Goal: Task Accomplishment & Management: Manage account settings

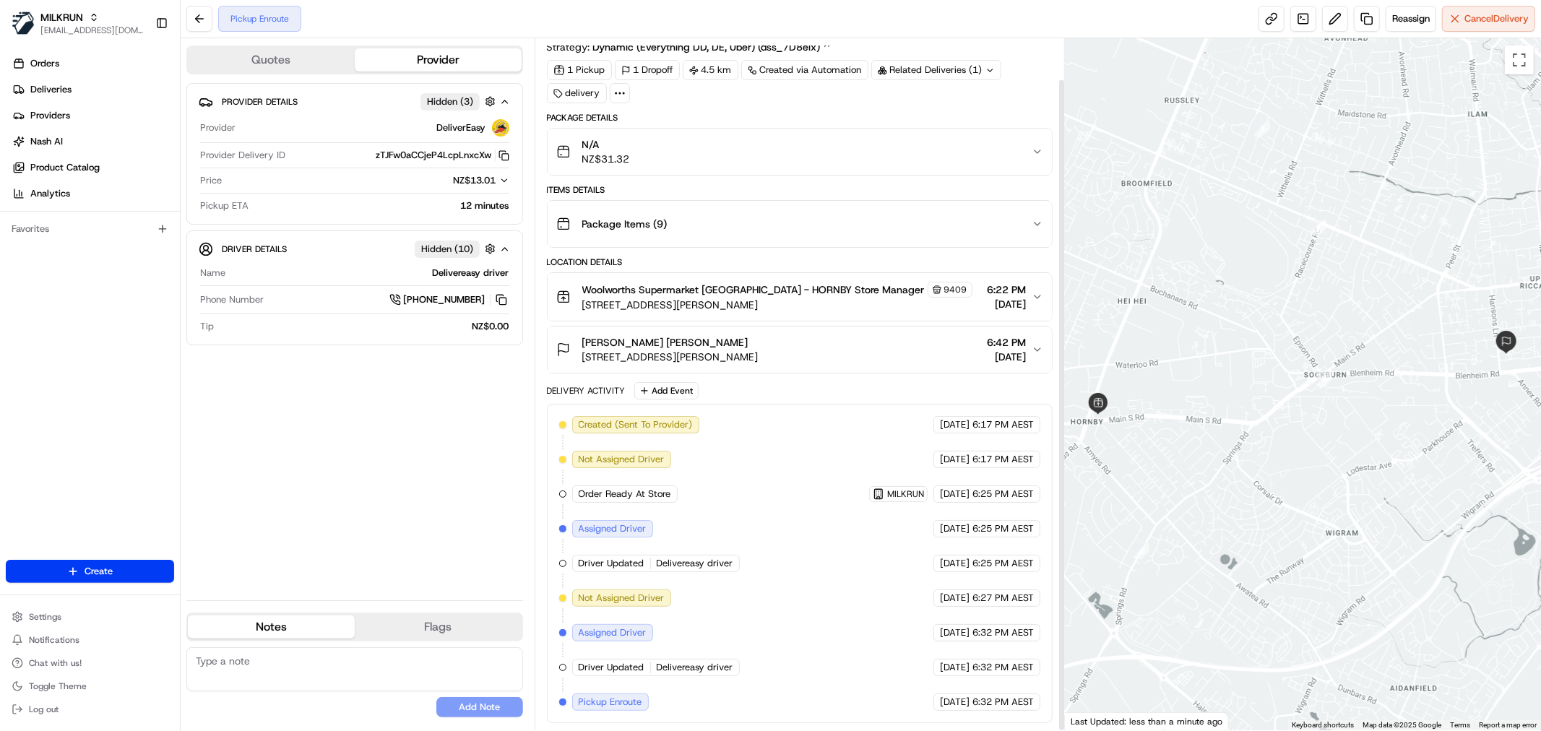
scroll to position [43, 0]
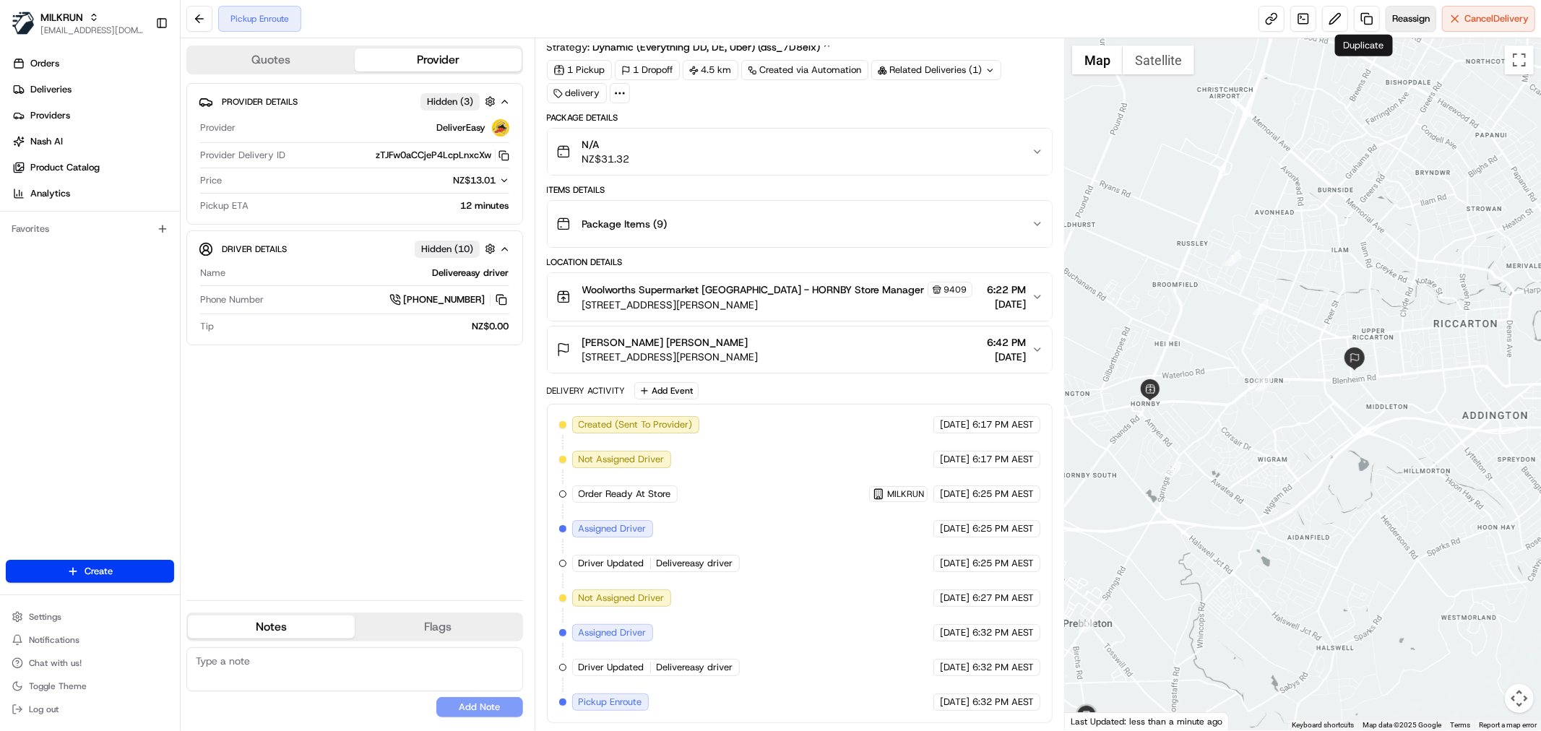
click at [1419, 14] on span "Reassign" at bounding box center [1411, 18] width 38 height 13
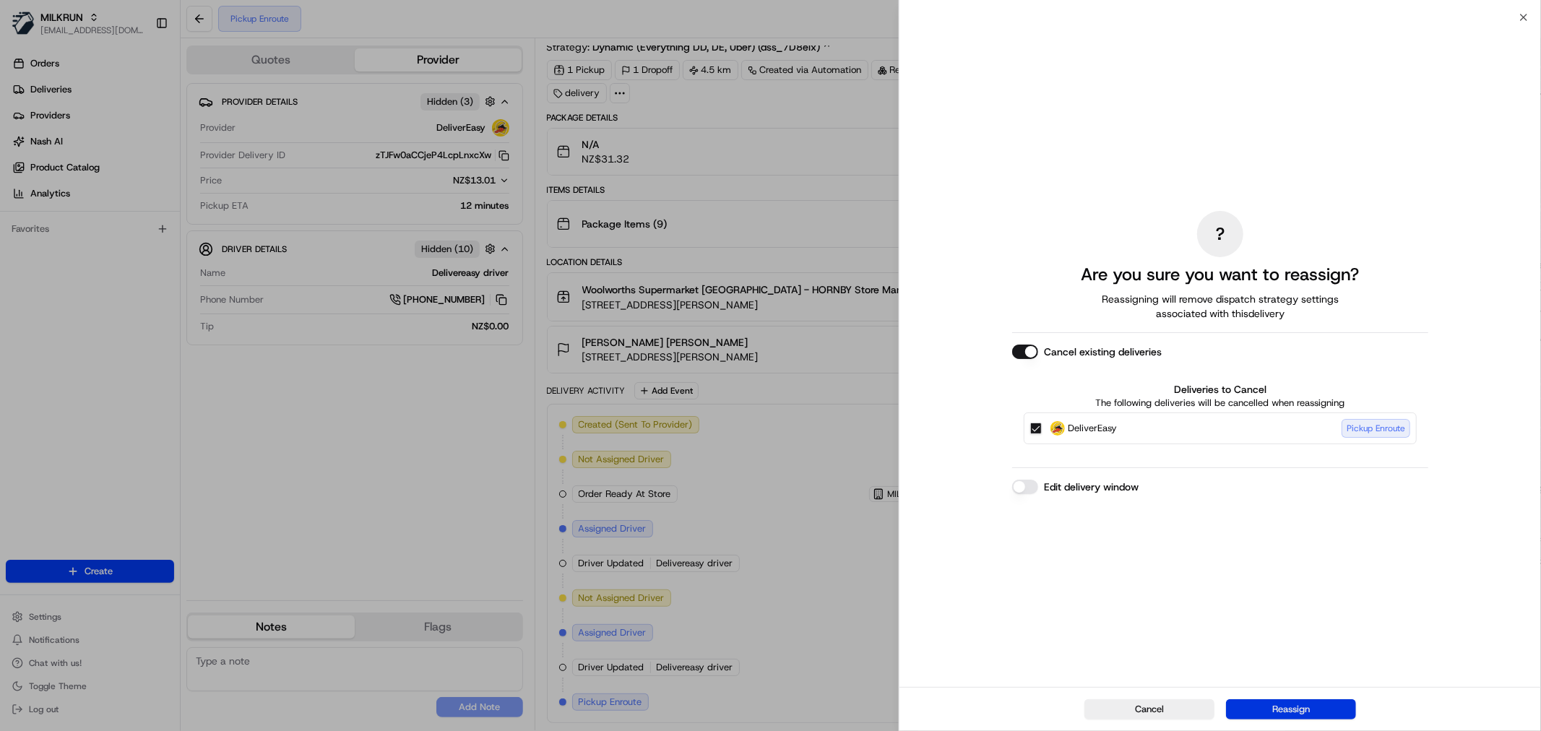
click at [1320, 706] on button "Reassign" at bounding box center [1291, 709] width 130 height 20
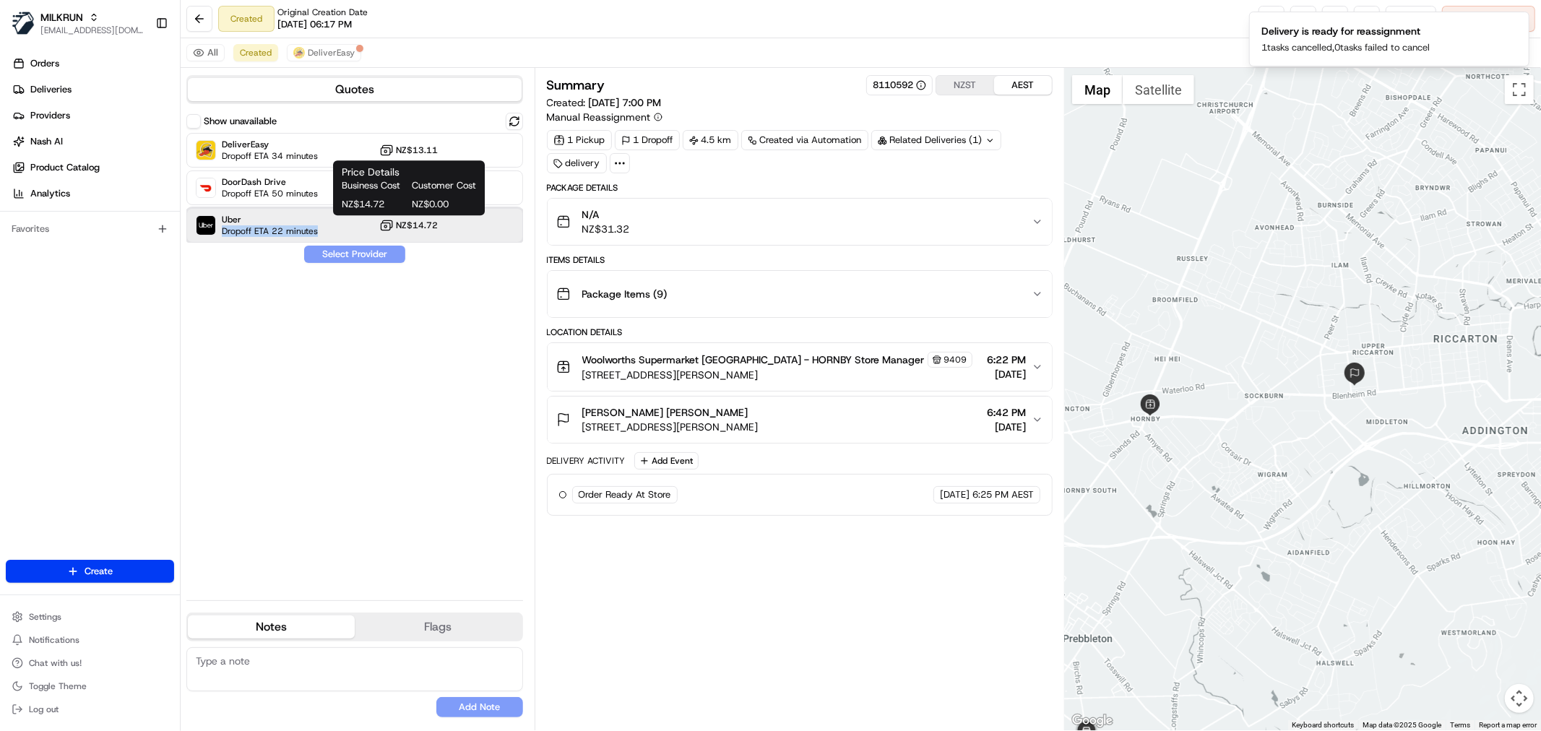
click at [334, 225] on div "Uber Dropoff ETA 22 minutes NZ$14.72" at bounding box center [354, 225] width 337 height 35
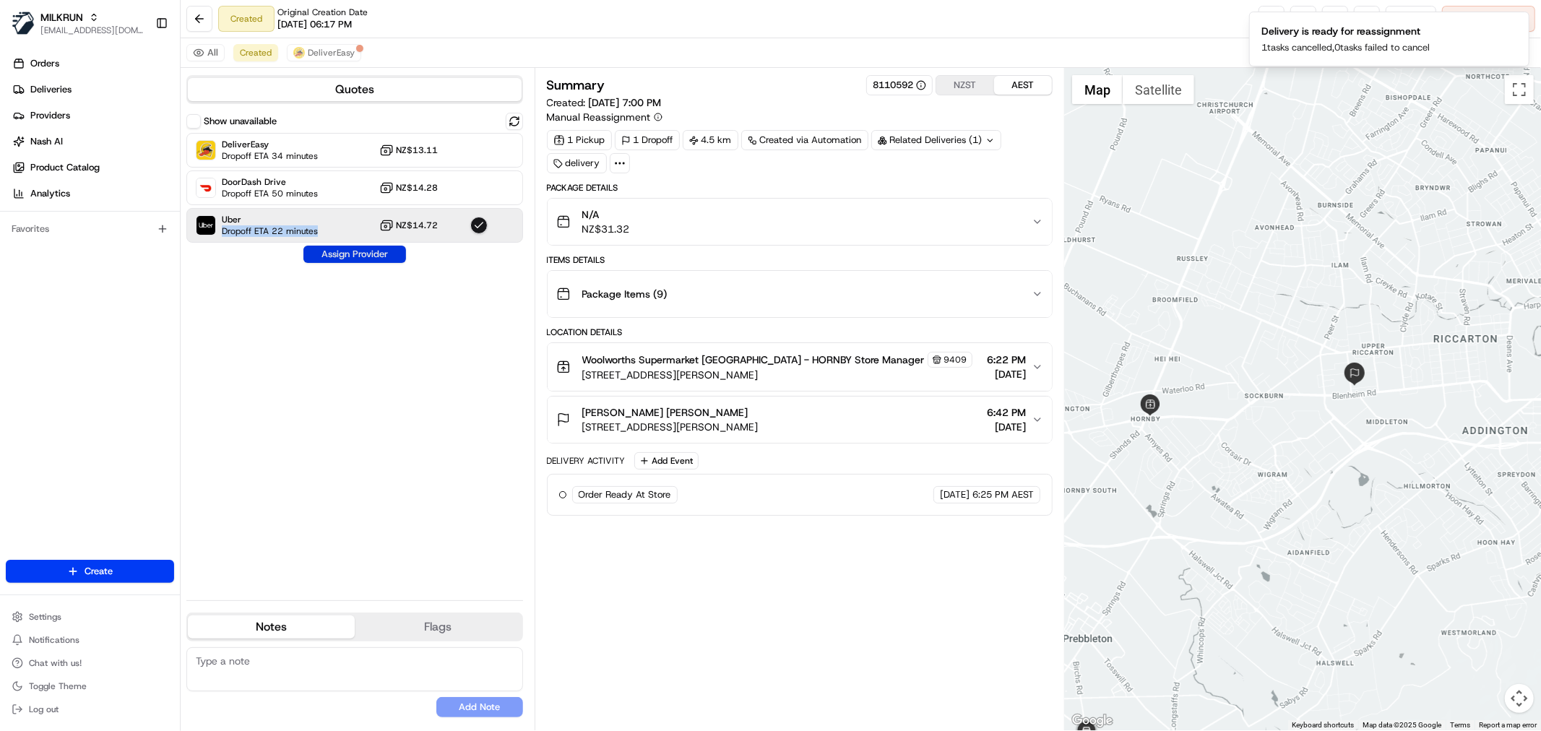
click at [331, 253] on button "Assign Provider" at bounding box center [354, 254] width 103 height 17
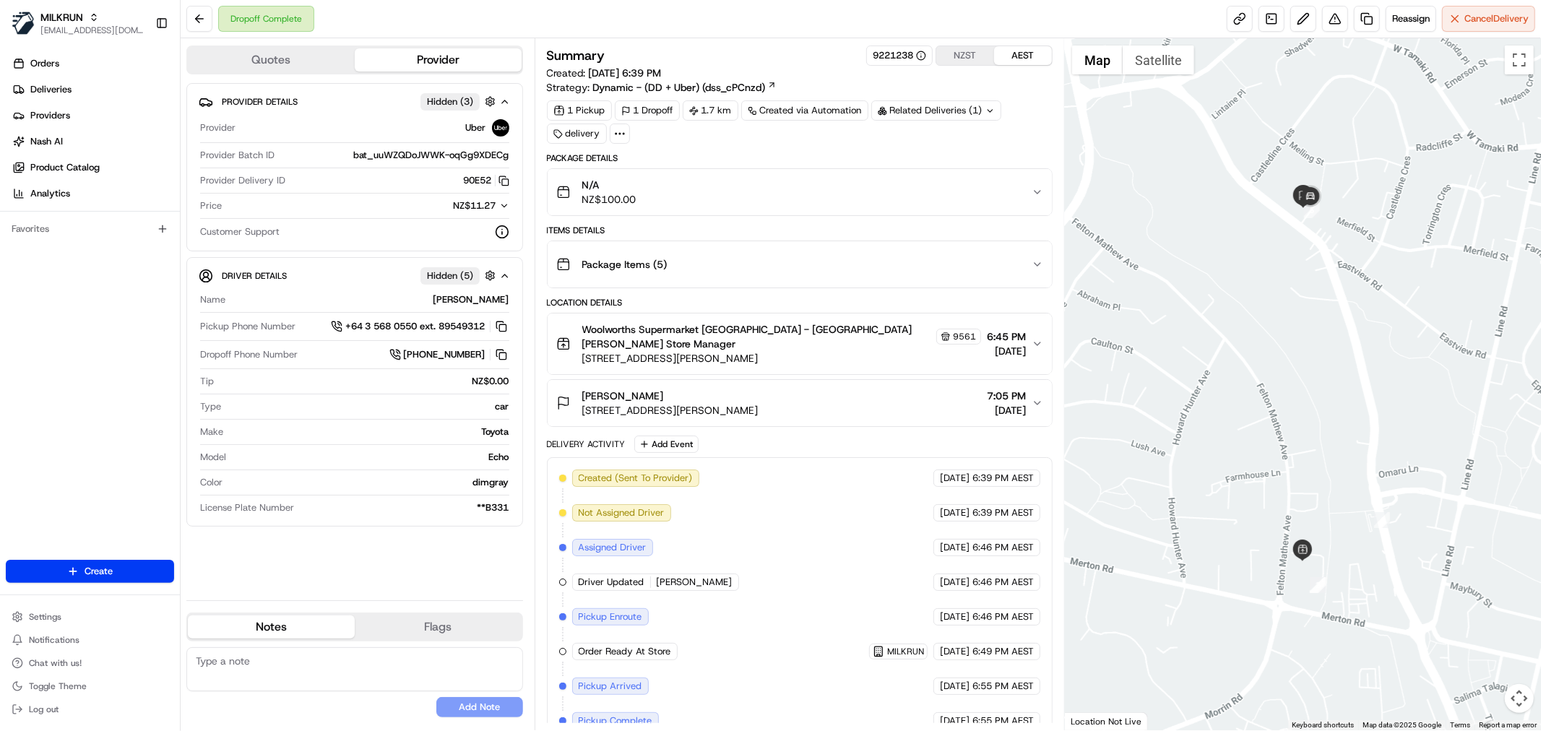
click at [620, 136] on icon at bounding box center [619, 133] width 13 height 13
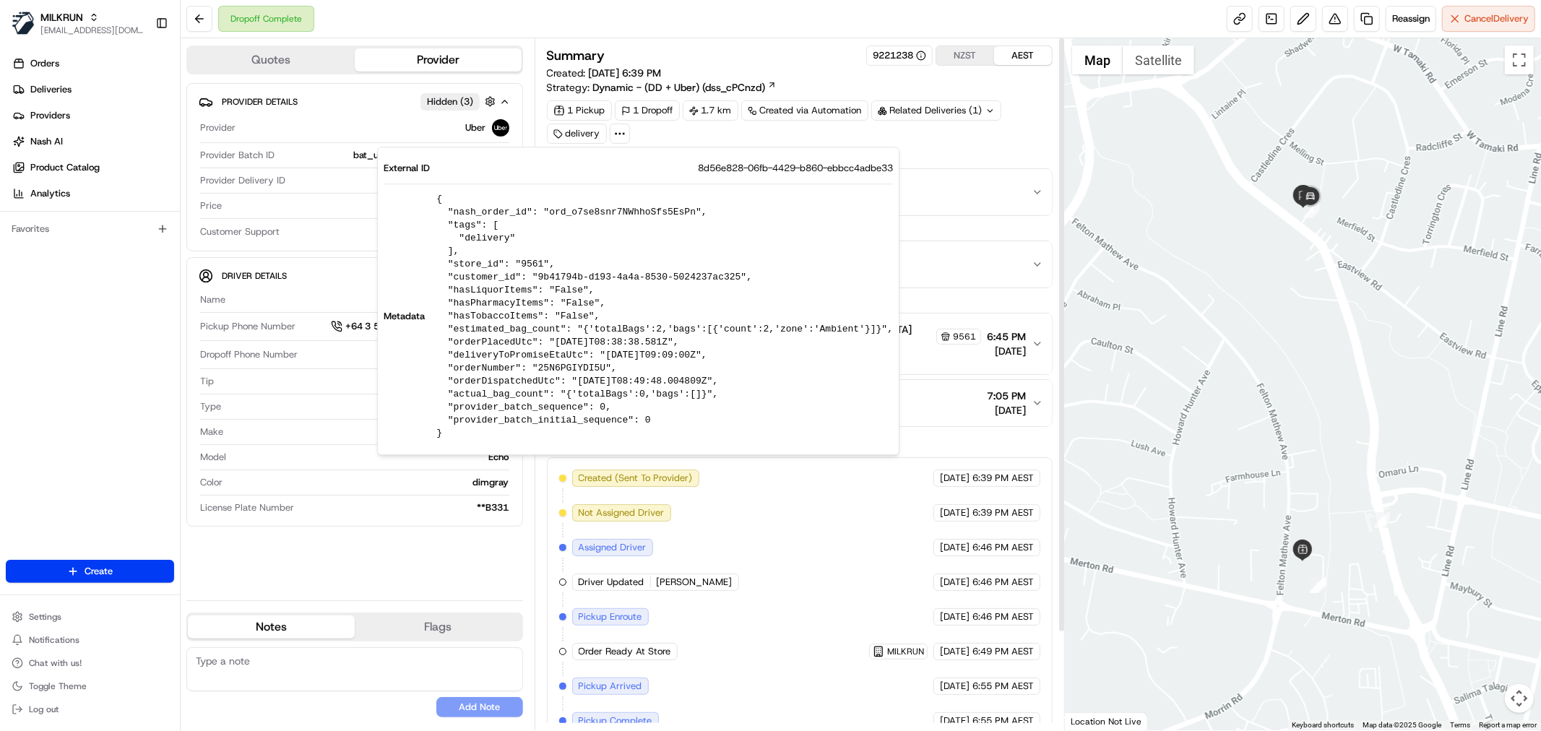
drag, startPoint x: 511, startPoint y: 587, endPoint x: 545, endPoint y: 571, distance: 37.5
click at [511, 583] on div "Provider Details Hidden ( 3 ) Provider Uber Provider Batch ID bat_uuWZQDoJWWK-o…" at bounding box center [354, 336] width 337 height 506
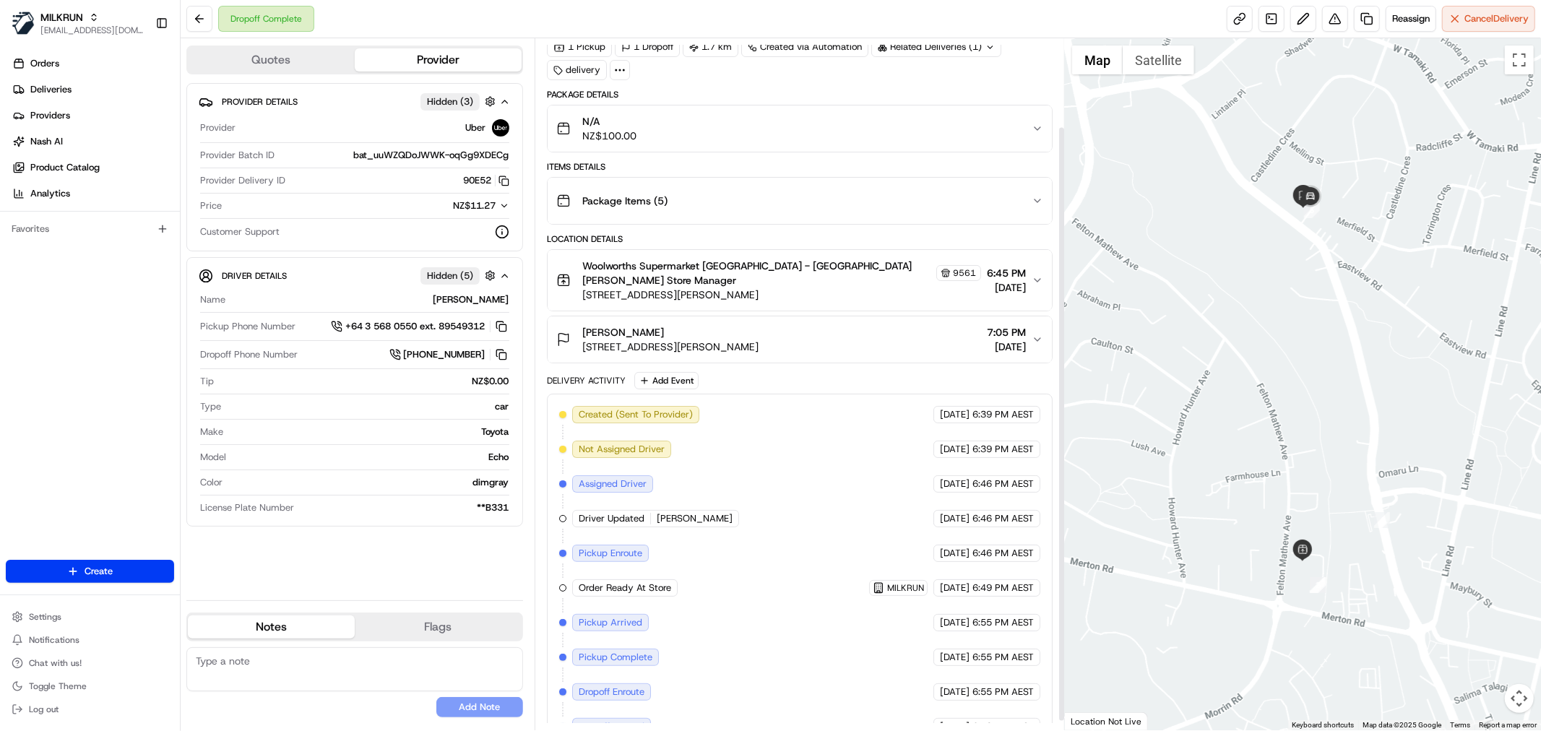
scroll to position [113, 0]
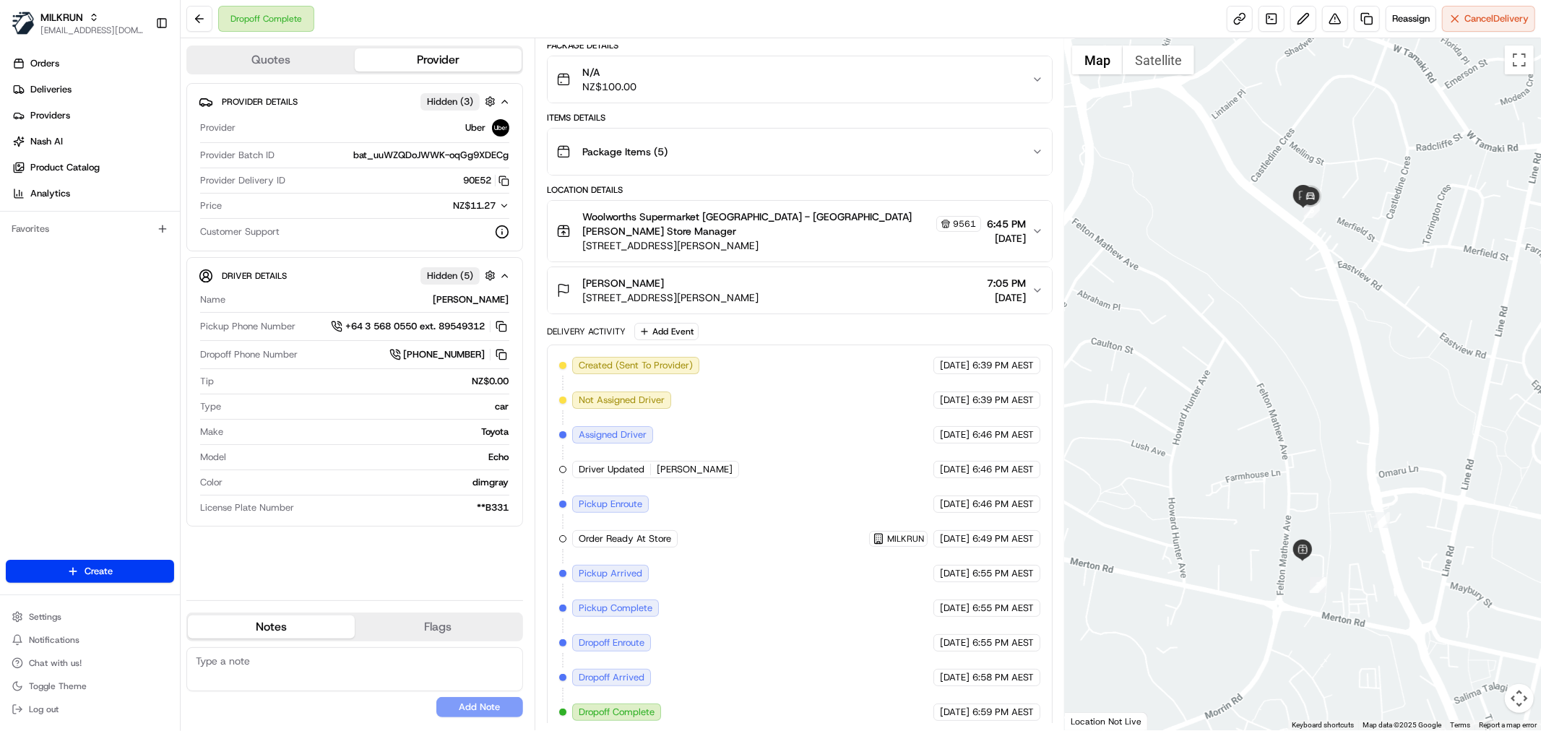
click at [745, 238] on span "134 Felton Mathew Ave, Auckland, Auckland 1072, NZ" at bounding box center [781, 245] width 399 height 14
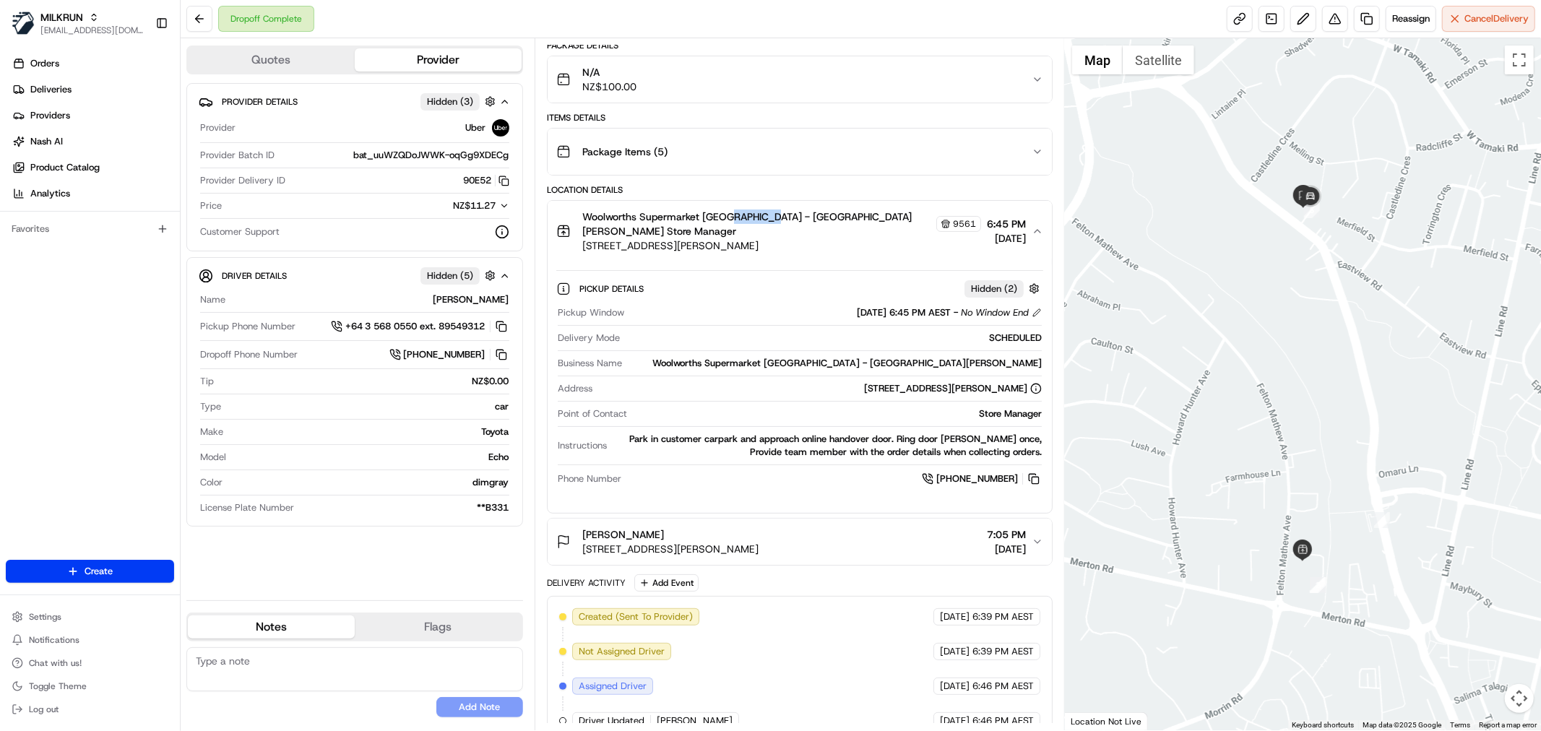
drag, startPoint x: 726, startPoint y: 215, endPoint x: 767, endPoint y: 217, distance: 41.3
click at [767, 217] on span "Woolworths Supermarket NZ - St Johns Store Manager" at bounding box center [757, 223] width 351 height 29
copy span "St Johns"
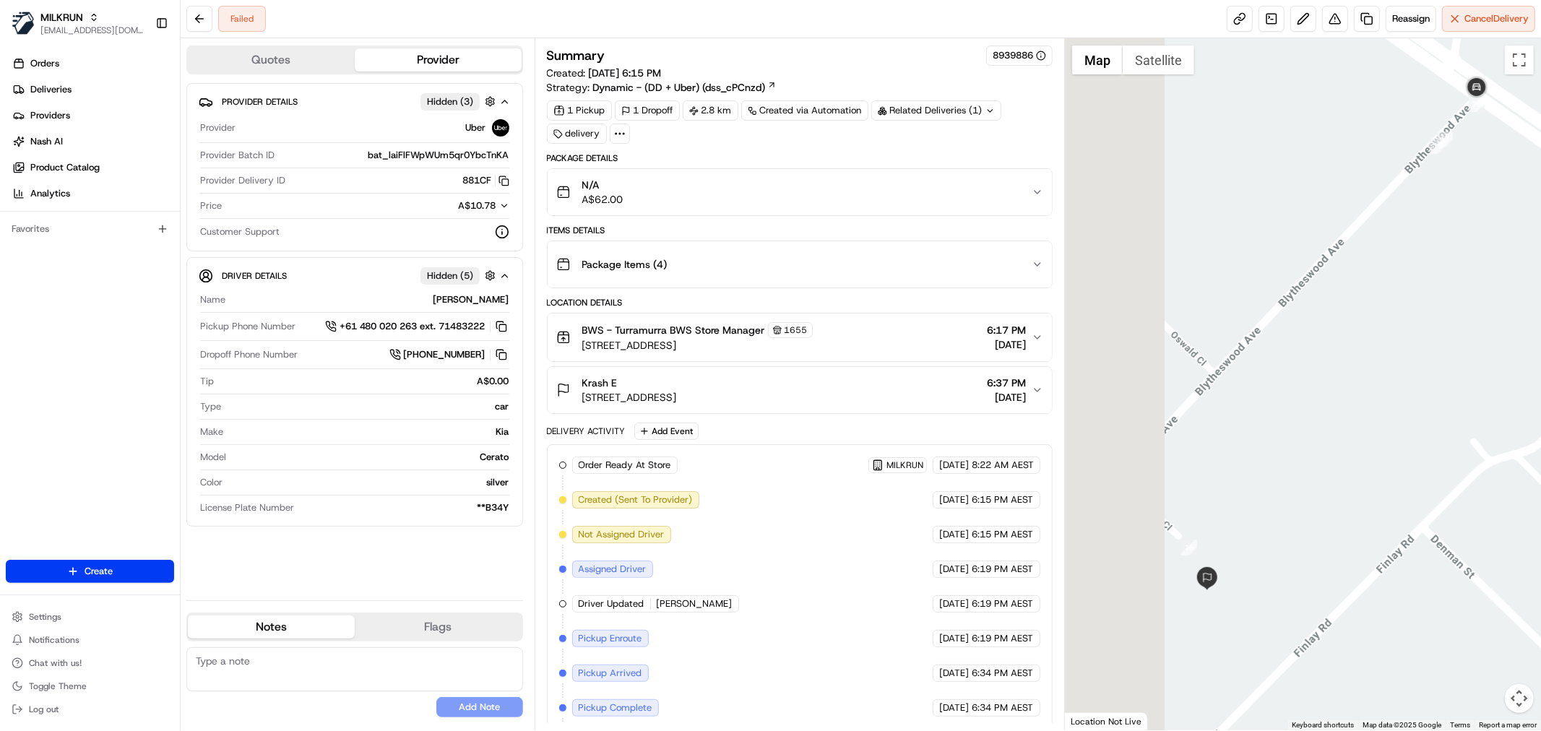
drag, startPoint x: 1096, startPoint y: 607, endPoint x: 1228, endPoint y: 582, distance: 134.6
click at [1228, 582] on div at bounding box center [1303, 384] width 476 height 692
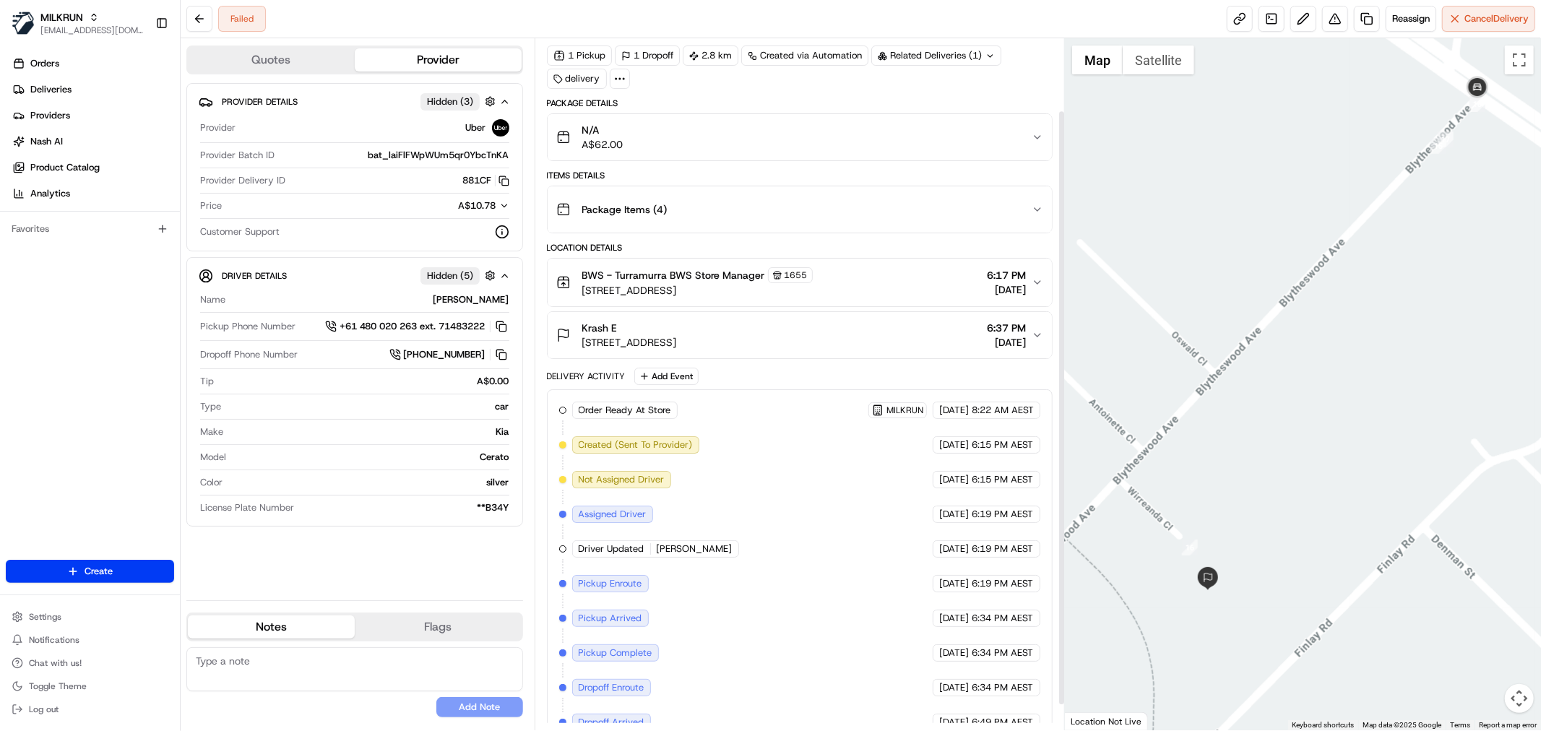
scroll to position [113, 0]
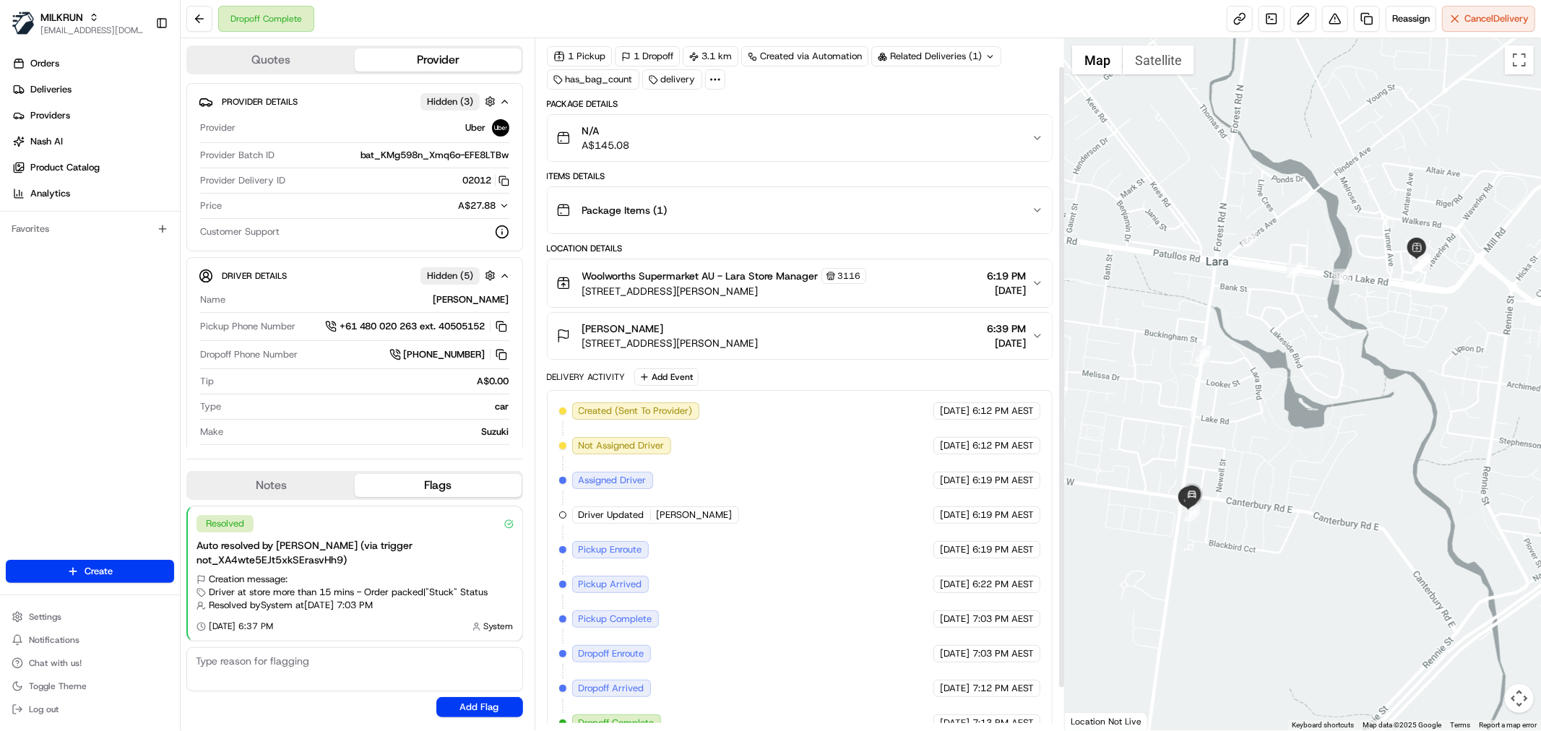
scroll to position [77, 0]
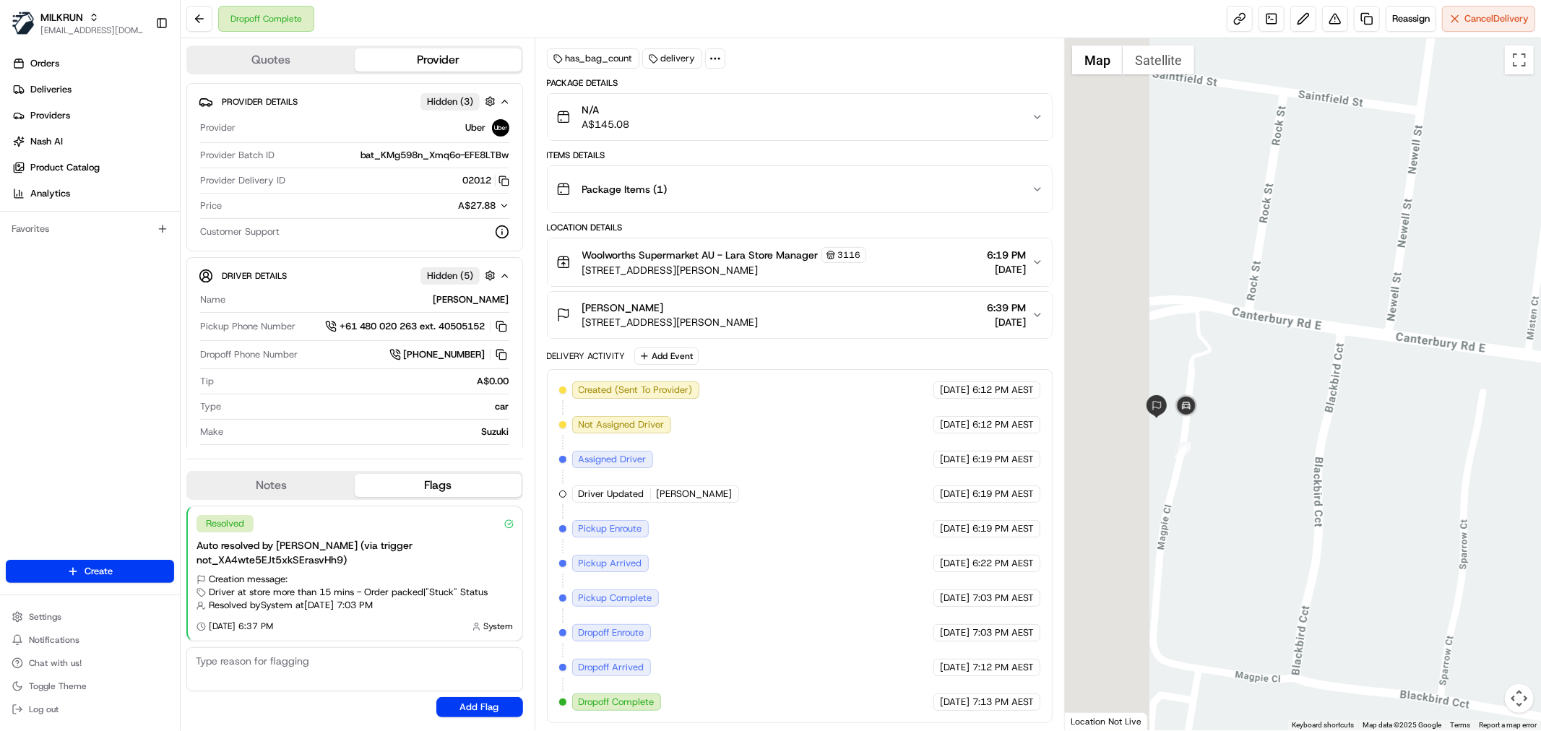
drag, startPoint x: 1255, startPoint y: 472, endPoint x: 1279, endPoint y: 477, distance: 25.2
click at [1279, 477] on div at bounding box center [1303, 384] width 476 height 692
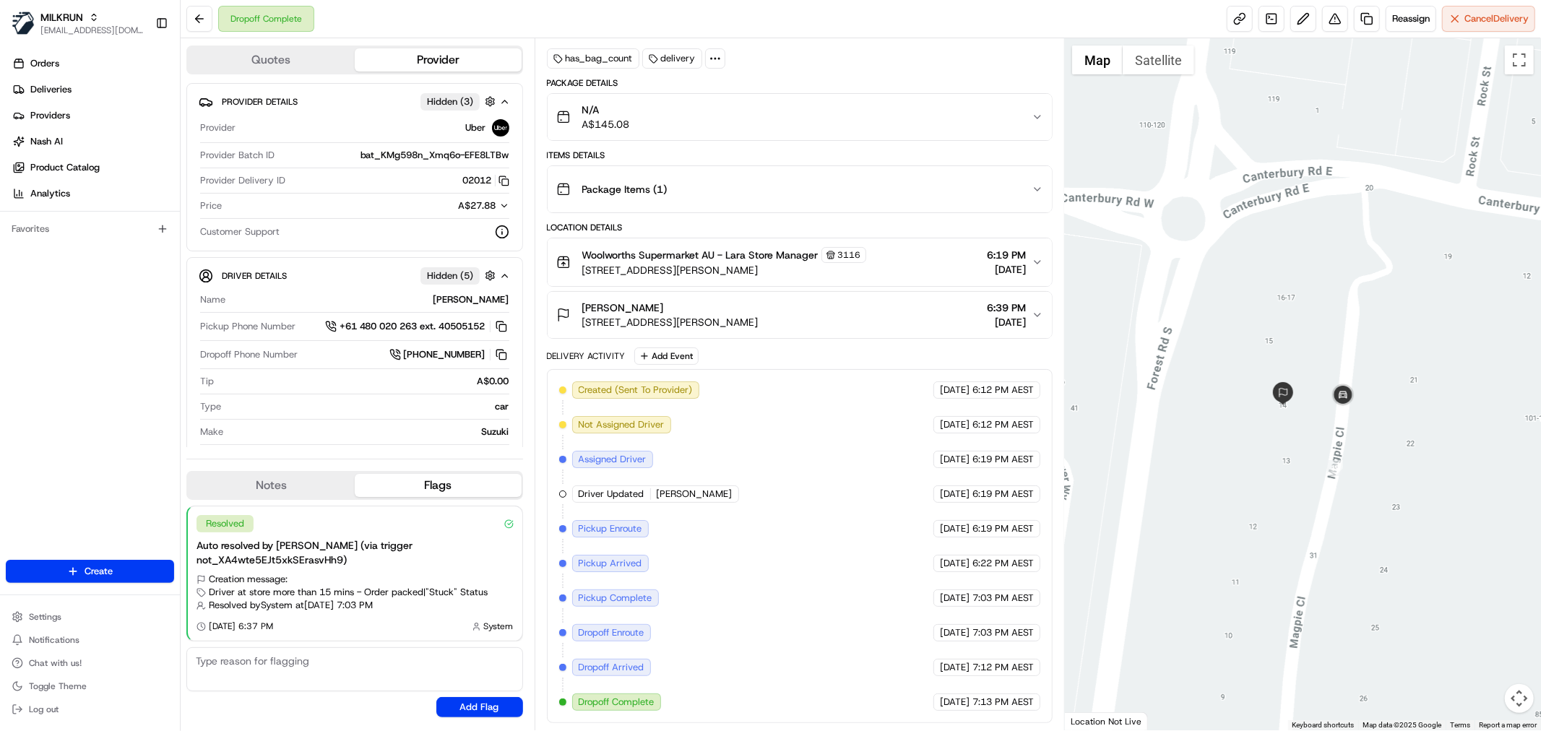
click at [672, 263] on span "[STREET_ADDRESS][PERSON_NAME]" at bounding box center [724, 270] width 284 height 14
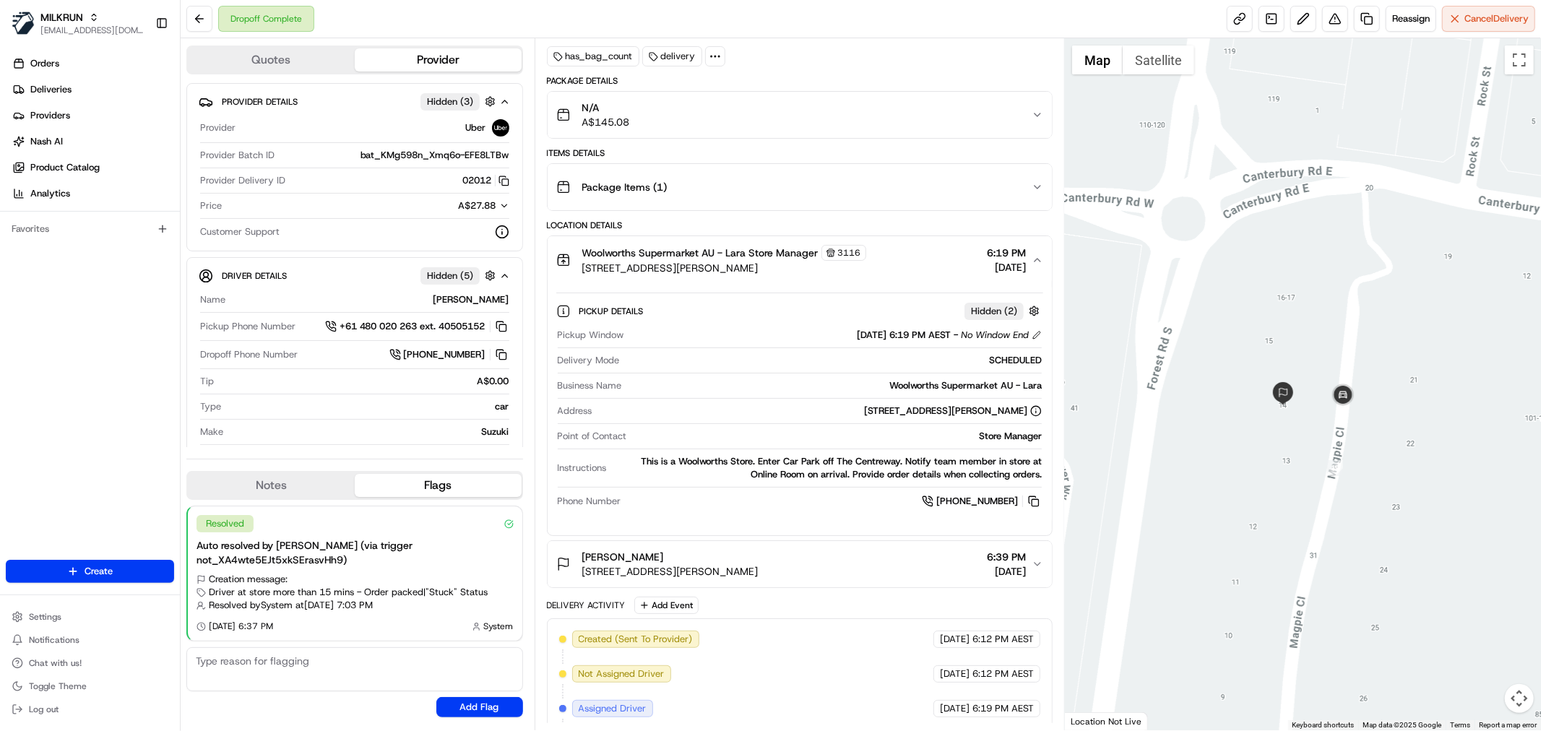
drag, startPoint x: 726, startPoint y: 249, endPoint x: 735, endPoint y: 249, distance: 8.7
click at [730, 249] on span "Woolworths Supermarket AU - Lara Store Manager" at bounding box center [700, 253] width 236 height 14
click at [735, 249] on span "Woolworths Supermarket AU - Lara Store Manager" at bounding box center [700, 253] width 236 height 14
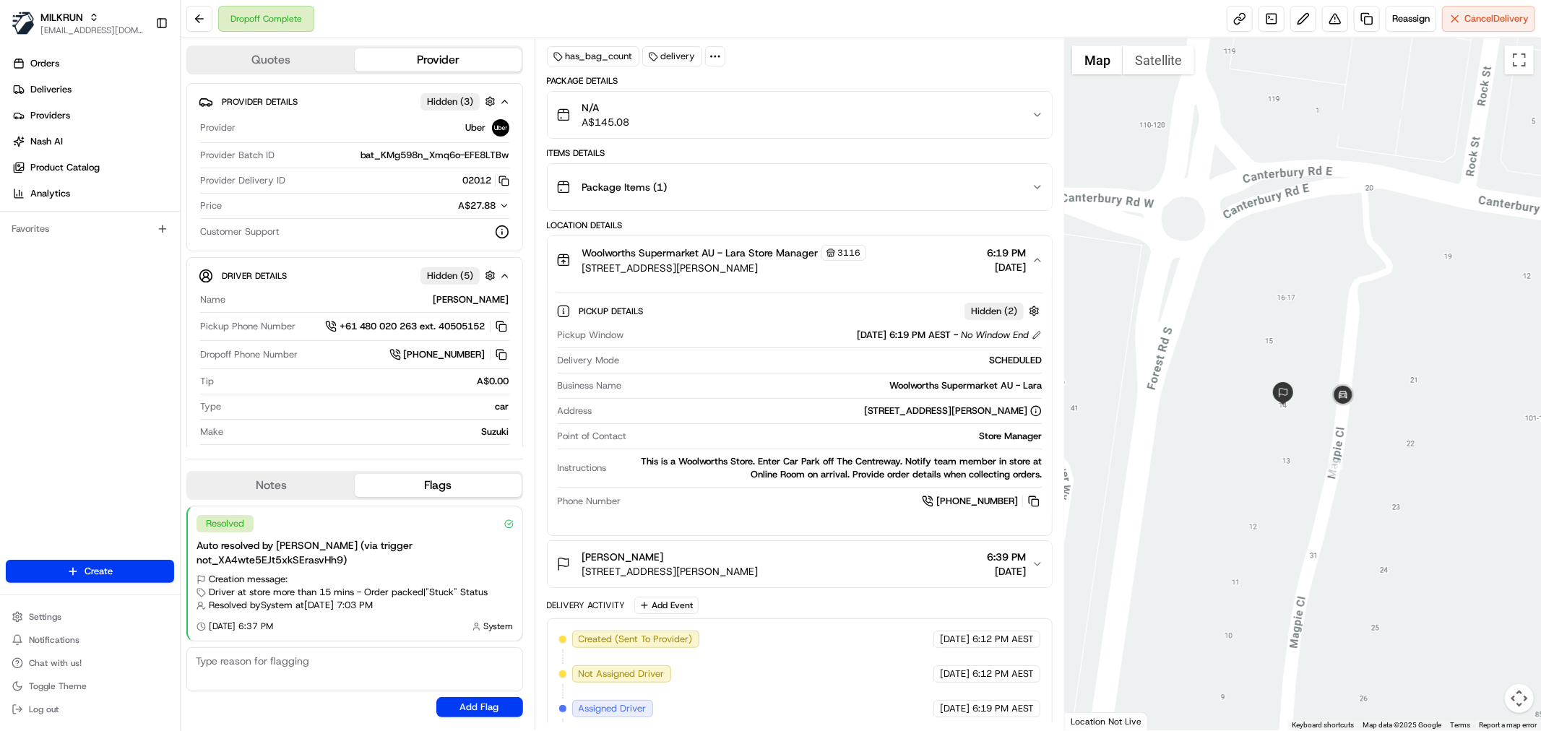
drag, startPoint x: 756, startPoint y: 295, endPoint x: 755, endPoint y: 286, distance: 8.7
click at [756, 294] on div "Pickup Details Hidden ( 2 ) Pickup Window 21/08/2025 6:19 PM AEST - No Window E…" at bounding box center [799, 404] width 487 height 222
click at [742, 254] on span "Woolworths Supermarket AU - Lara Store Manager" at bounding box center [700, 253] width 236 height 14
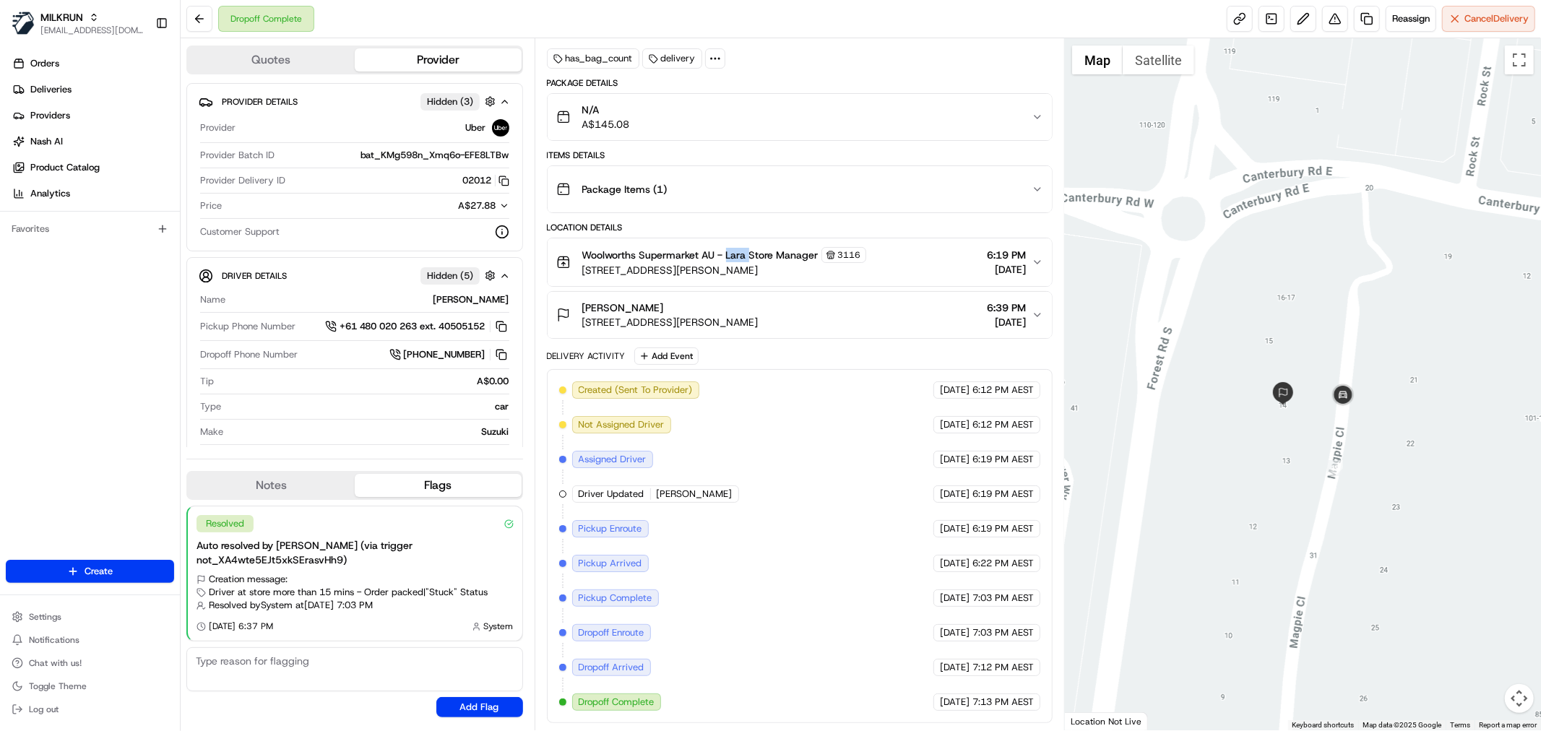
copy span "Lara"
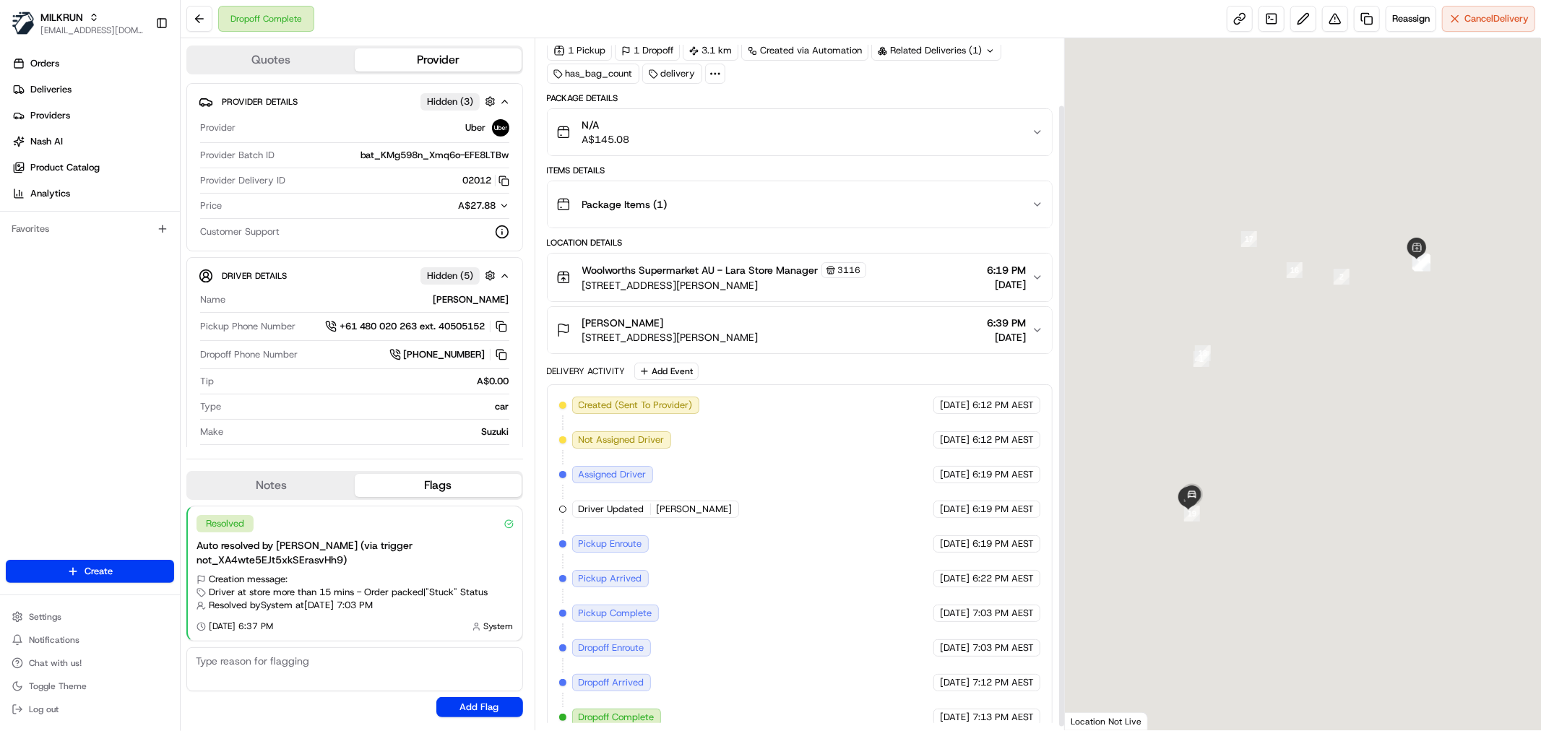
scroll to position [77, 0]
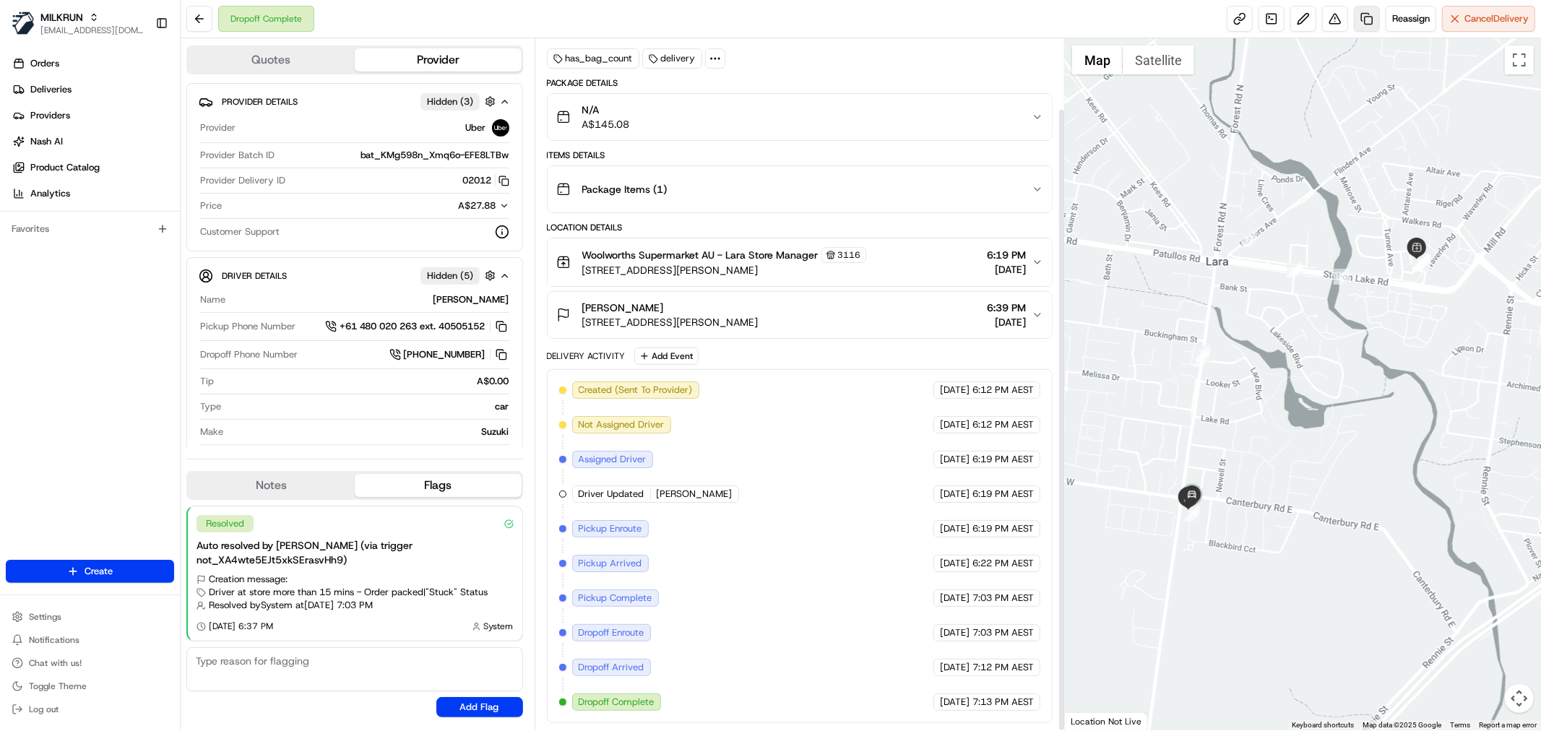
click at [1369, 25] on link at bounding box center [1367, 19] width 26 height 26
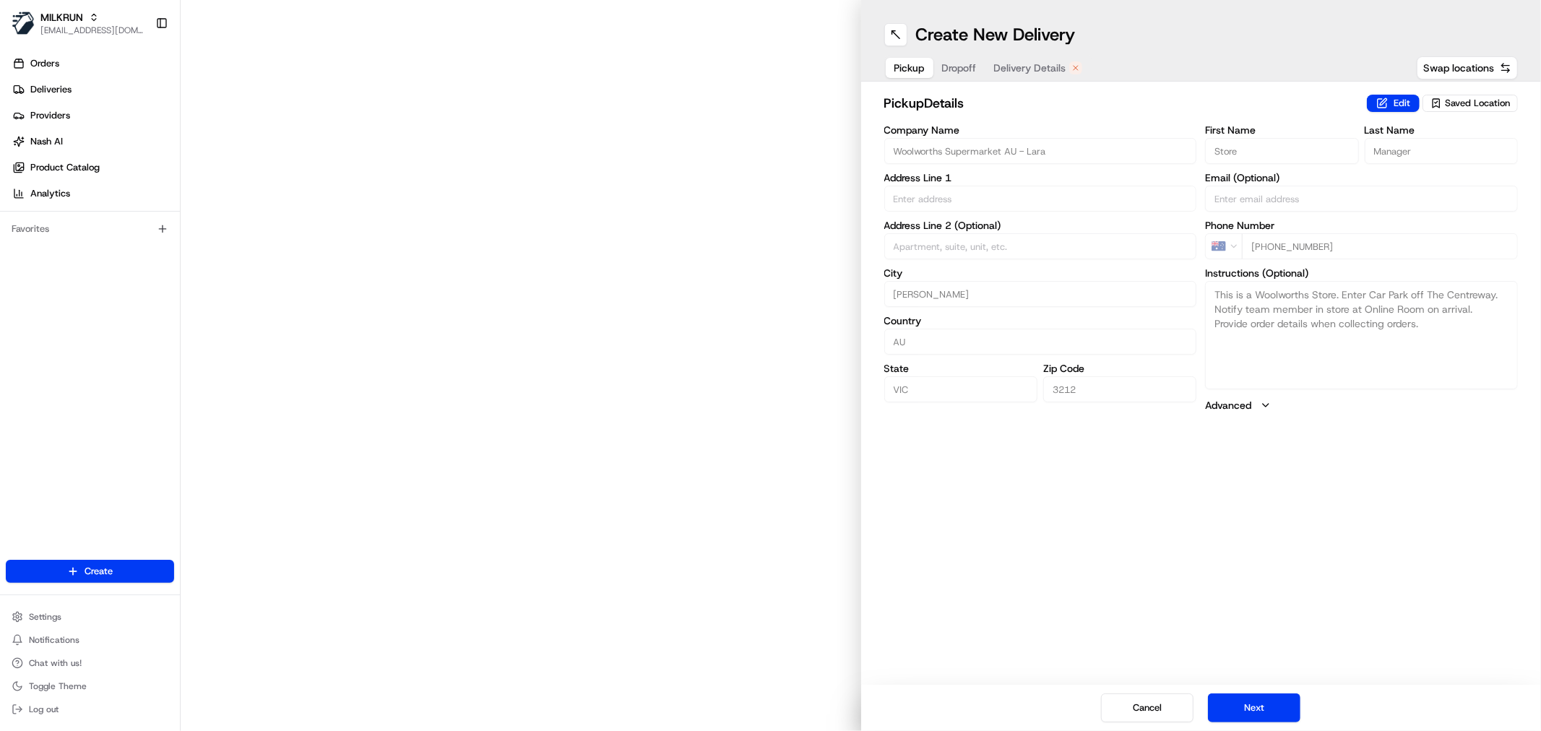
type input "48-50 The Centreway"
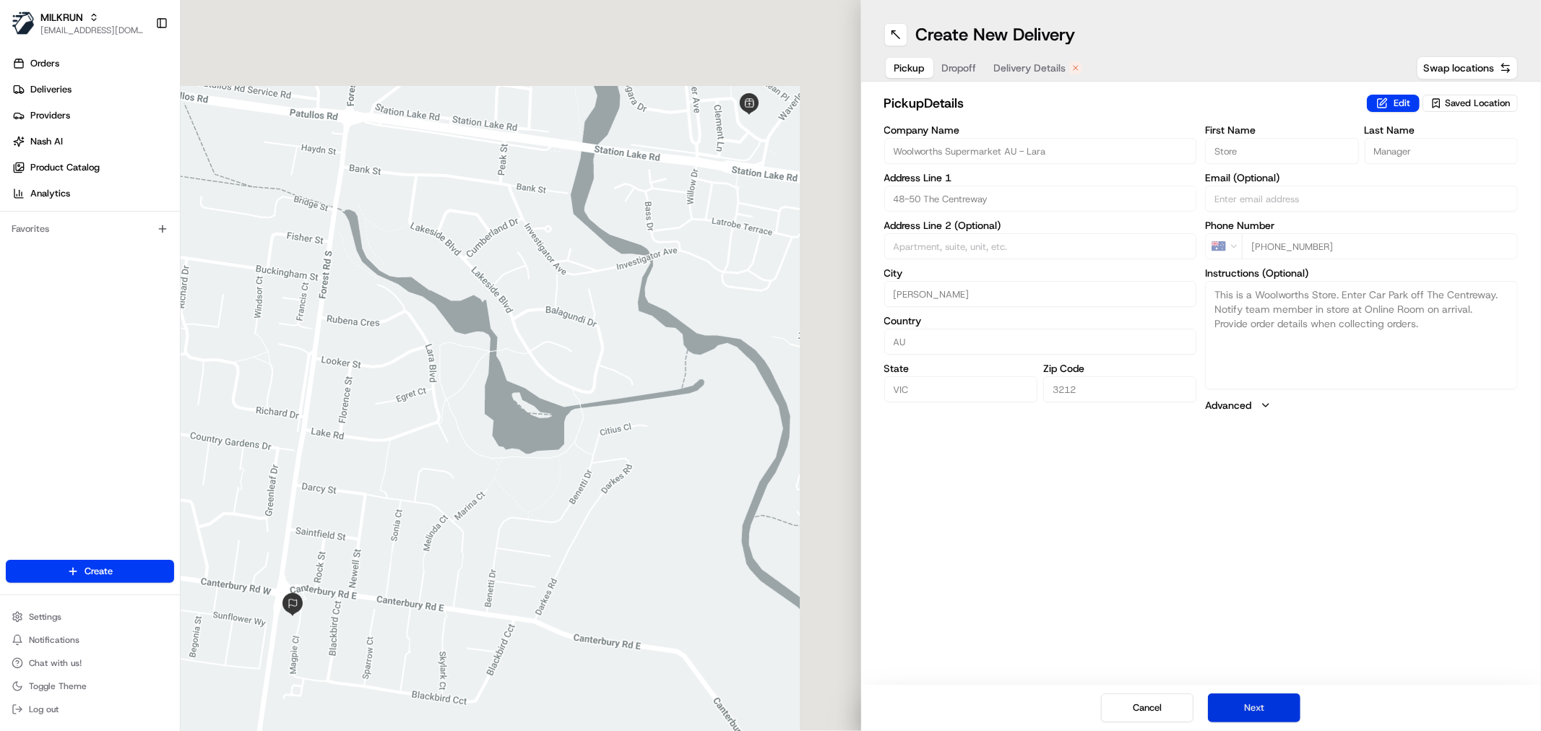
click at [1245, 706] on button "Next" at bounding box center [1254, 707] width 92 height 29
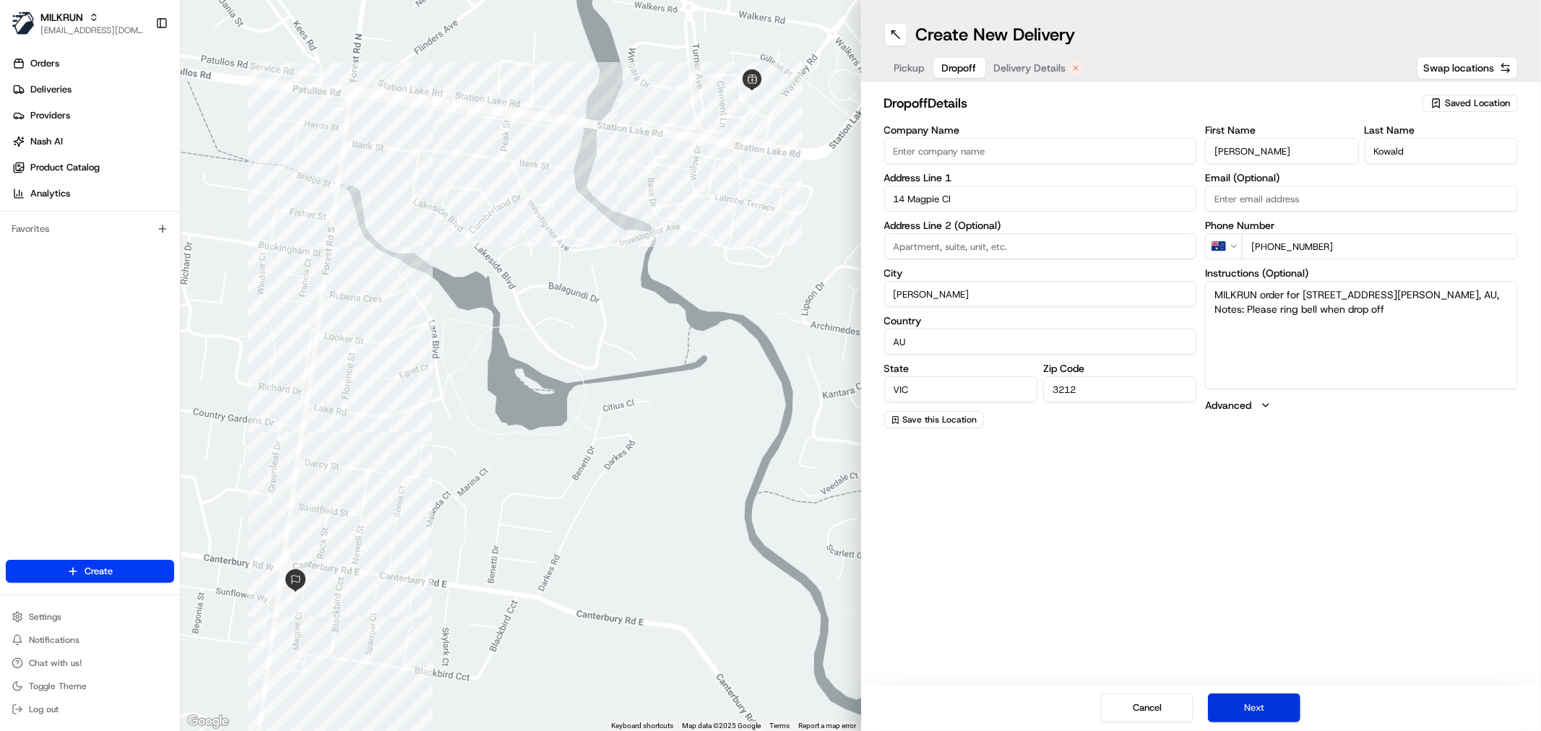
click at [1245, 706] on button "Next" at bounding box center [1254, 707] width 92 height 29
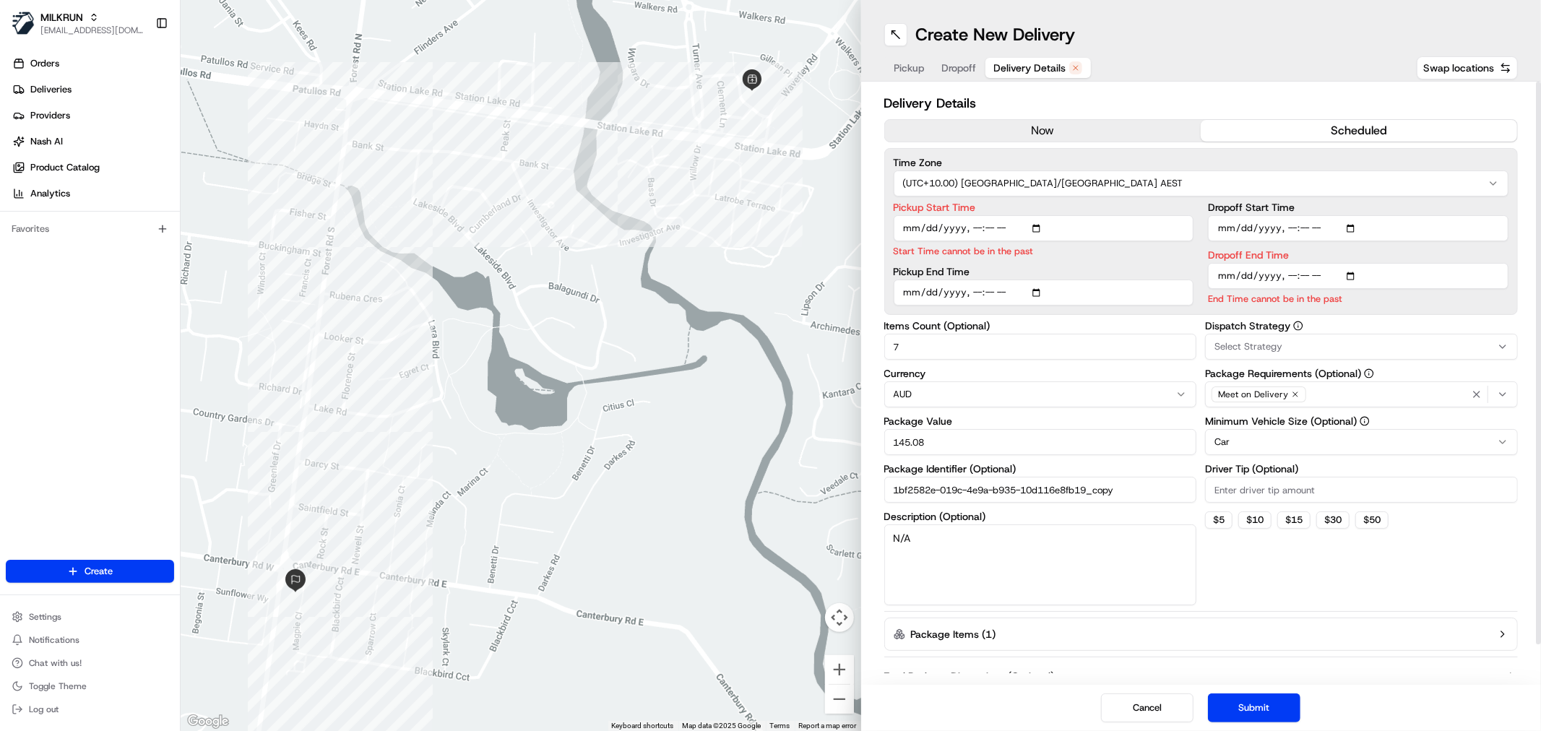
click at [1057, 131] on button "now" at bounding box center [1043, 131] width 316 height 22
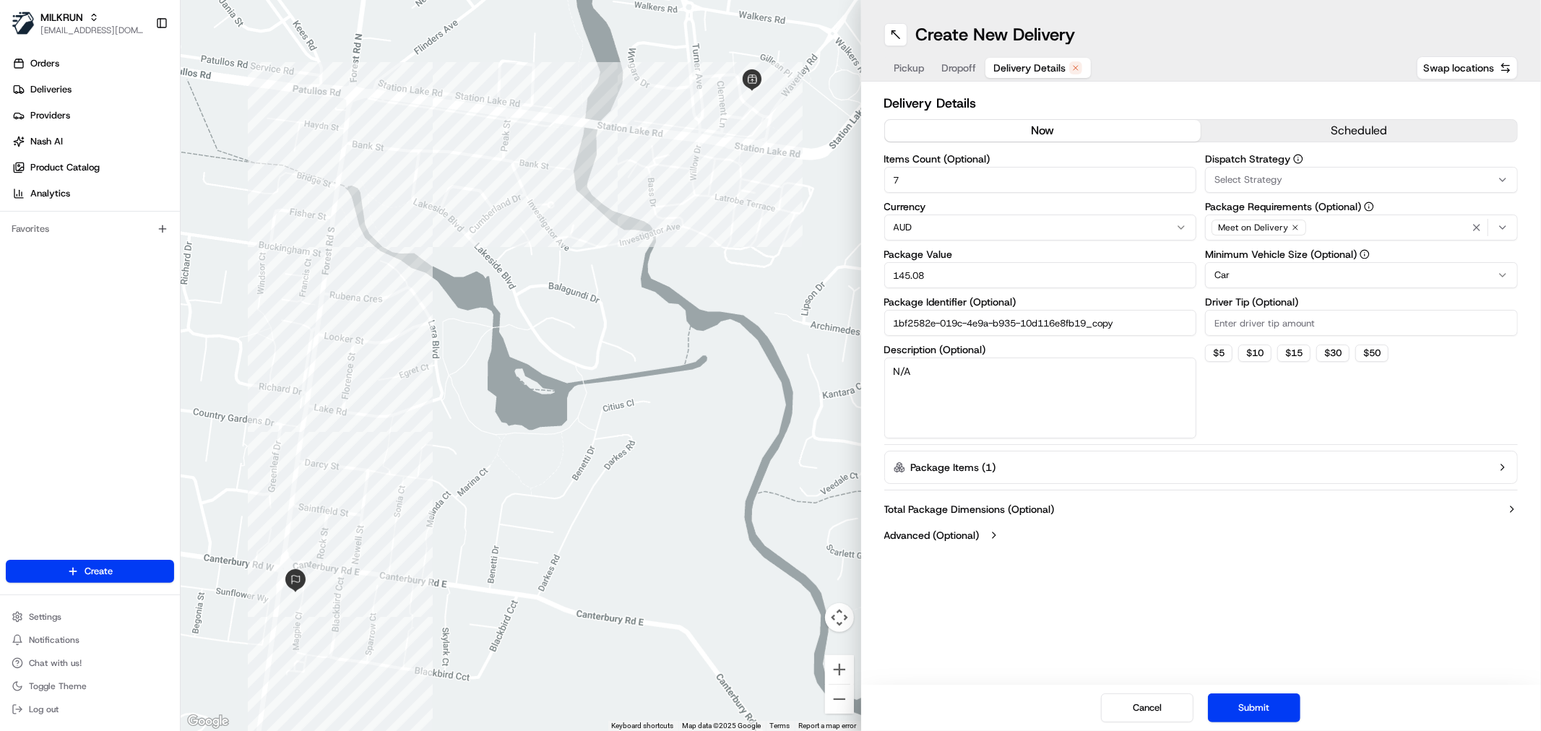
click at [944, 273] on input "145.08" at bounding box center [1040, 275] width 313 height 26
type input "40.00"
click at [959, 179] on input "7" at bounding box center [1040, 180] width 313 height 26
type input "2"
click at [963, 384] on textarea "N/A" at bounding box center [1040, 398] width 313 height 81
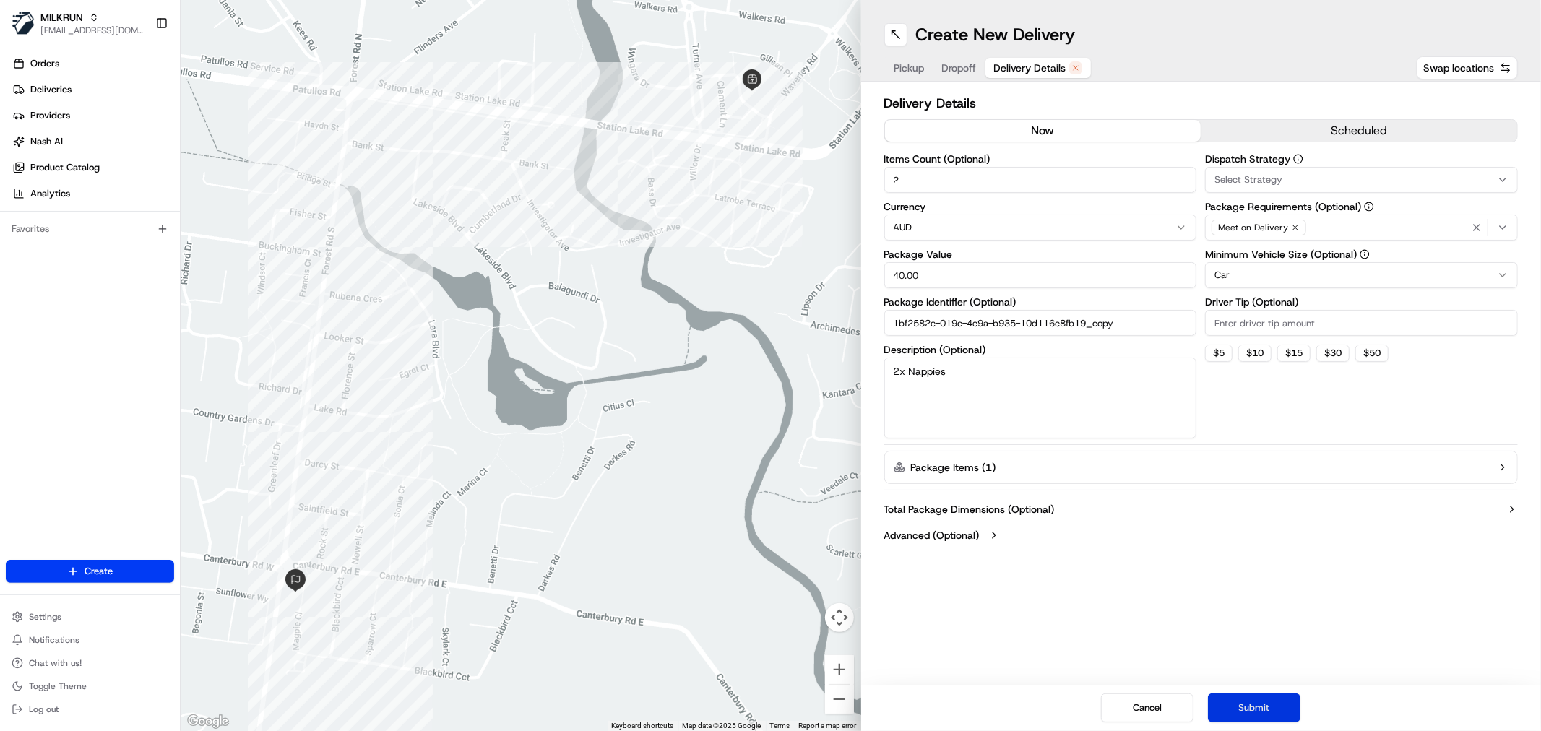
type textarea "2x Nappies"
click at [1273, 703] on button "Submit" at bounding box center [1254, 707] width 92 height 29
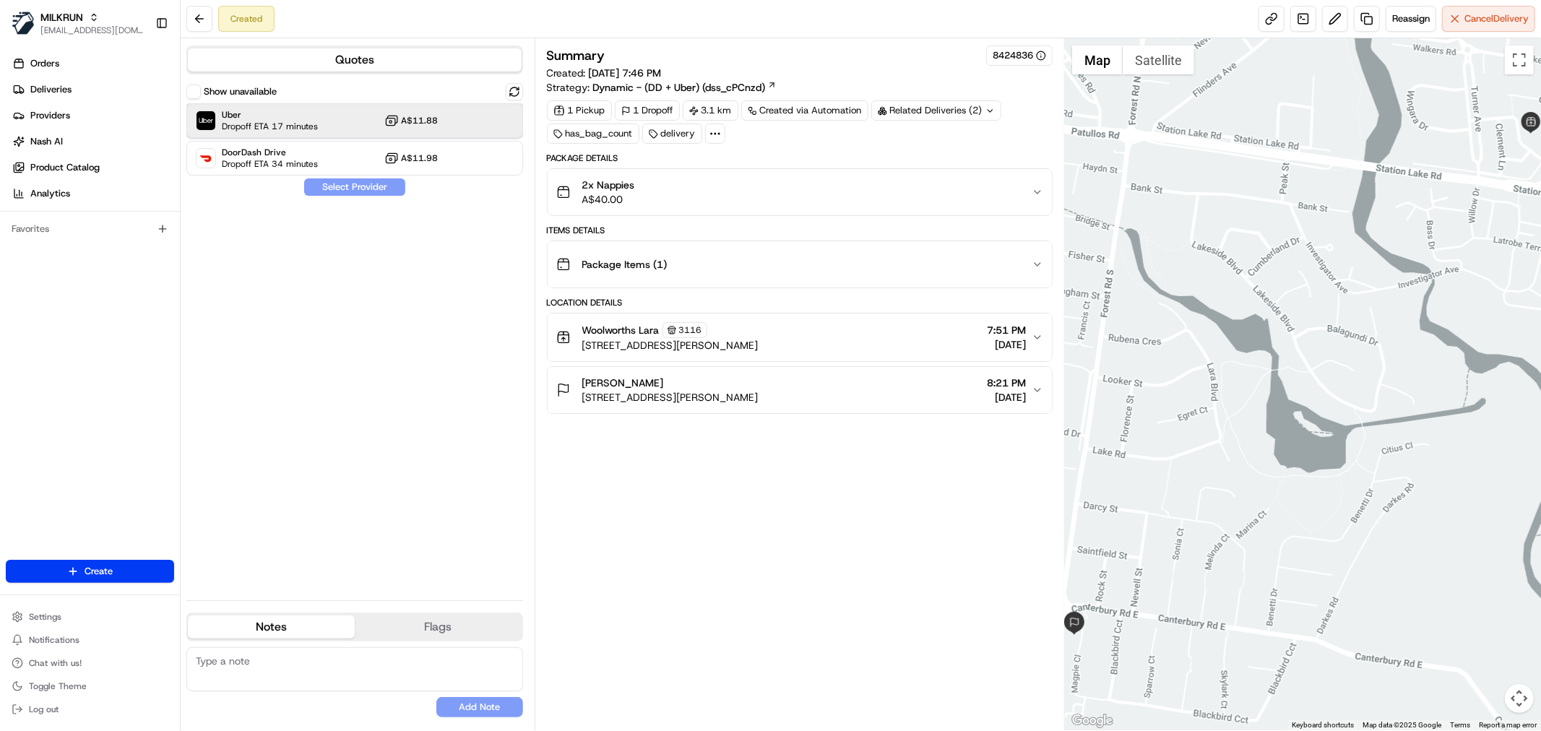
drag, startPoint x: 273, startPoint y: 120, endPoint x: 323, endPoint y: 168, distance: 69.5
click at [274, 121] on span "Dropoff ETA 17 minutes" at bounding box center [270, 127] width 96 height 12
click at [337, 189] on button "Assign Provider" at bounding box center [354, 186] width 103 height 17
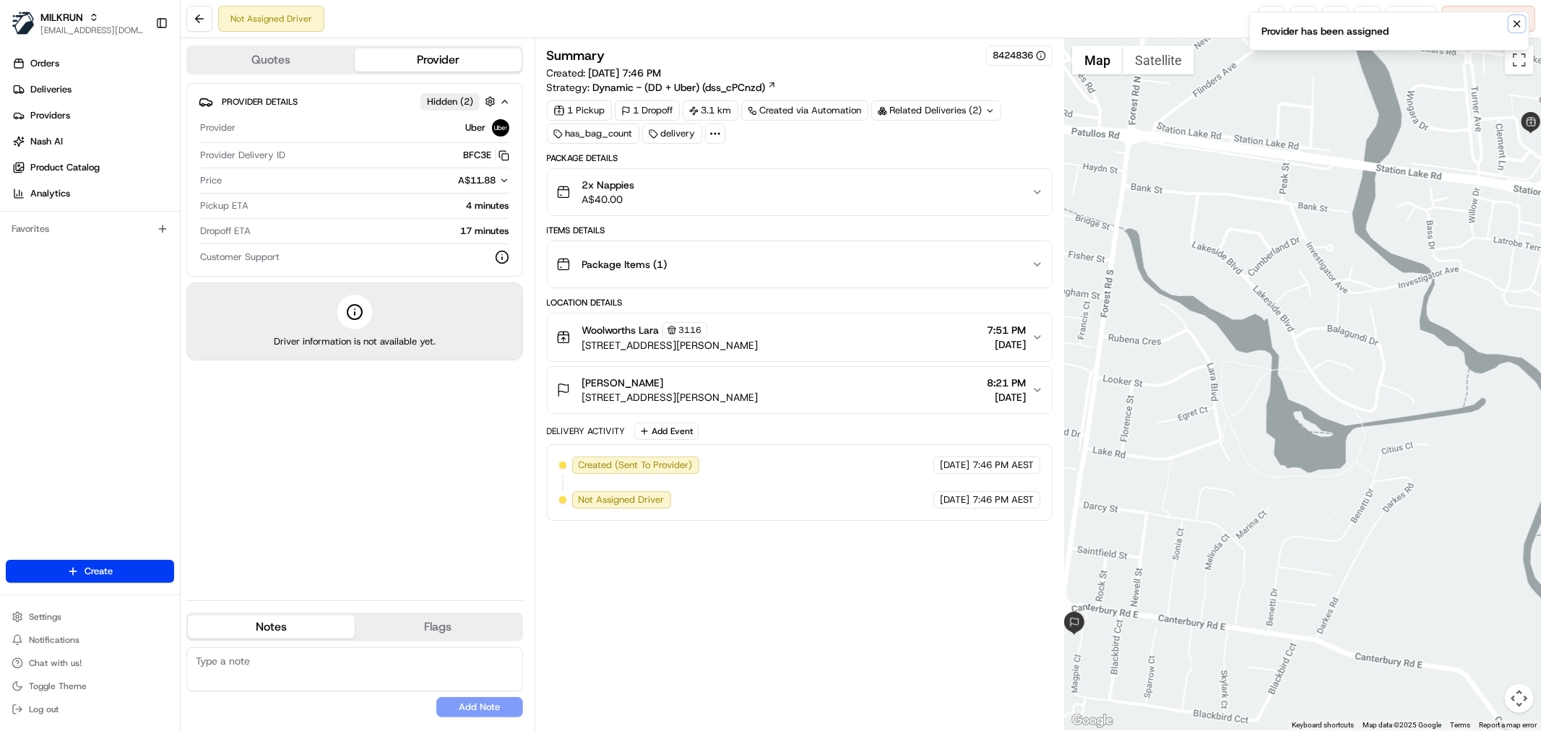
click at [1515, 25] on icon "Notifications (F8)" at bounding box center [1517, 24] width 12 height 12
click at [1263, 16] on link at bounding box center [1271, 19] width 26 height 26
drag, startPoint x: 1283, startPoint y: 12, endPoint x: 1231, endPoint y: 9, distance: 52.1
click at [1190, 11] on div "Not Assigned Driver Reassign Cancel Delivery" at bounding box center [861, 19] width 1360 height 38
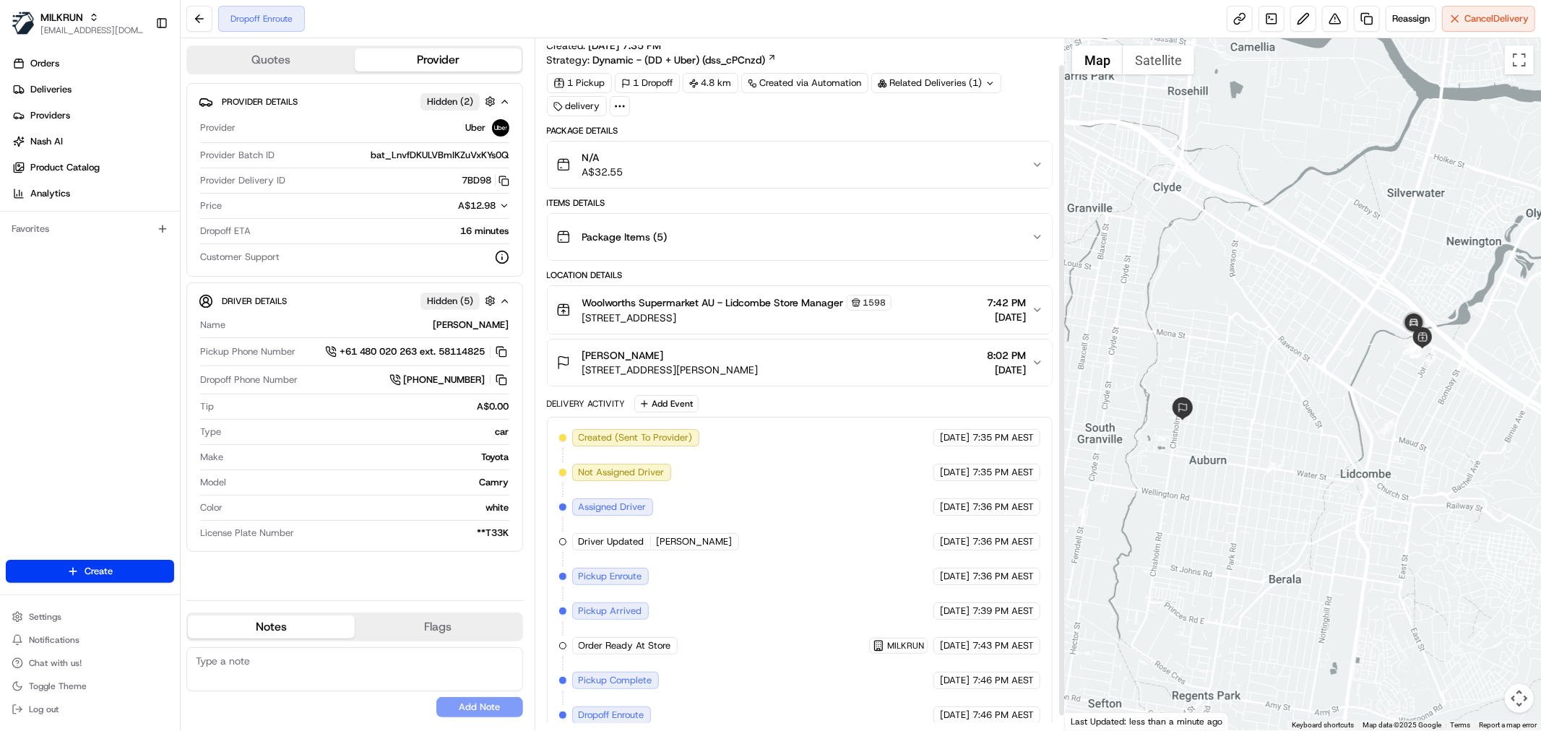
scroll to position [43, 0]
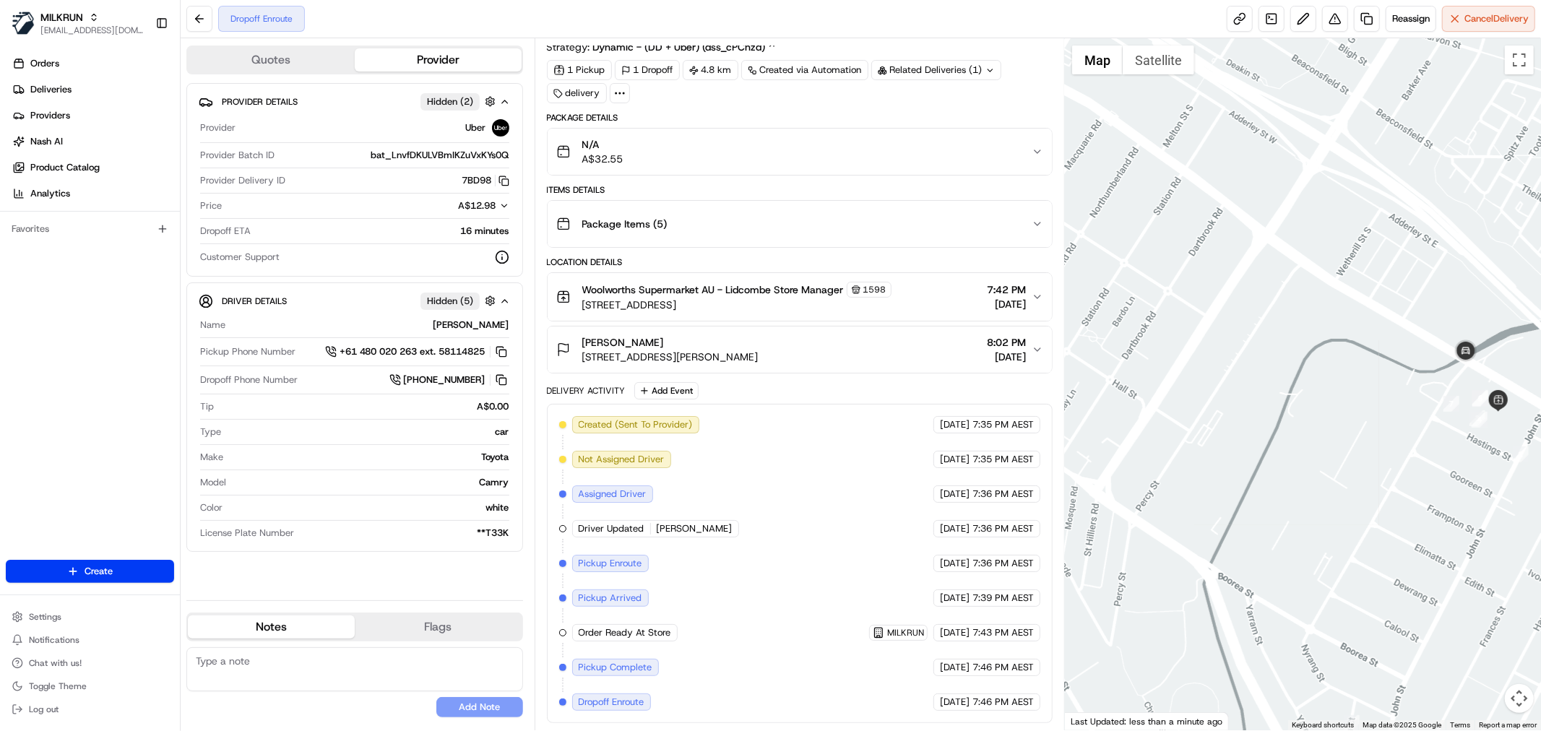
drag, startPoint x: 1484, startPoint y: 371, endPoint x: 1356, endPoint y: 381, distance: 128.3
click at [1355, 381] on div at bounding box center [1303, 384] width 476 height 692
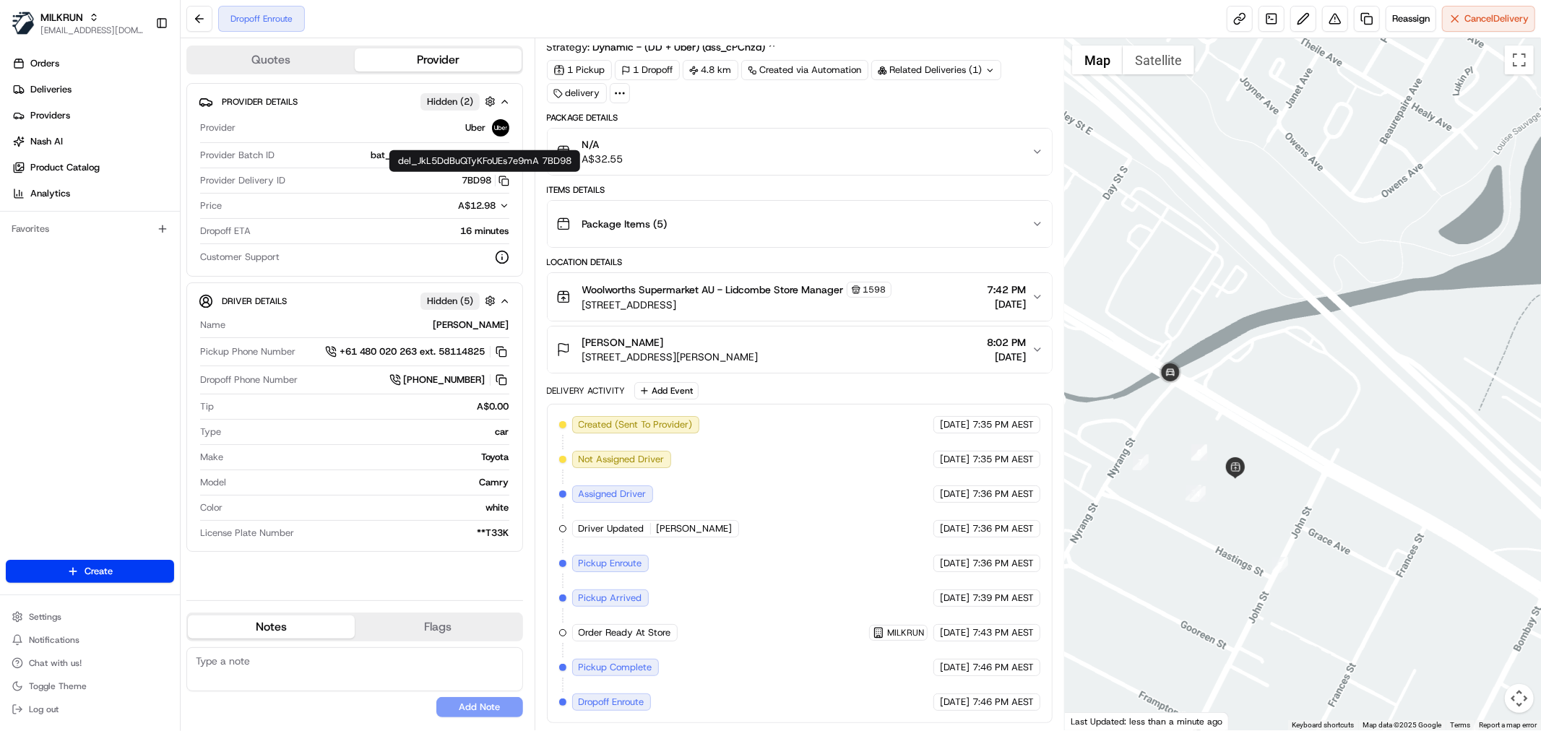
drag, startPoint x: 446, startPoint y: 178, endPoint x: 460, endPoint y: 183, distance: 15.3
click at [460, 183] on div "7BD98 Copy del_JkL5DdBuQTyKFoUEs7e9mA 7BD98" at bounding box center [400, 180] width 218 height 13
click at [457, 182] on div "7BD98 Copy del_JkL5DdBuQTyKFoUEs7e9mA 7BD98" at bounding box center [400, 180] width 218 height 13
drag, startPoint x: 457, startPoint y: 182, endPoint x: 485, endPoint y: 181, distance: 27.5
click at [485, 181] on div "7BD98 Copy del_JkL5DdBuQTyKFoUEs7e9mA 7BD98" at bounding box center [400, 180] width 218 height 13
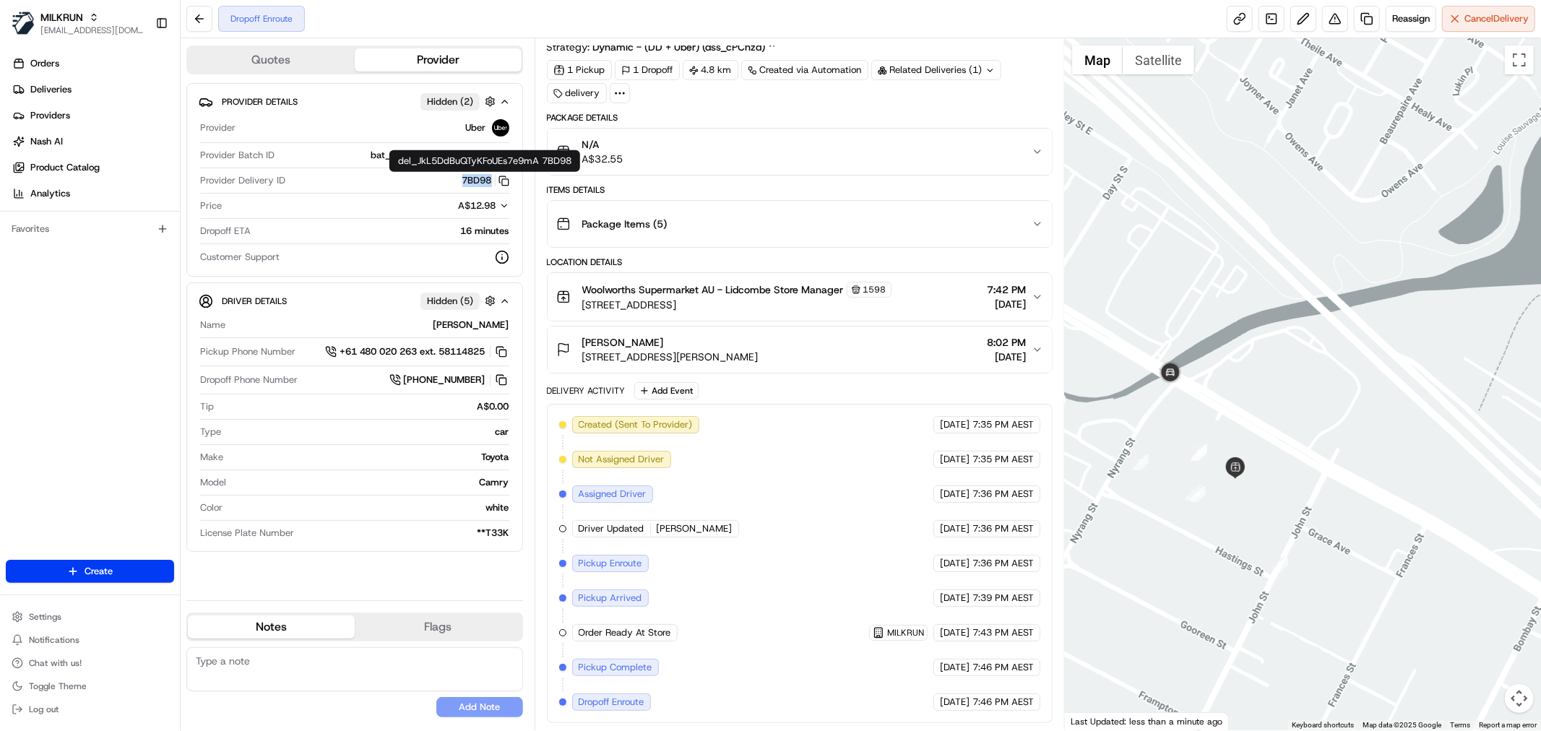
click at [435, 178] on div "7BD98 Copy del_JkL5DdBuQTyKFoUEs7e9mA 7BD98" at bounding box center [400, 180] width 218 height 13
drag, startPoint x: 459, startPoint y: 181, endPoint x: 483, endPoint y: 182, distance: 23.9
click at [483, 182] on div "7BD98 Copy del_JkL5DdBuQTyKFoUEs7e9mA 7BD98" at bounding box center [400, 180] width 218 height 13
click at [399, 178] on div "7BD98 Copy del_JkL5DdBuQTyKFoUEs7e9mA 7BD98" at bounding box center [400, 180] width 218 height 13
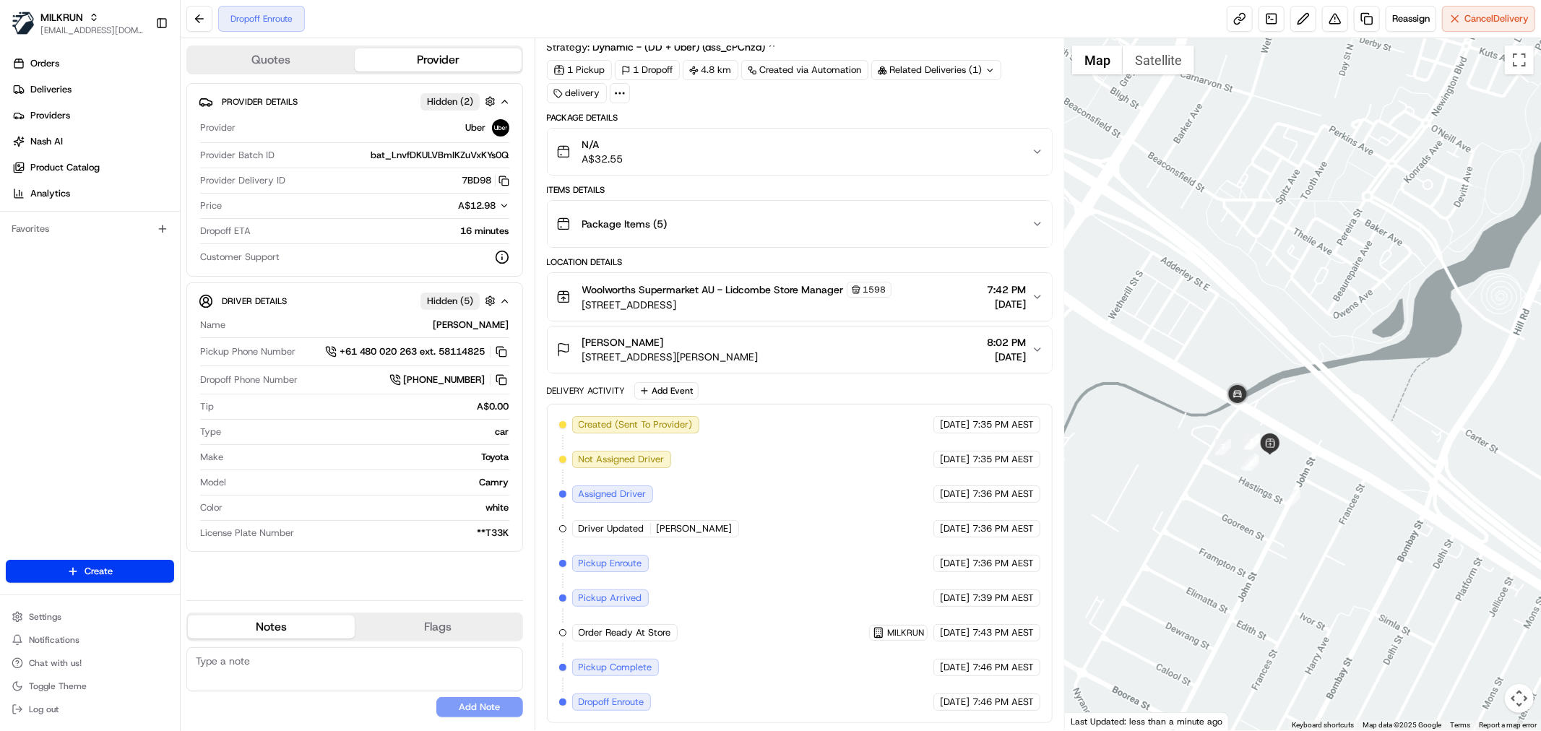
drag, startPoint x: 1201, startPoint y: 457, endPoint x: 1308, endPoint y: 485, distance: 111.3
click at [1308, 485] on div at bounding box center [1303, 384] width 476 height 692
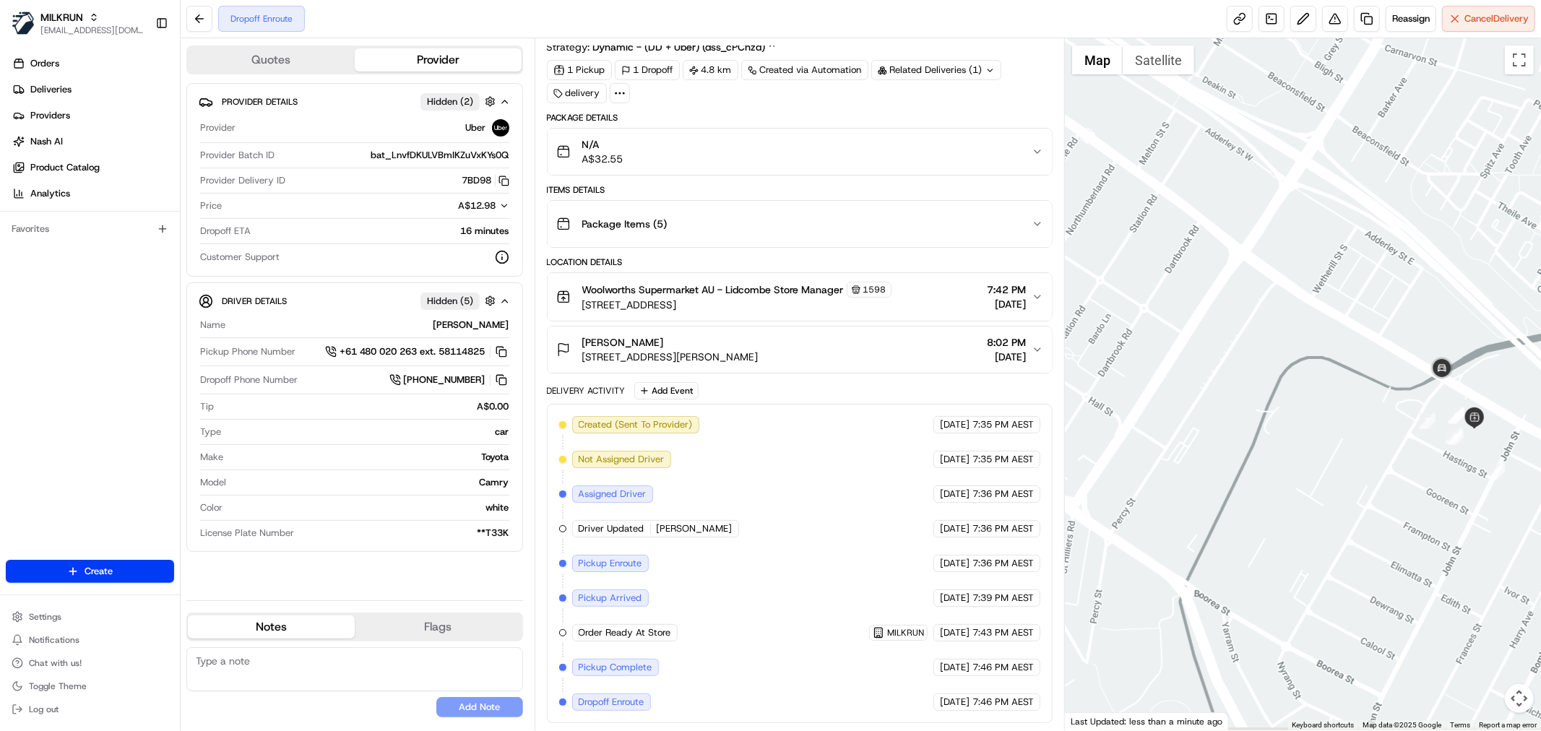
drag, startPoint x: 1201, startPoint y: 489, endPoint x: 1293, endPoint y: 415, distance: 118.7
click at [1294, 403] on div at bounding box center [1303, 384] width 476 height 692
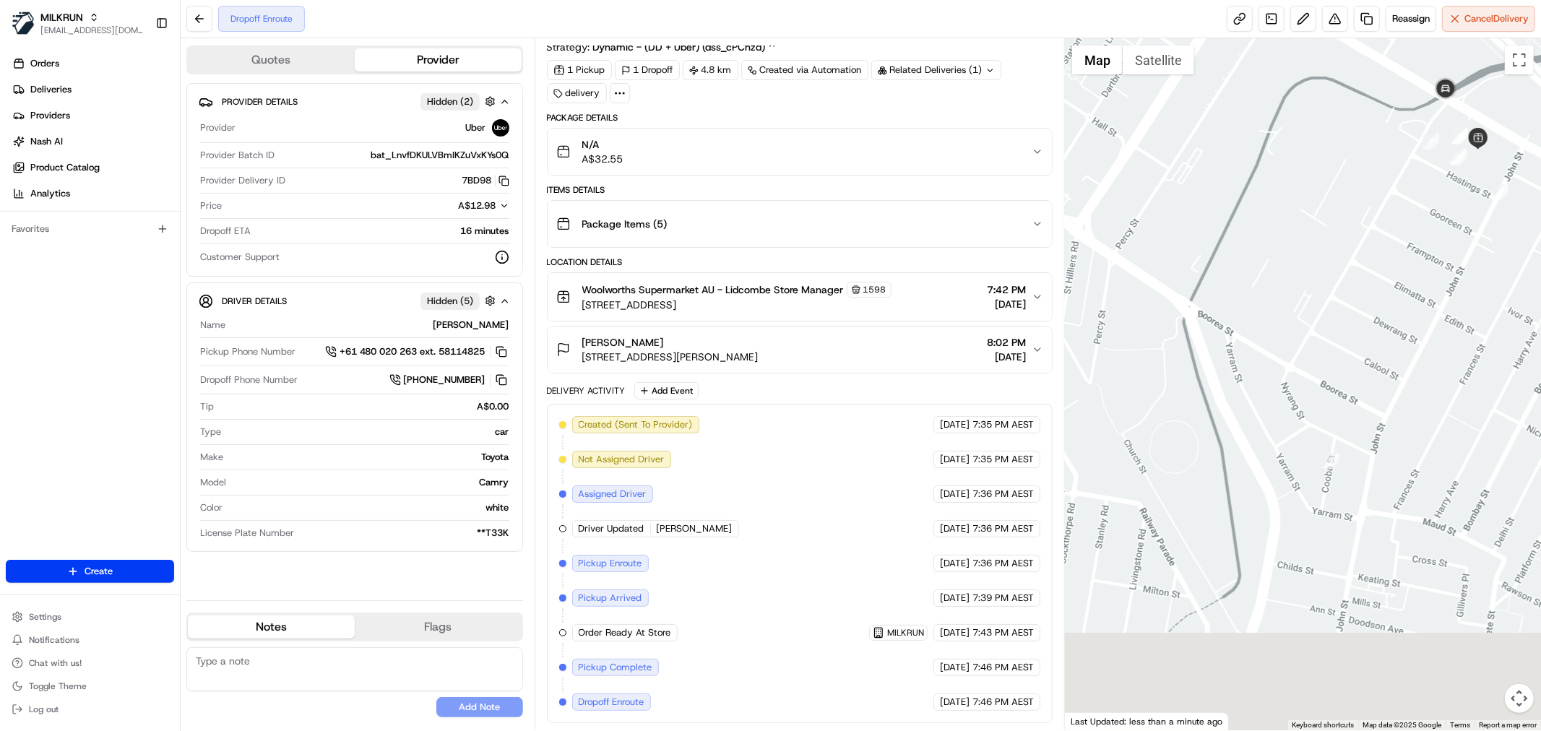
drag, startPoint x: 1240, startPoint y: 590, endPoint x: 1230, endPoint y: 355, distance: 235.0
click at [1230, 355] on div at bounding box center [1303, 384] width 476 height 692
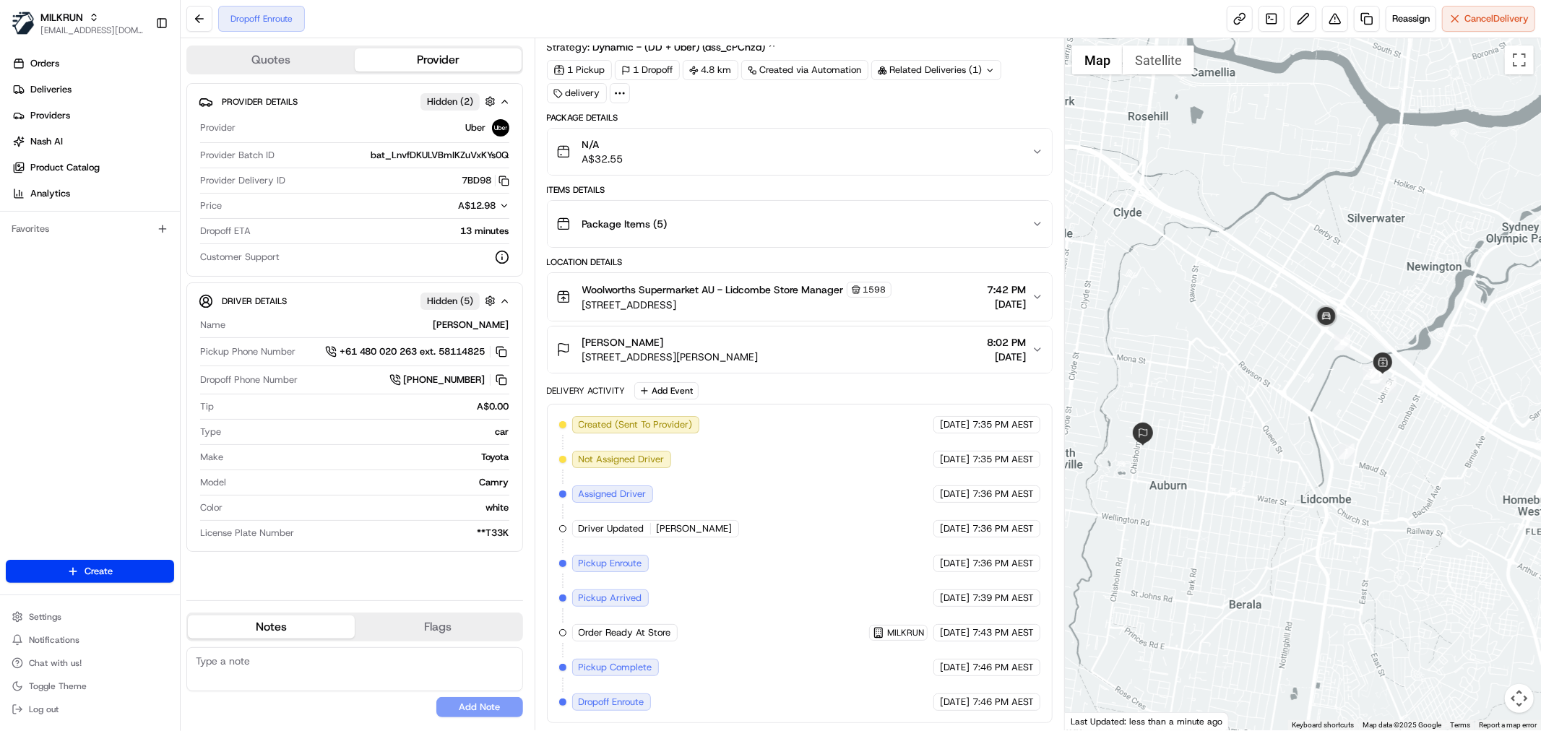
drag, startPoint x: 1288, startPoint y: 432, endPoint x: 1364, endPoint y: 420, distance: 76.7
click at [1371, 426] on div at bounding box center [1303, 384] width 476 height 692
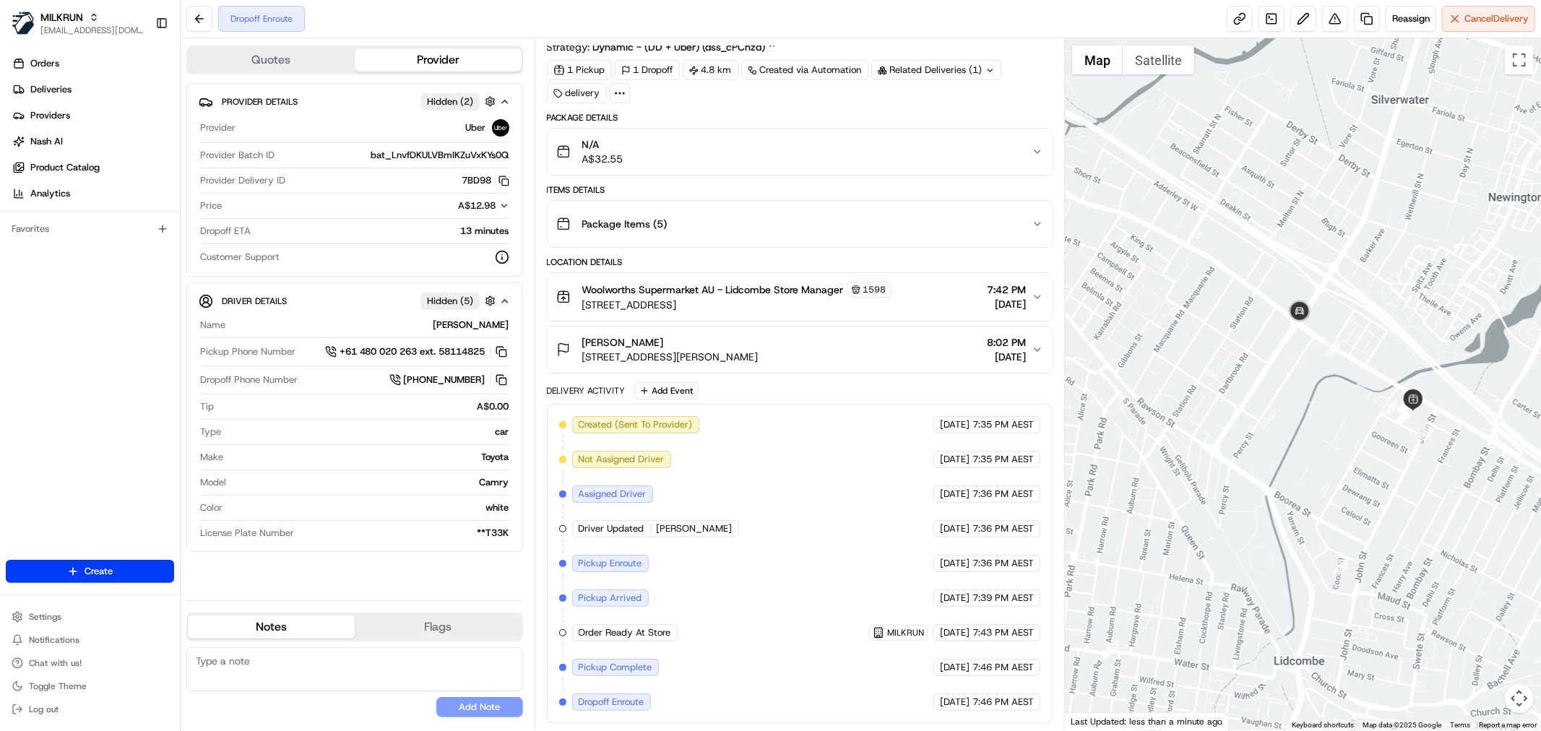
drag, startPoint x: 1335, startPoint y: 389, endPoint x: 1207, endPoint y: 453, distance: 143.1
click at [1165, 475] on div at bounding box center [1303, 384] width 476 height 692
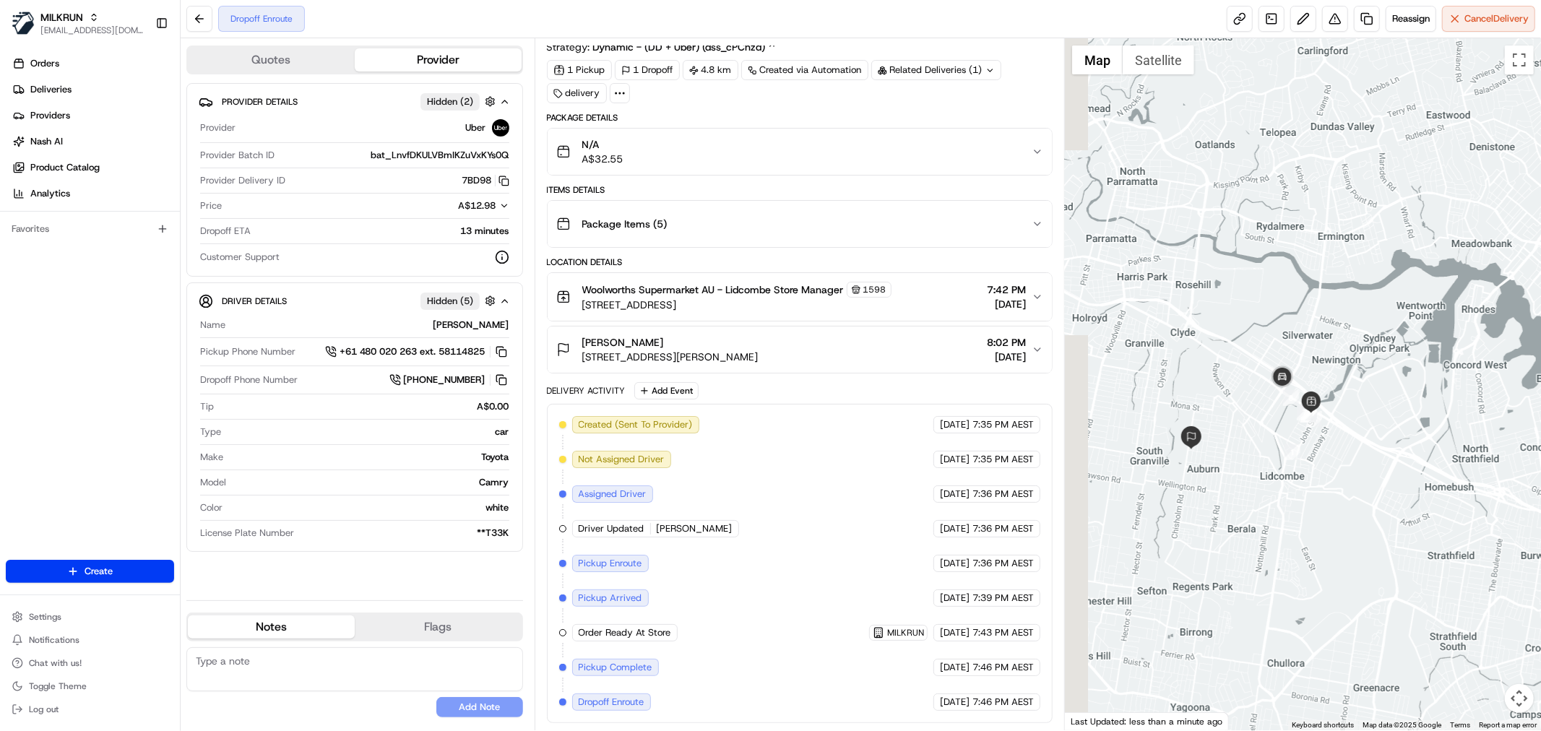
drag, startPoint x: 1222, startPoint y: 429, endPoint x: 1279, endPoint y: 429, distance: 57.1
click at [1279, 429] on div at bounding box center [1303, 384] width 476 height 692
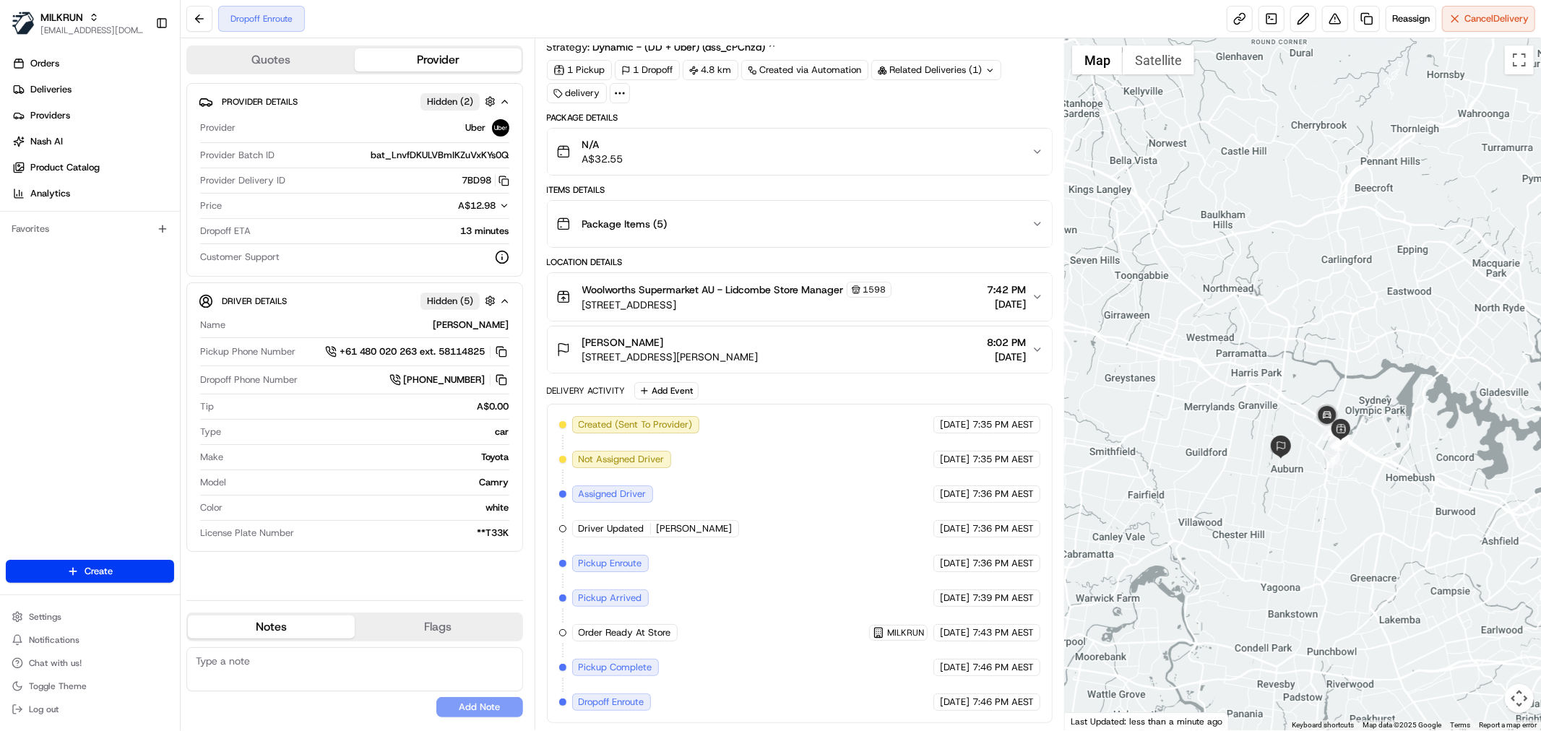
drag, startPoint x: 1411, startPoint y: 457, endPoint x: 1448, endPoint y: 483, distance: 45.7
click at [1448, 483] on div at bounding box center [1303, 384] width 476 height 692
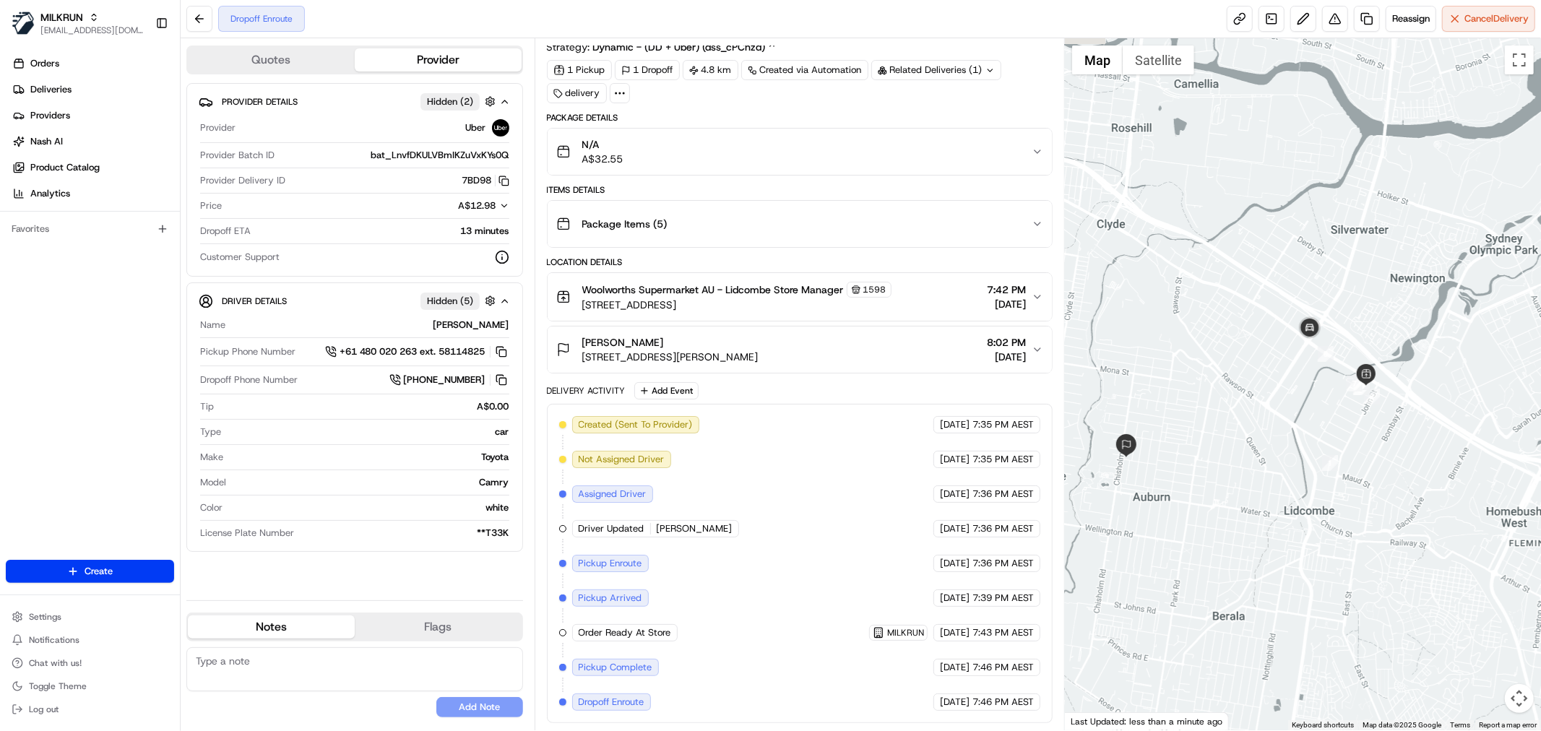
drag, startPoint x: 1188, startPoint y: 459, endPoint x: 1209, endPoint y: 468, distance: 23.0
click at [1209, 468] on div at bounding box center [1303, 384] width 476 height 692
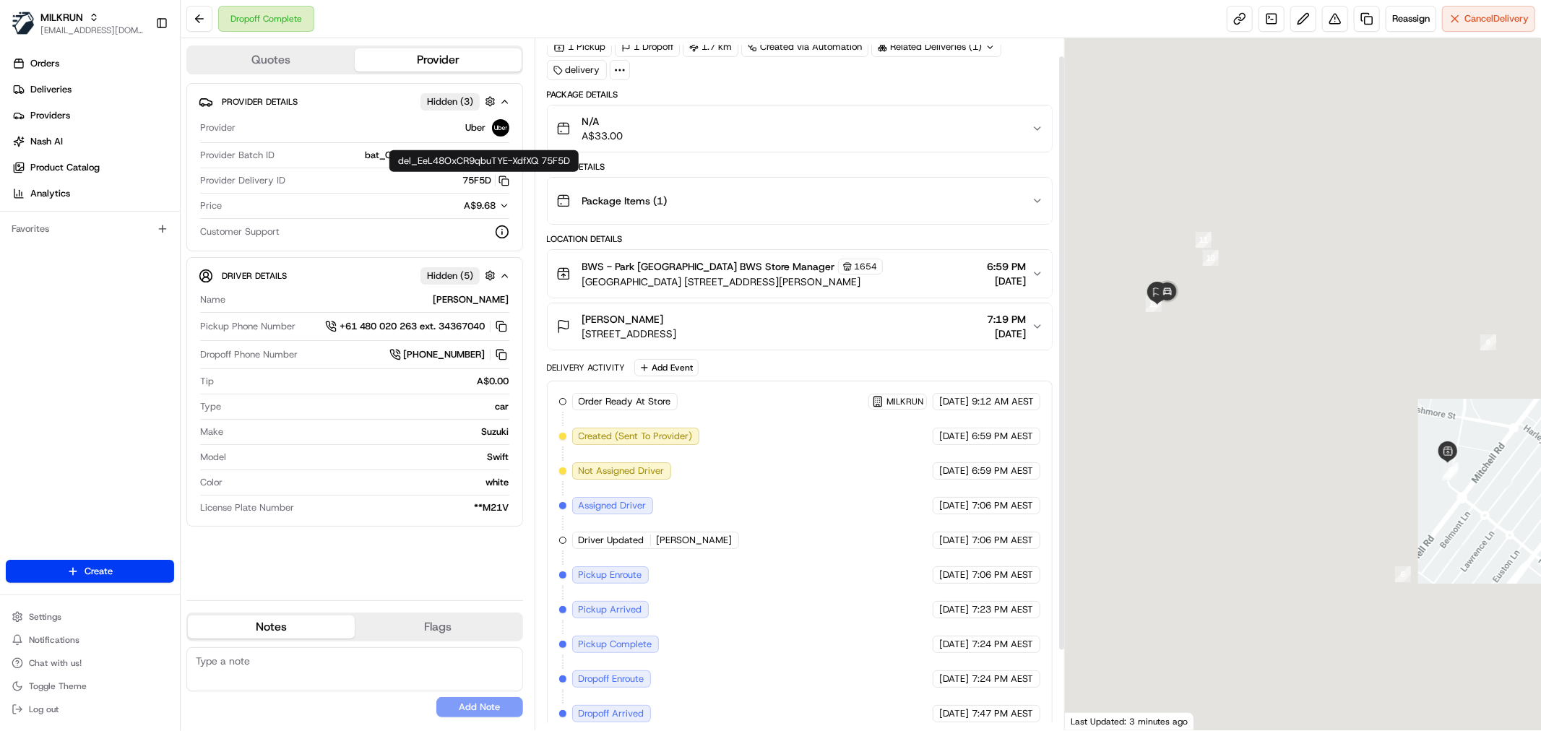
scroll to position [113, 0]
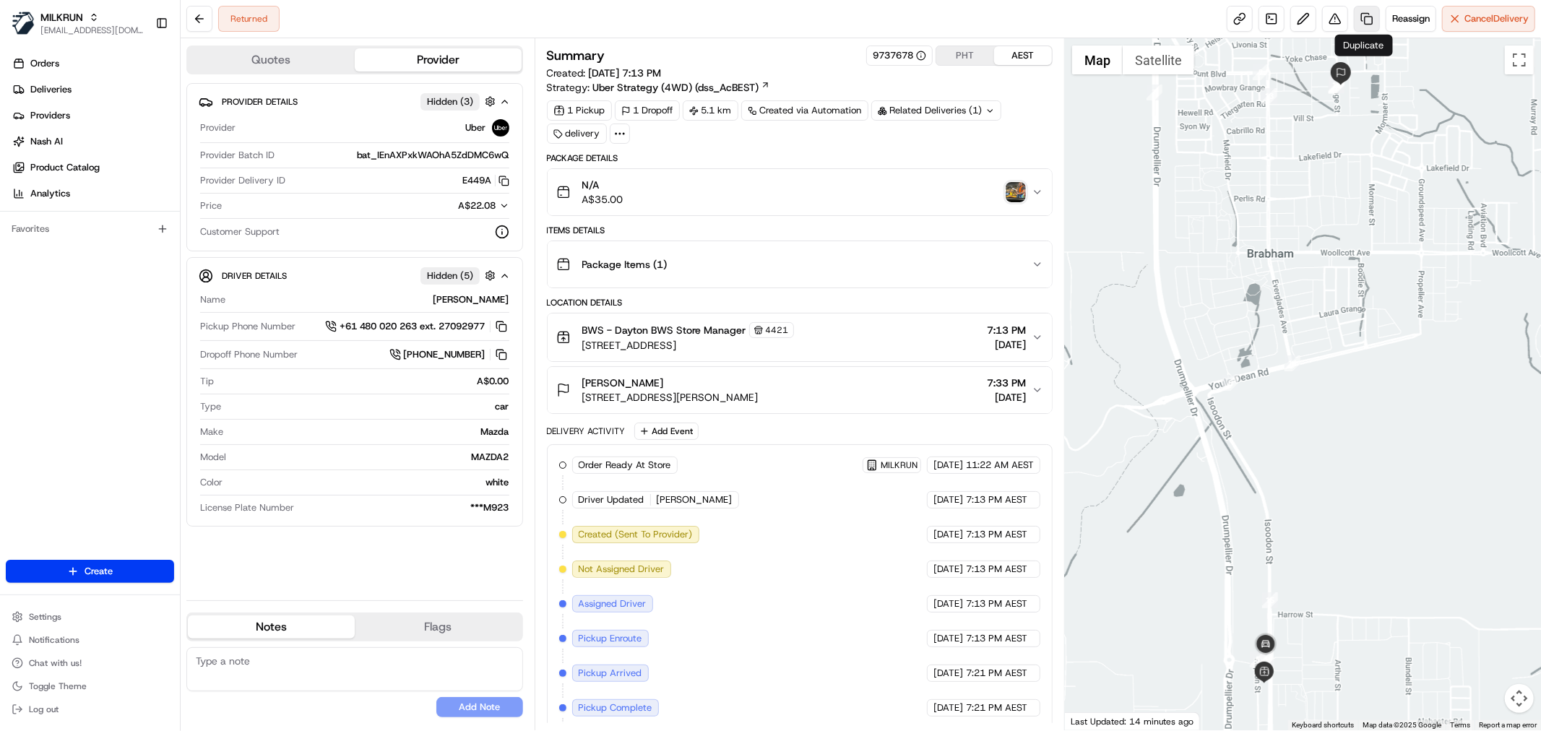
click at [1362, 22] on link at bounding box center [1367, 19] width 26 height 26
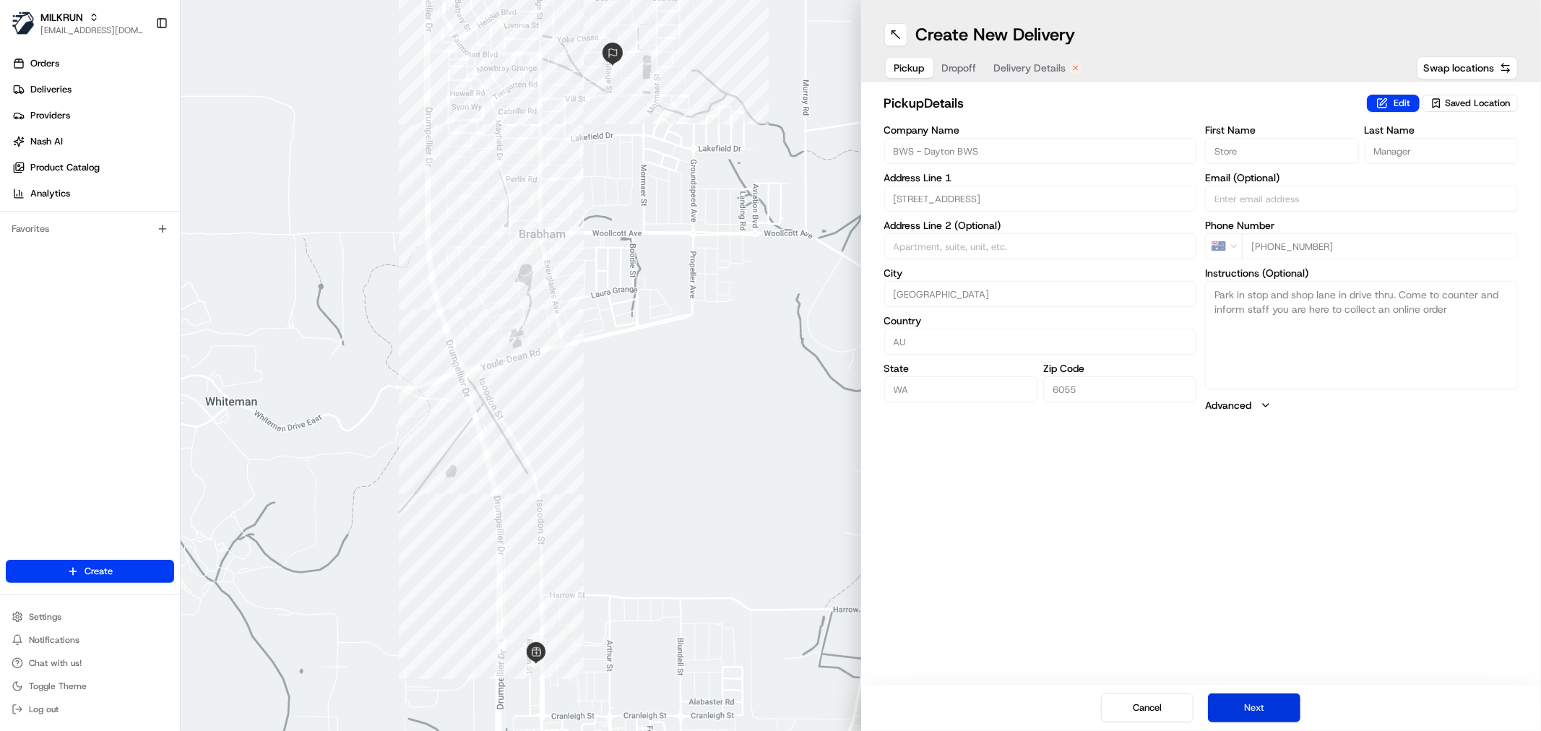
click at [1242, 713] on button "Next" at bounding box center [1254, 707] width 92 height 29
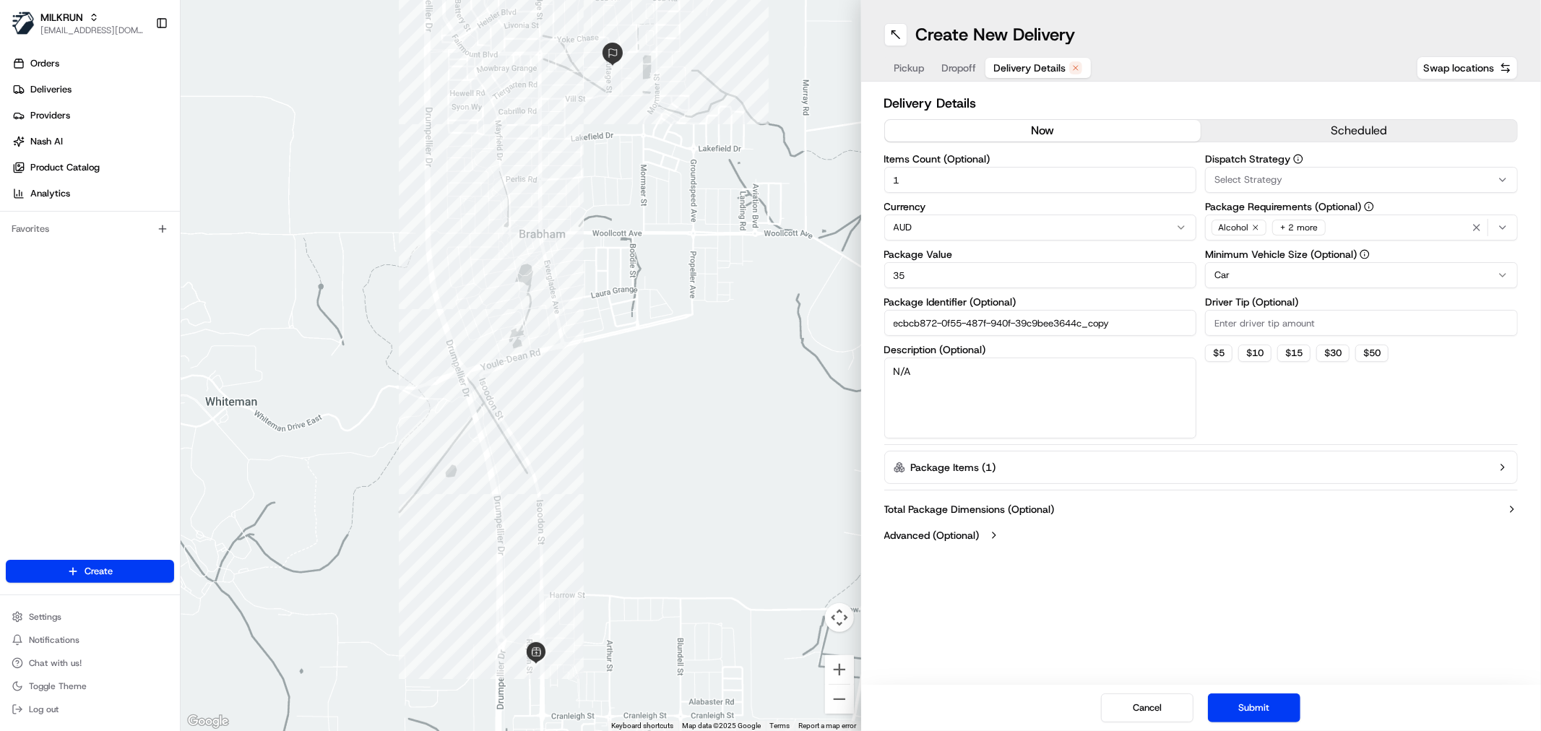
click at [1055, 130] on button "now" at bounding box center [1043, 131] width 316 height 22
click at [1238, 711] on button "Submit" at bounding box center [1254, 707] width 92 height 29
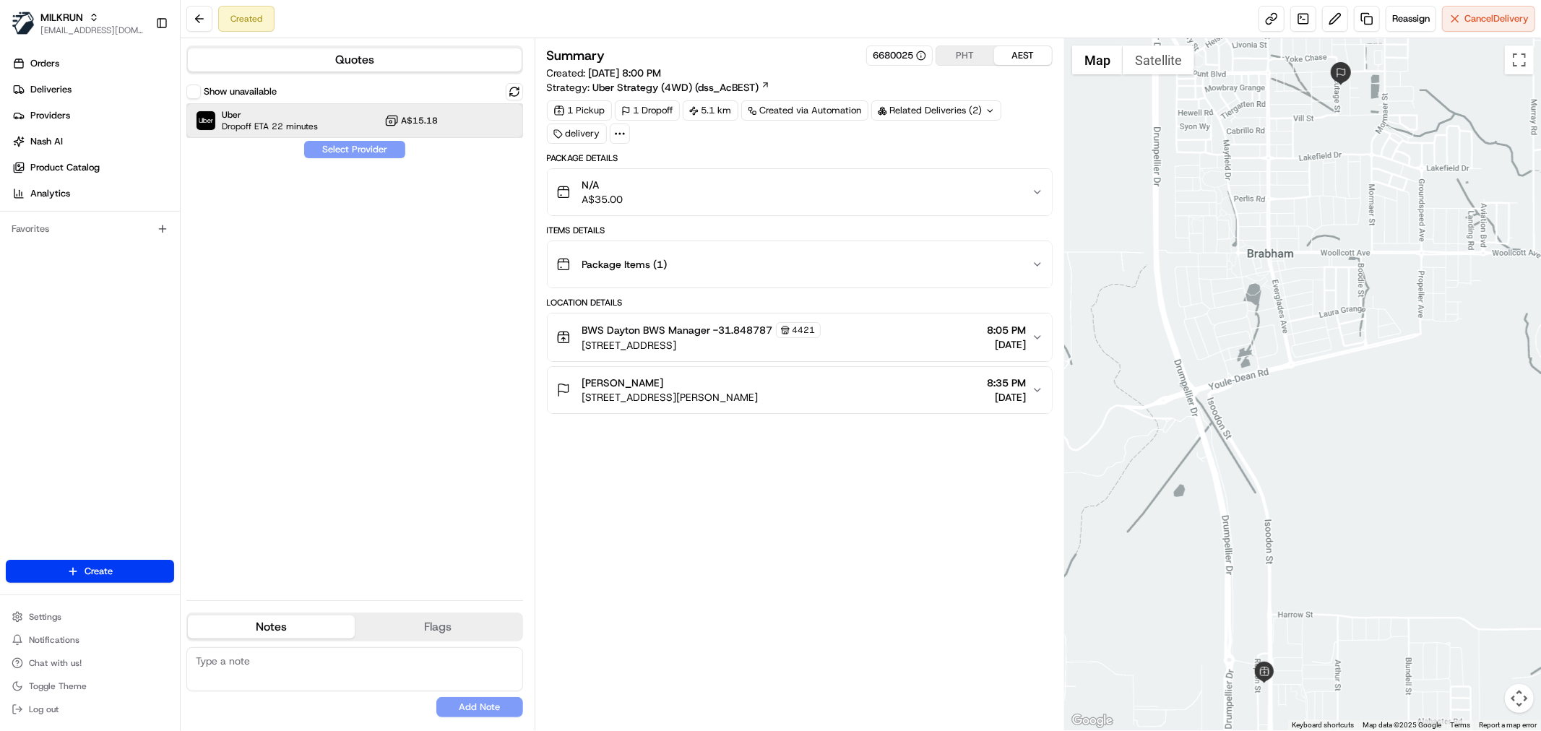
click at [308, 113] on span "Uber" at bounding box center [270, 115] width 96 height 12
click at [359, 150] on button "Assign Provider" at bounding box center [354, 149] width 103 height 17
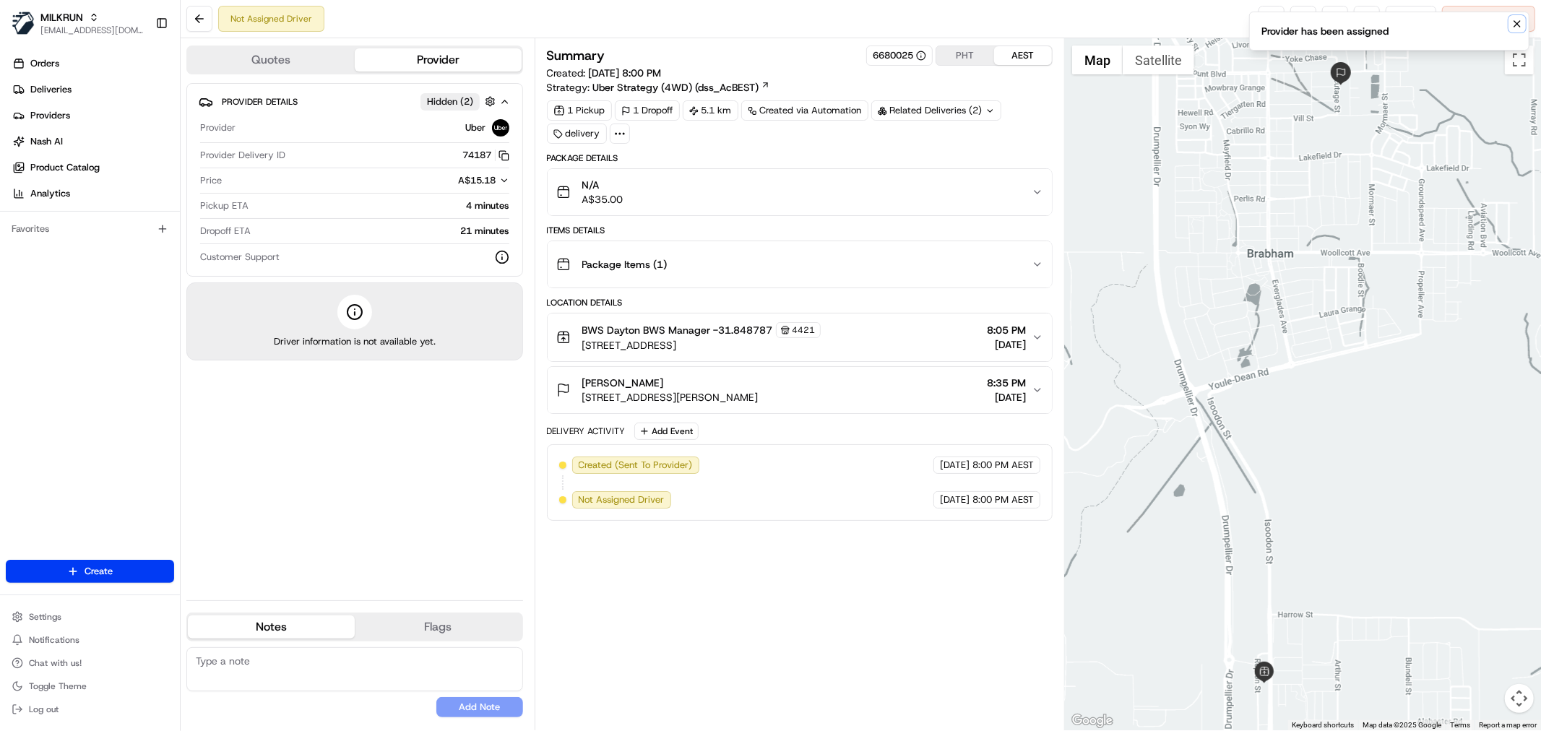
click at [1515, 22] on icon "Notifications (F8)" at bounding box center [1517, 24] width 6 height 6
click at [1274, 17] on link at bounding box center [1271, 19] width 26 height 26
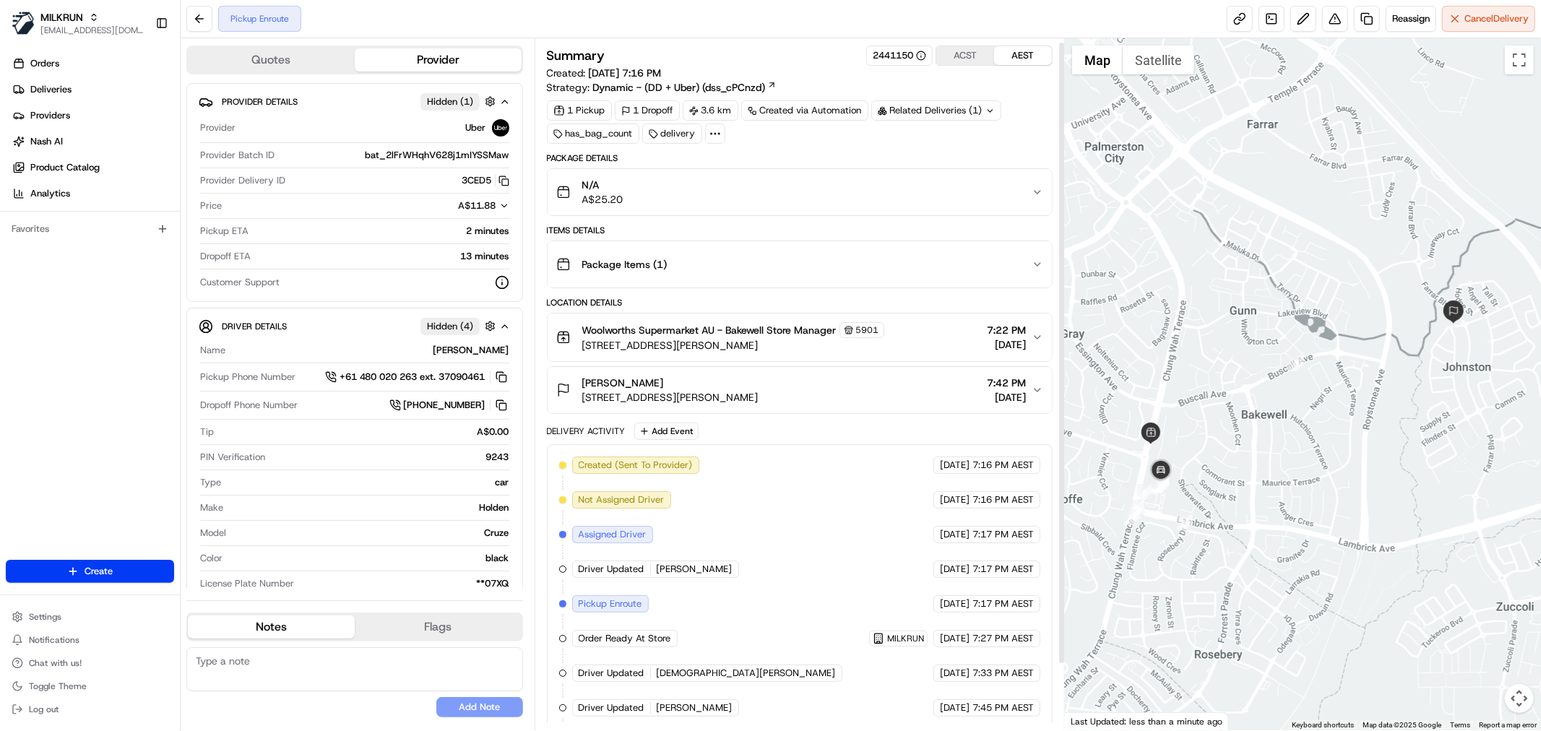
scroll to position [77, 0]
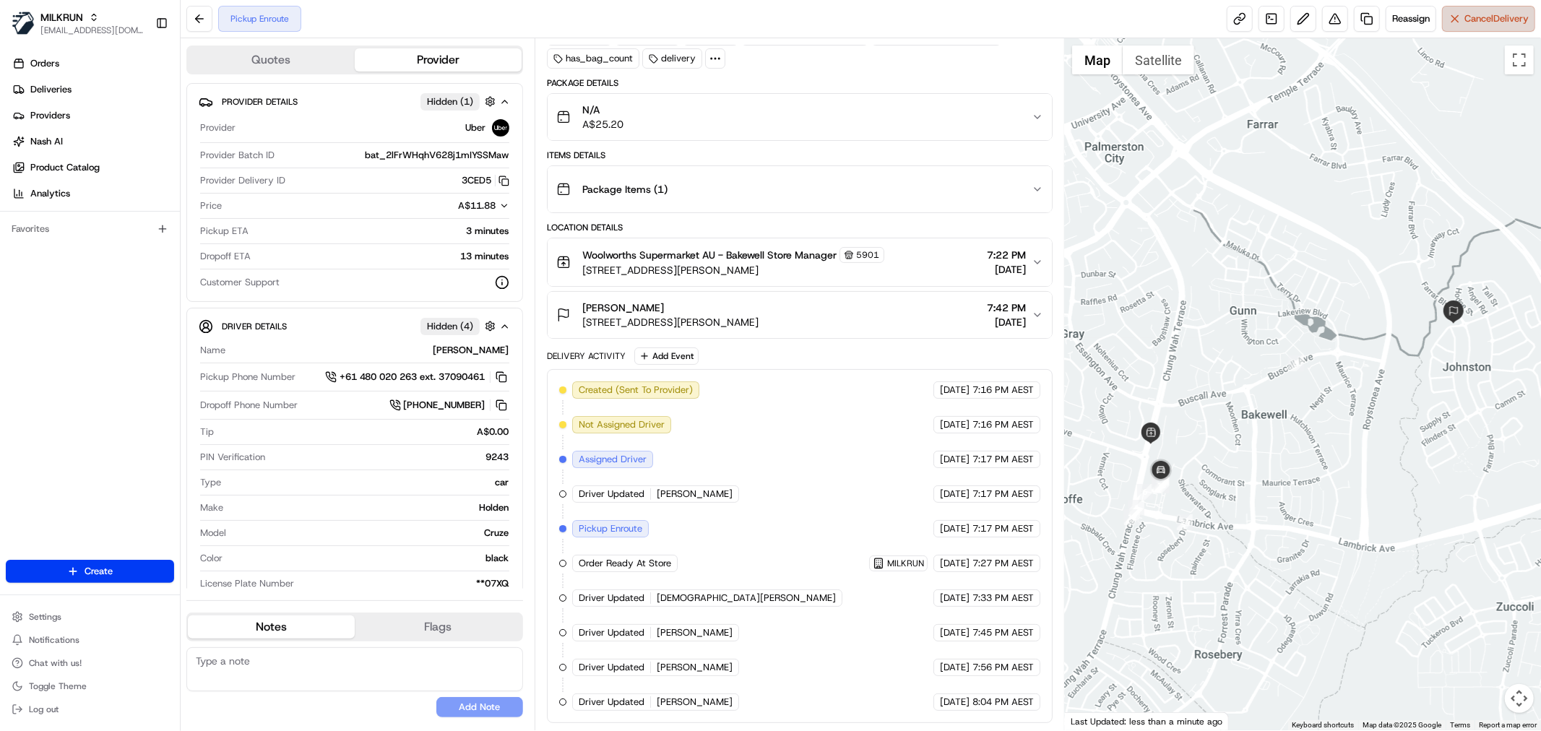
click at [1487, 24] on span "Cancel Delivery" at bounding box center [1496, 18] width 64 height 13
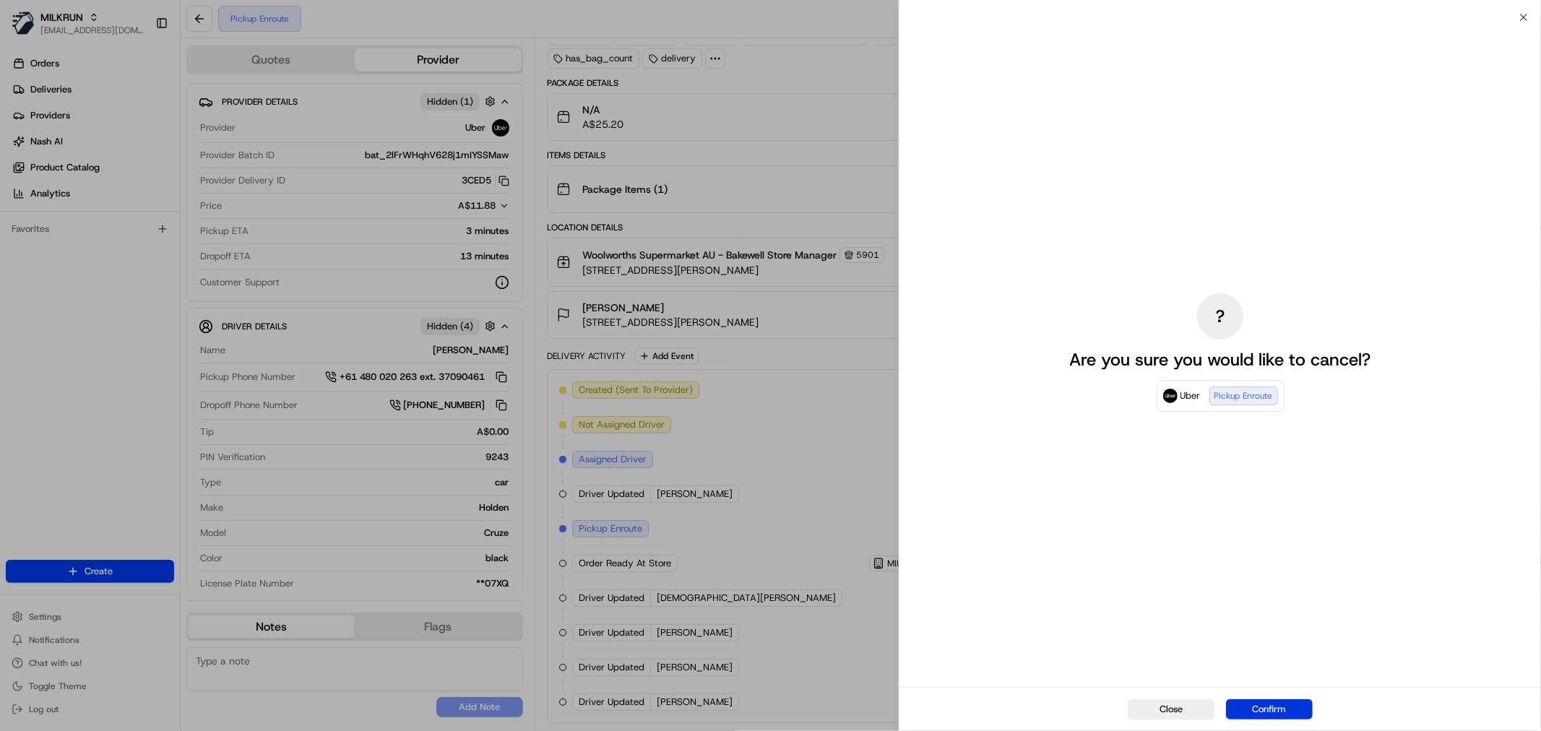
click at [1279, 703] on button "Confirm" at bounding box center [1269, 709] width 87 height 20
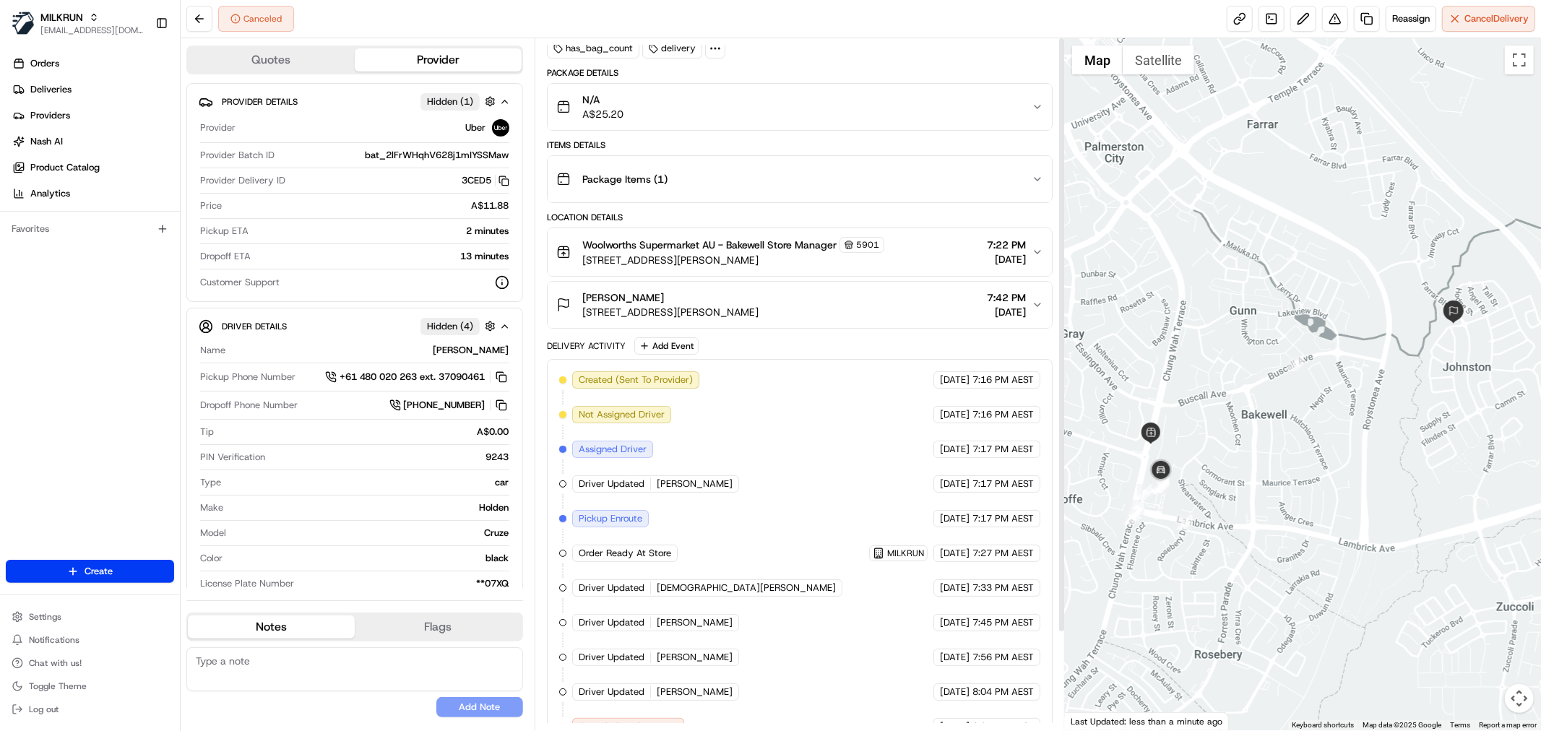
scroll to position [113, 0]
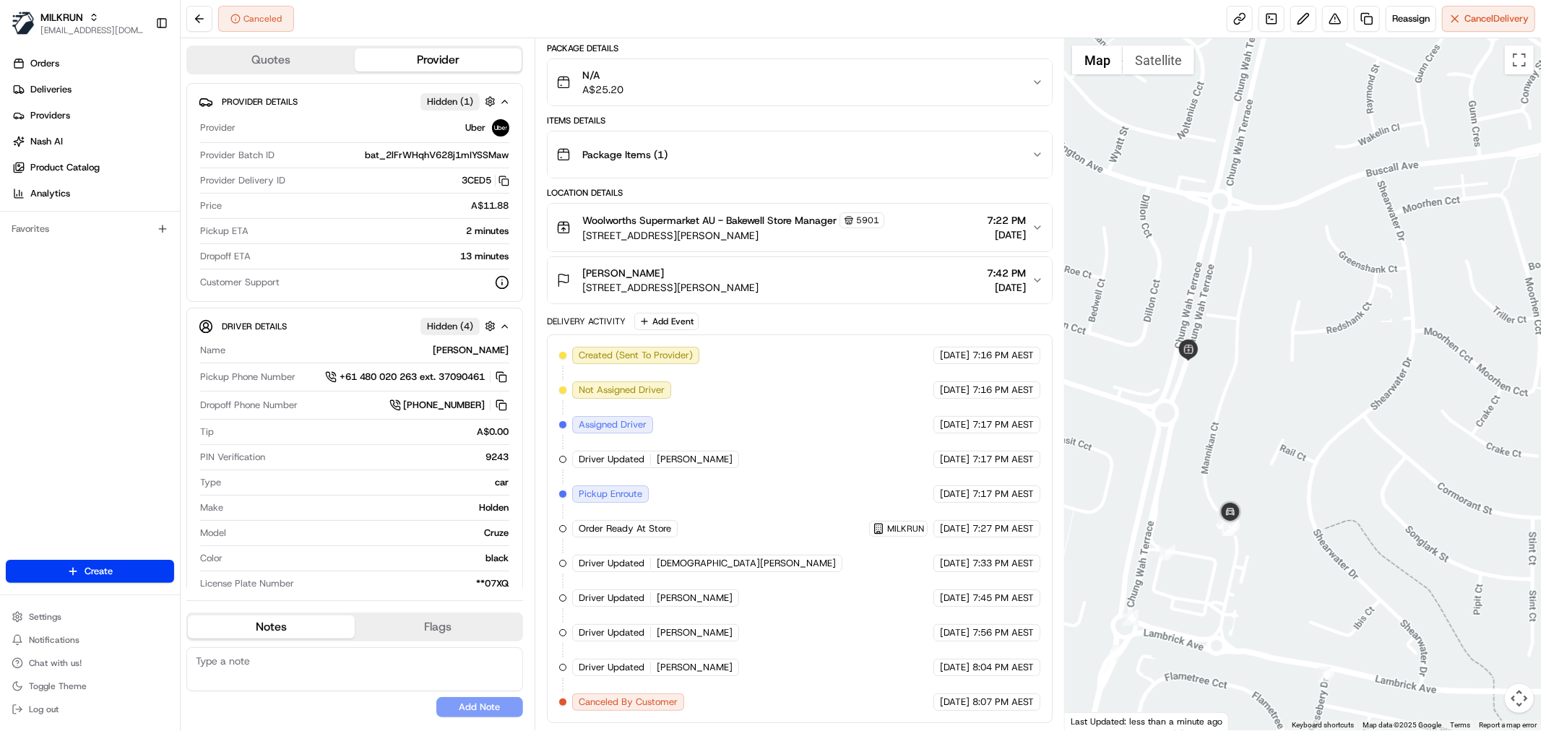
drag, startPoint x: 1257, startPoint y: 386, endPoint x: 1262, endPoint y: 358, distance: 29.3
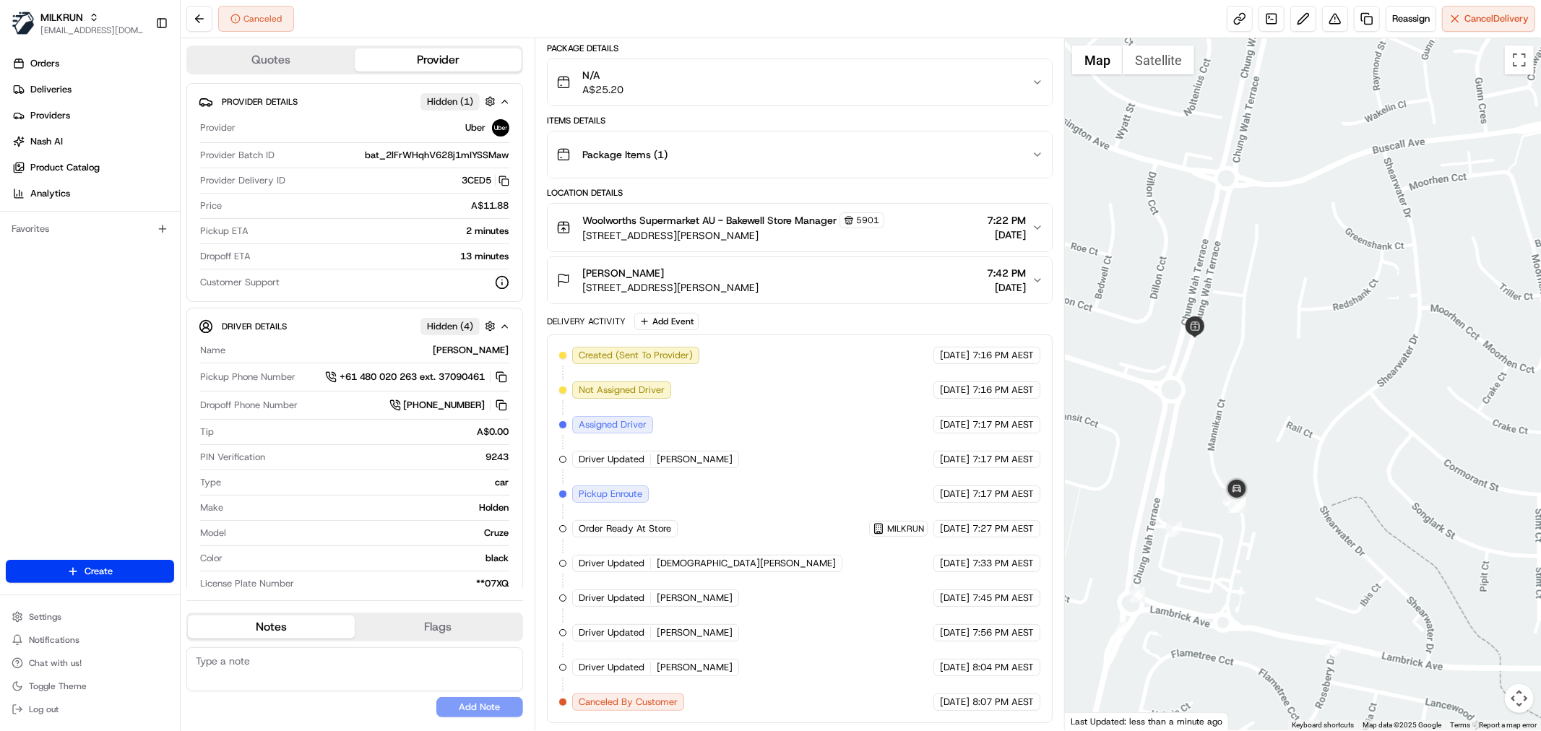
drag, startPoint x: 1263, startPoint y: 379, endPoint x: 1271, endPoint y: 351, distance: 28.8
click at [1271, 351] on div at bounding box center [1303, 384] width 476 height 692
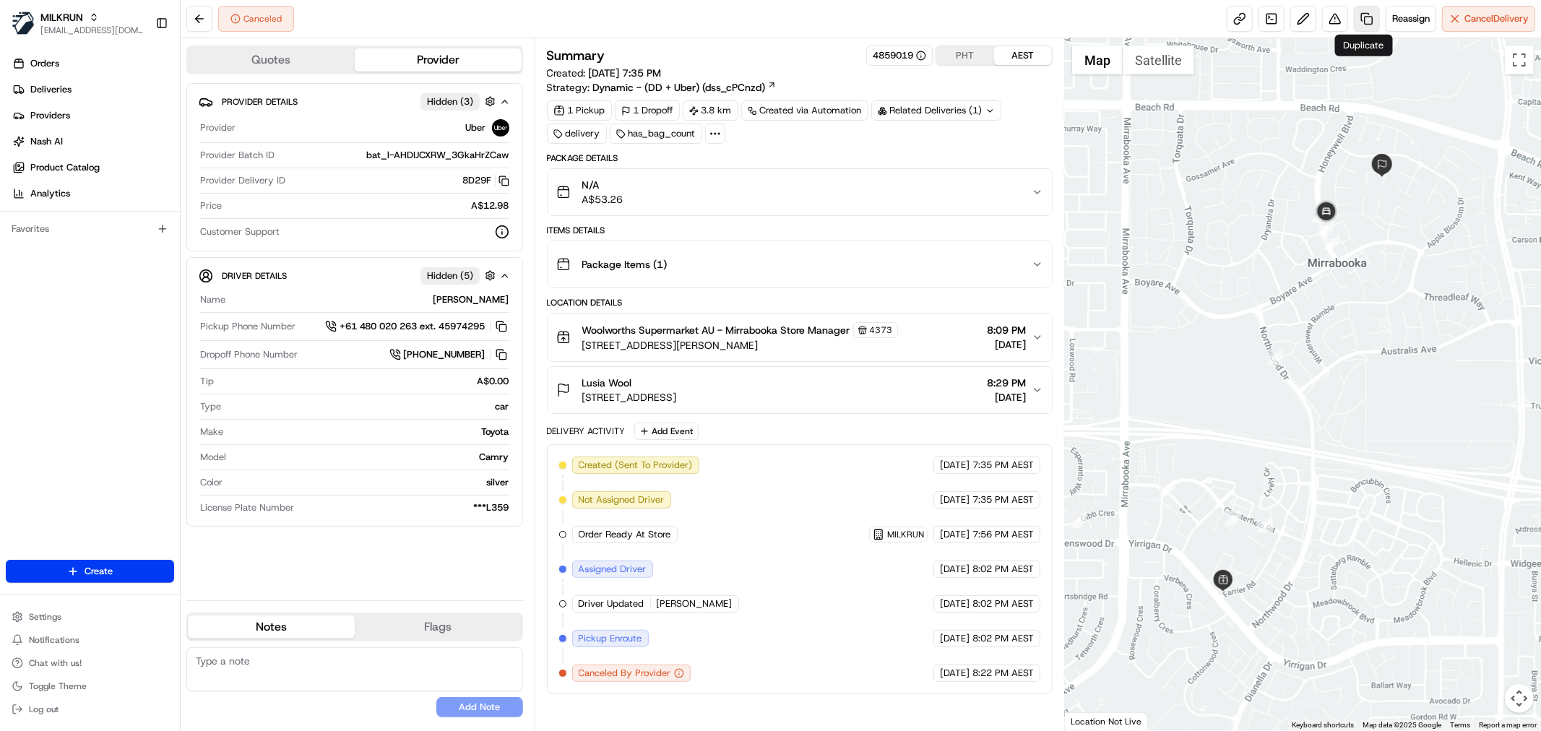
click at [1365, 23] on link at bounding box center [1367, 19] width 26 height 26
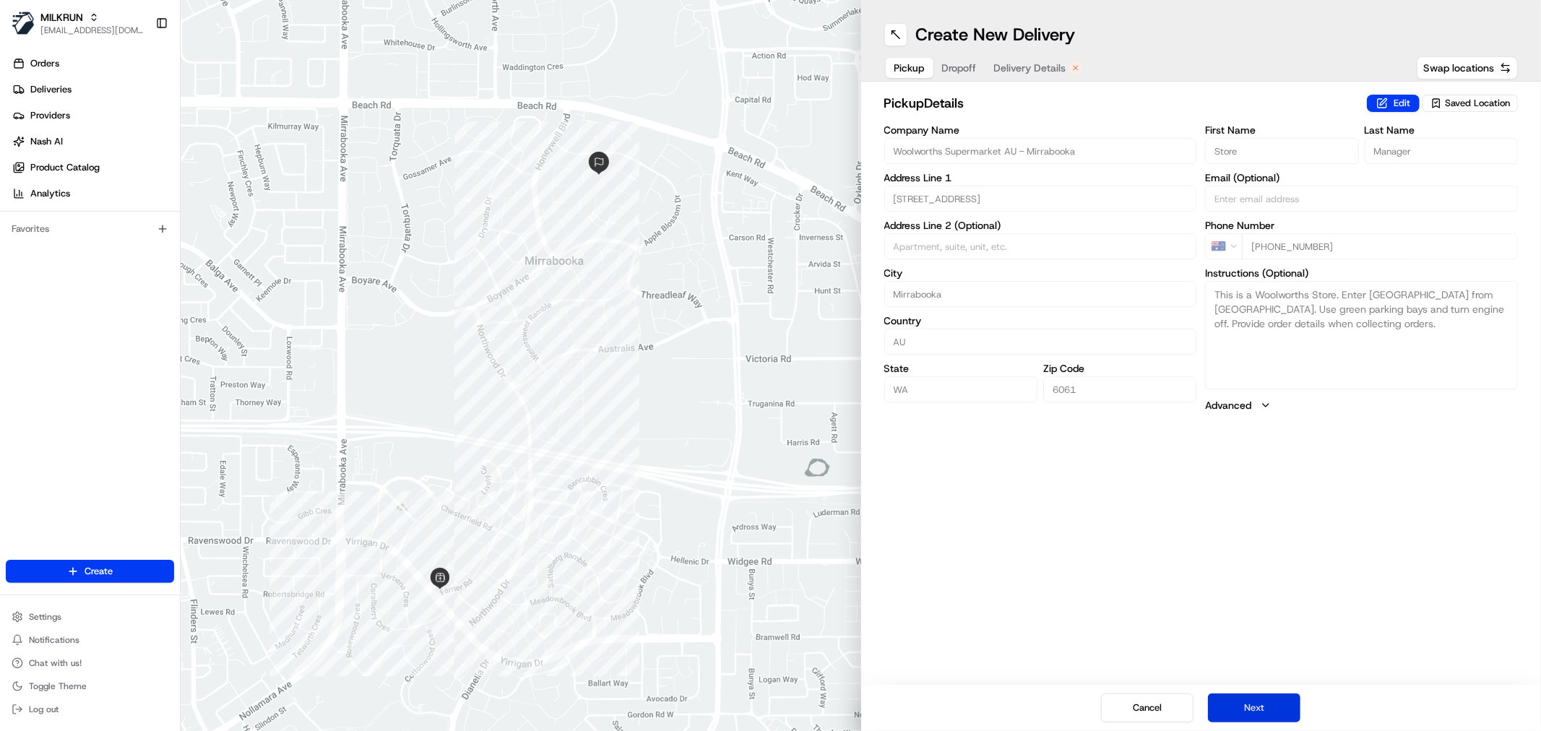
click at [1245, 706] on button "Next" at bounding box center [1254, 707] width 92 height 29
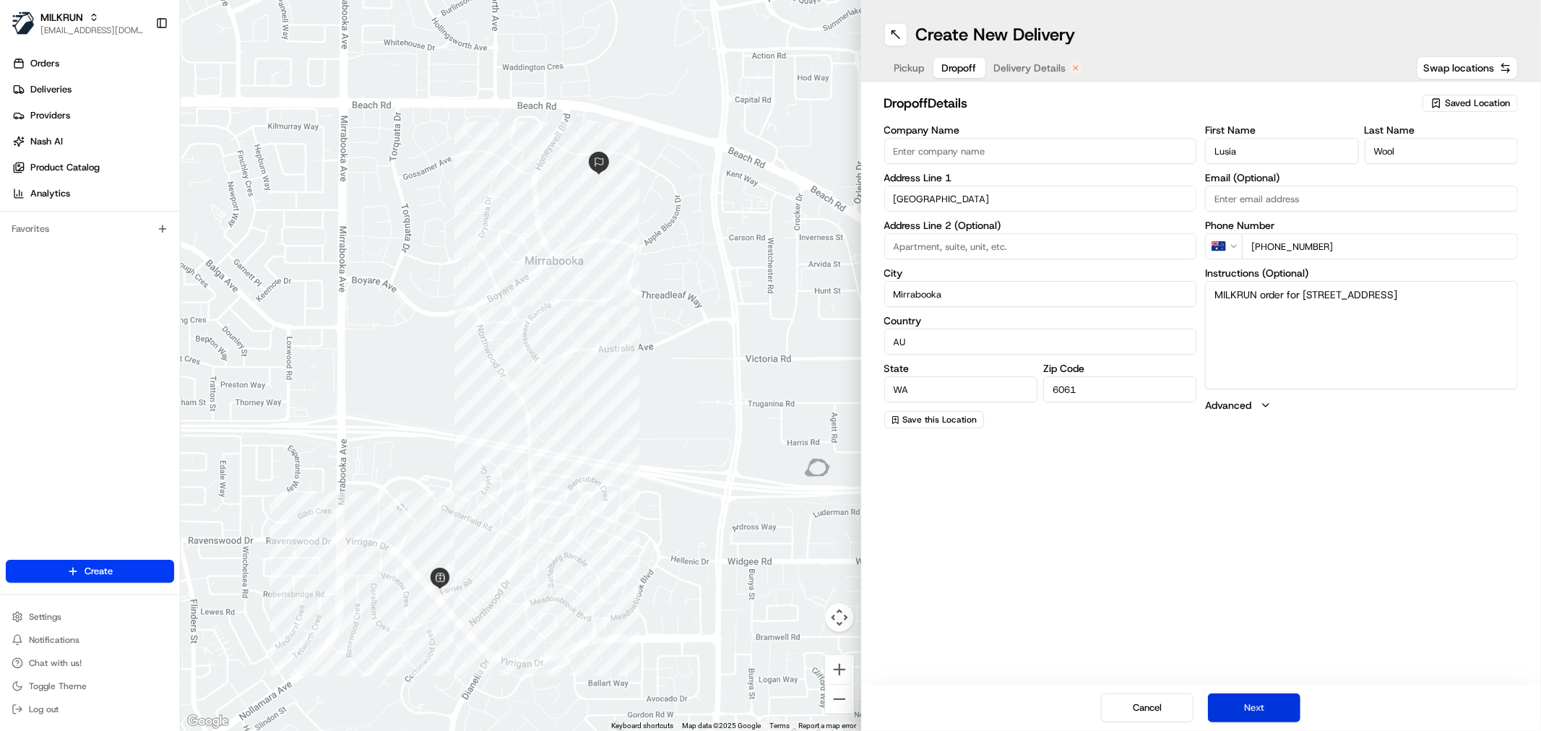
click at [1245, 706] on button "Next" at bounding box center [1254, 707] width 92 height 29
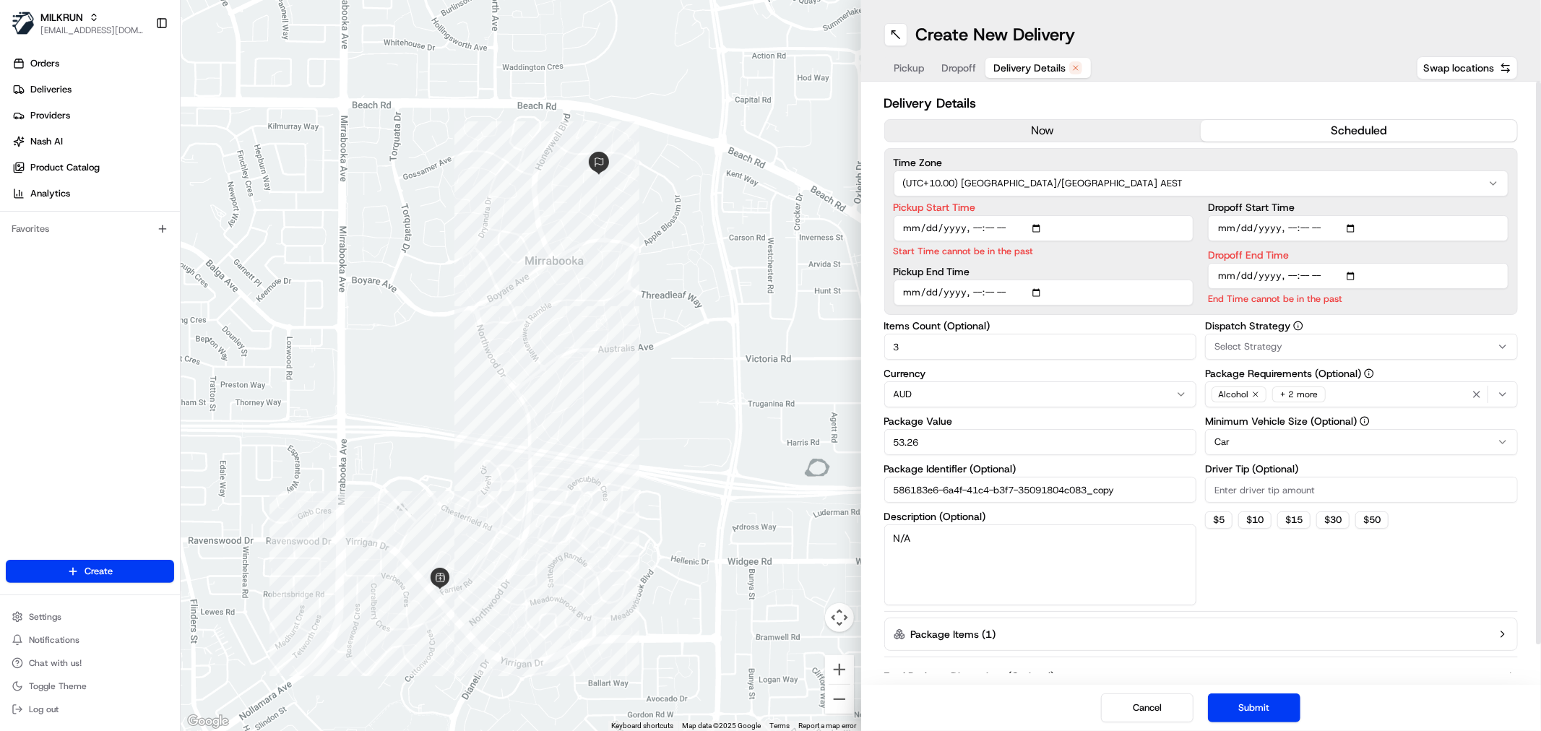
click at [1085, 137] on button "now" at bounding box center [1043, 131] width 316 height 22
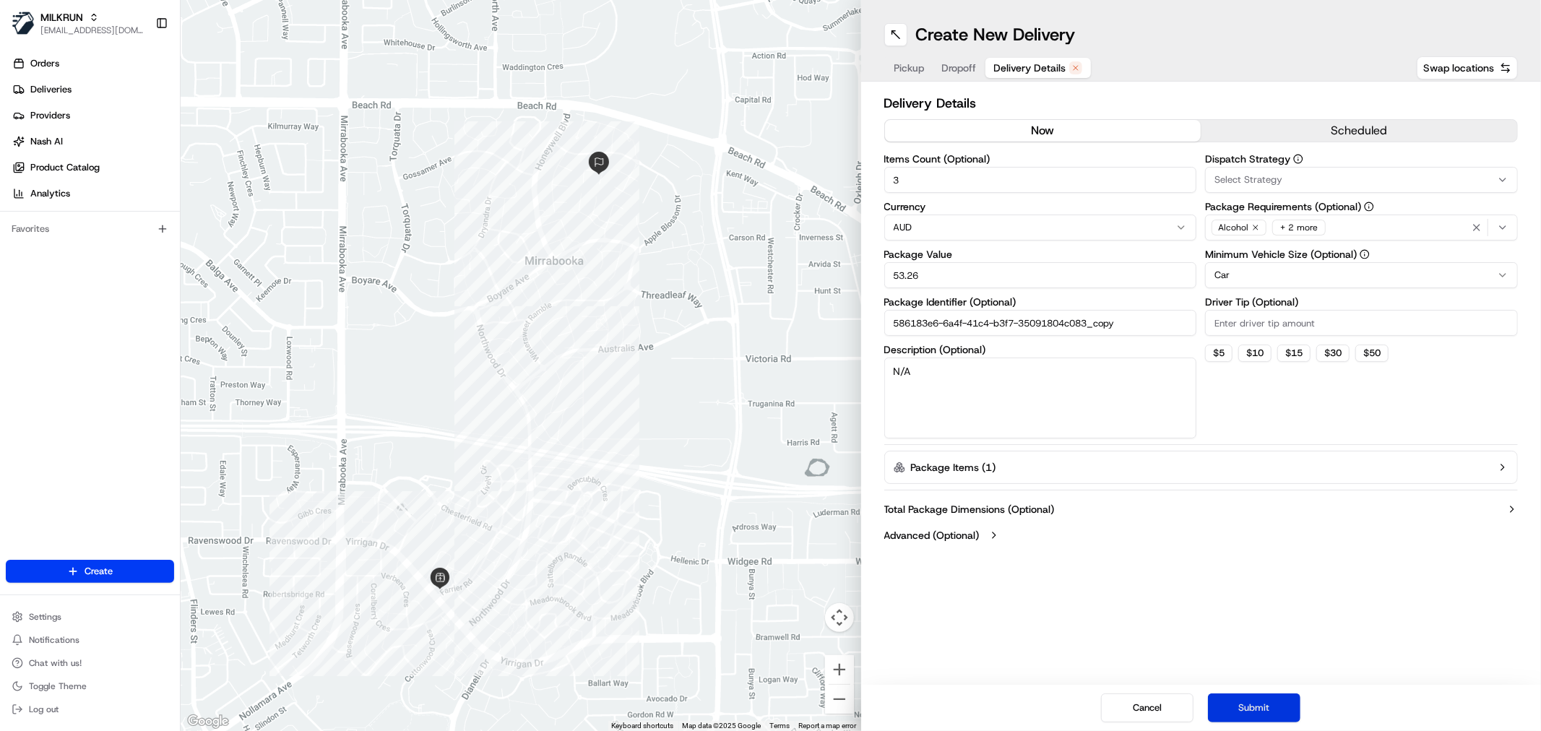
click at [1255, 703] on button "Submit" at bounding box center [1254, 707] width 92 height 29
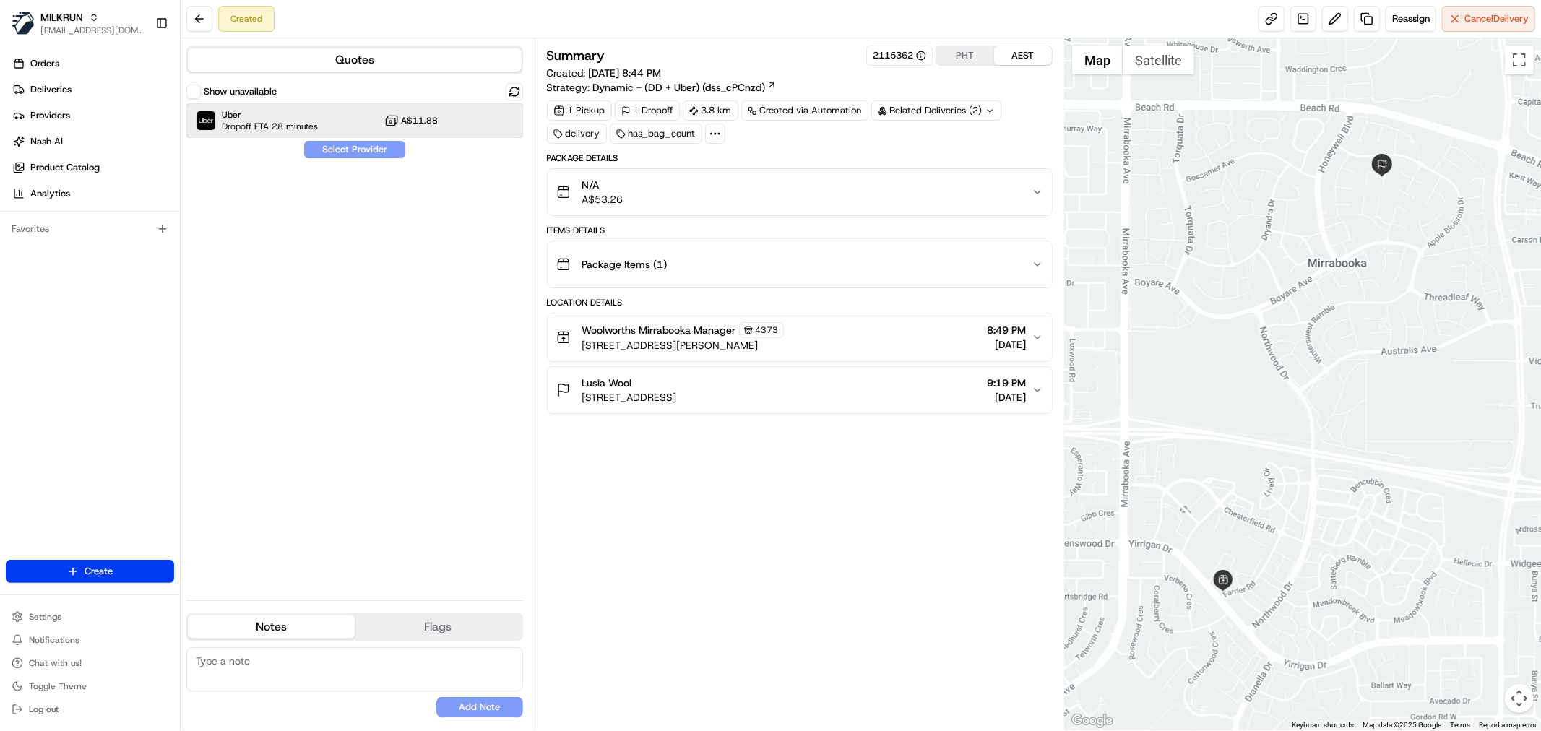
click at [338, 125] on div "Uber Dropoff ETA 28 minutes A$11.88" at bounding box center [354, 120] width 337 height 35
click at [340, 152] on button "Assign Provider" at bounding box center [354, 149] width 103 height 17
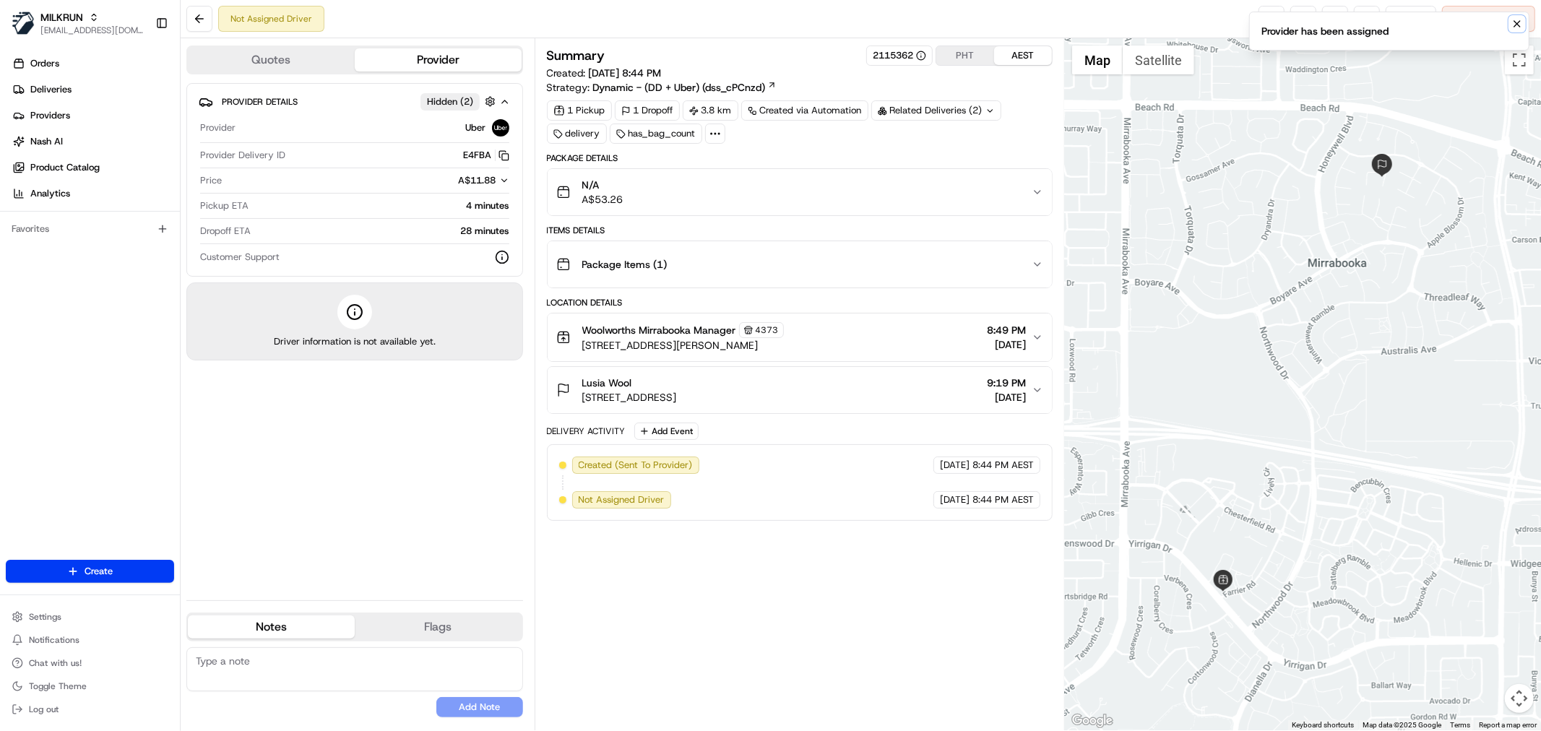
click at [1521, 20] on icon "Notifications (F8)" at bounding box center [1517, 24] width 12 height 12
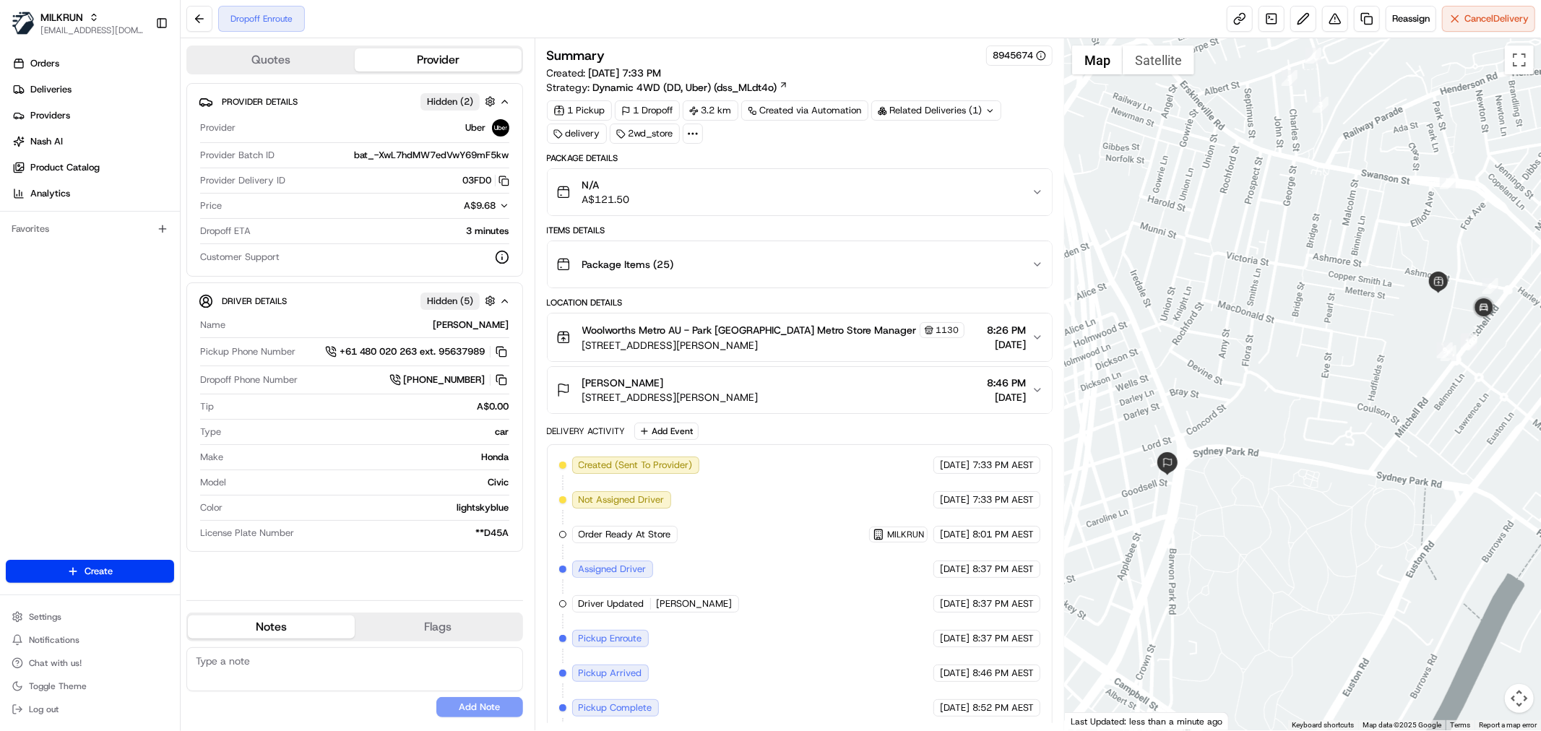
scroll to position [43, 0]
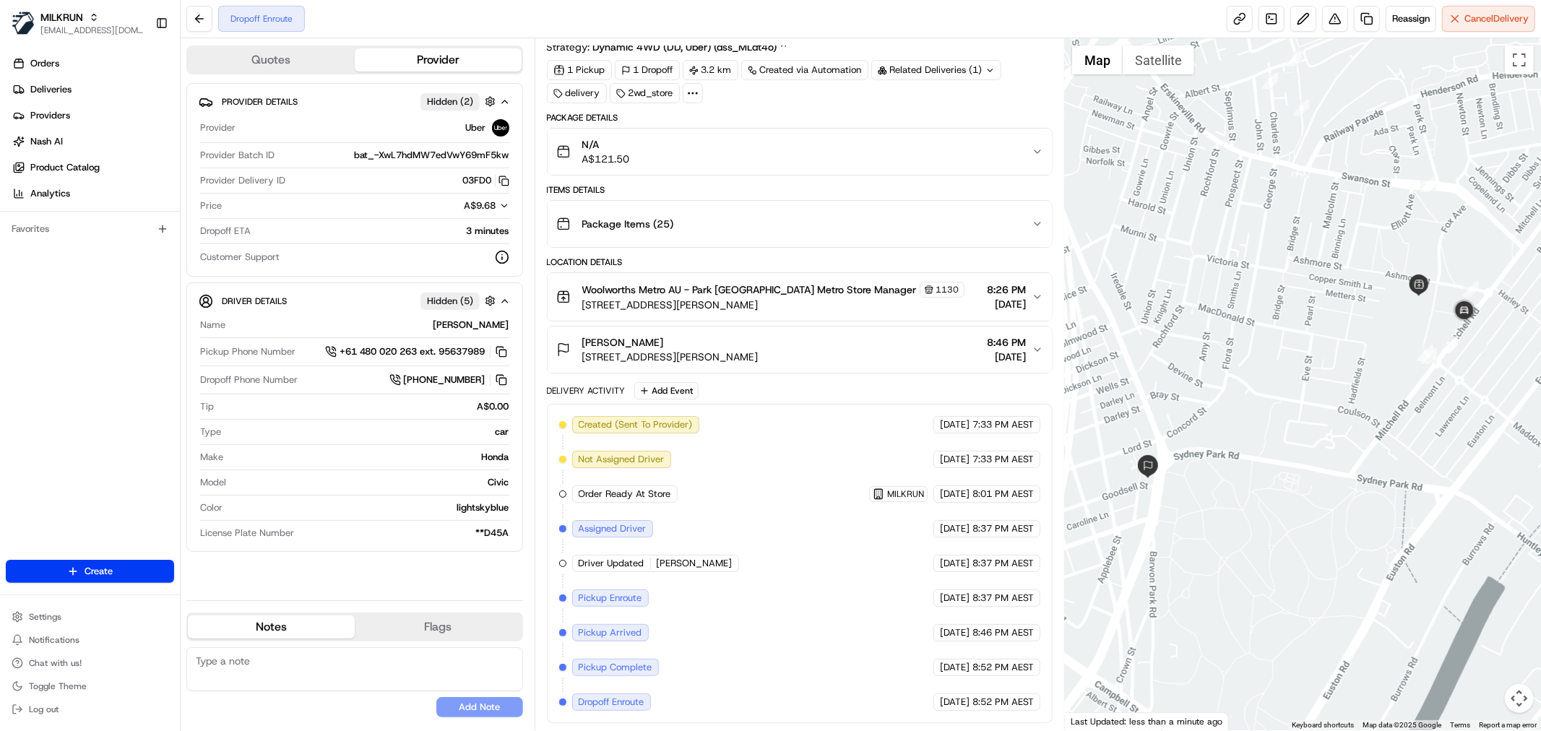
click at [1353, 361] on div at bounding box center [1303, 384] width 476 height 692
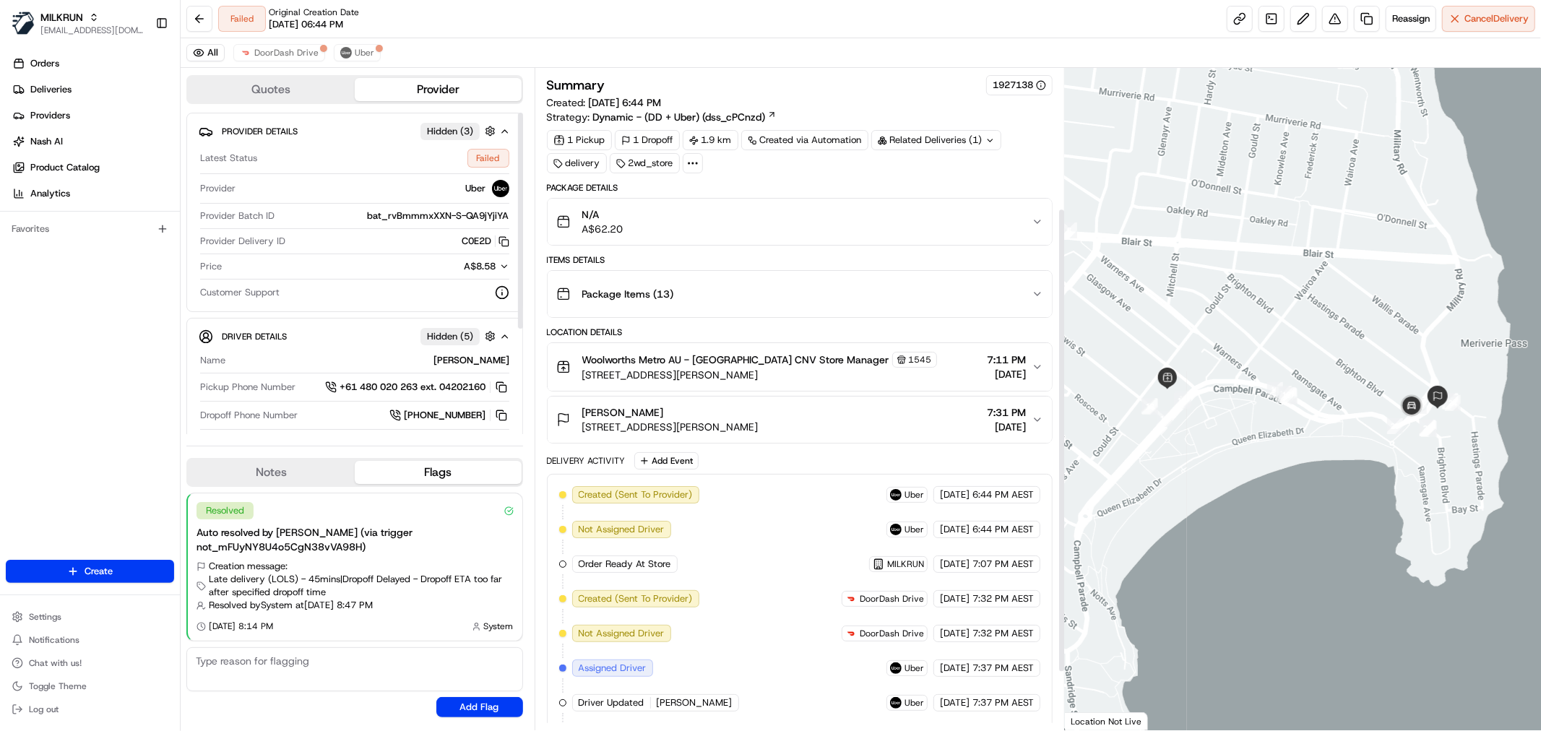
scroll to position [280, 0]
click at [1325, 15] on button at bounding box center [1335, 19] width 26 height 26
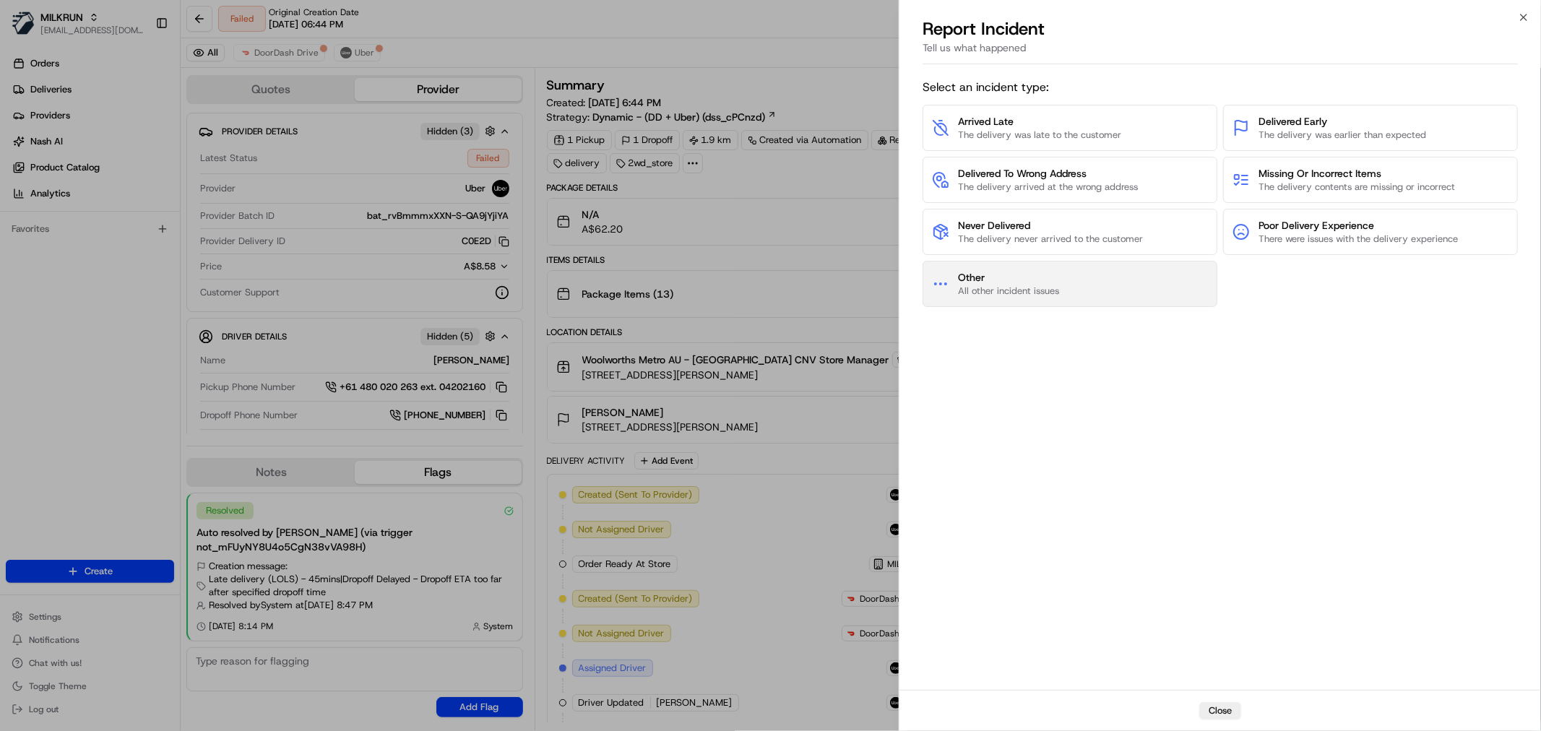
click at [1044, 299] on button "Other All other incident issues" at bounding box center [1069, 284] width 295 height 46
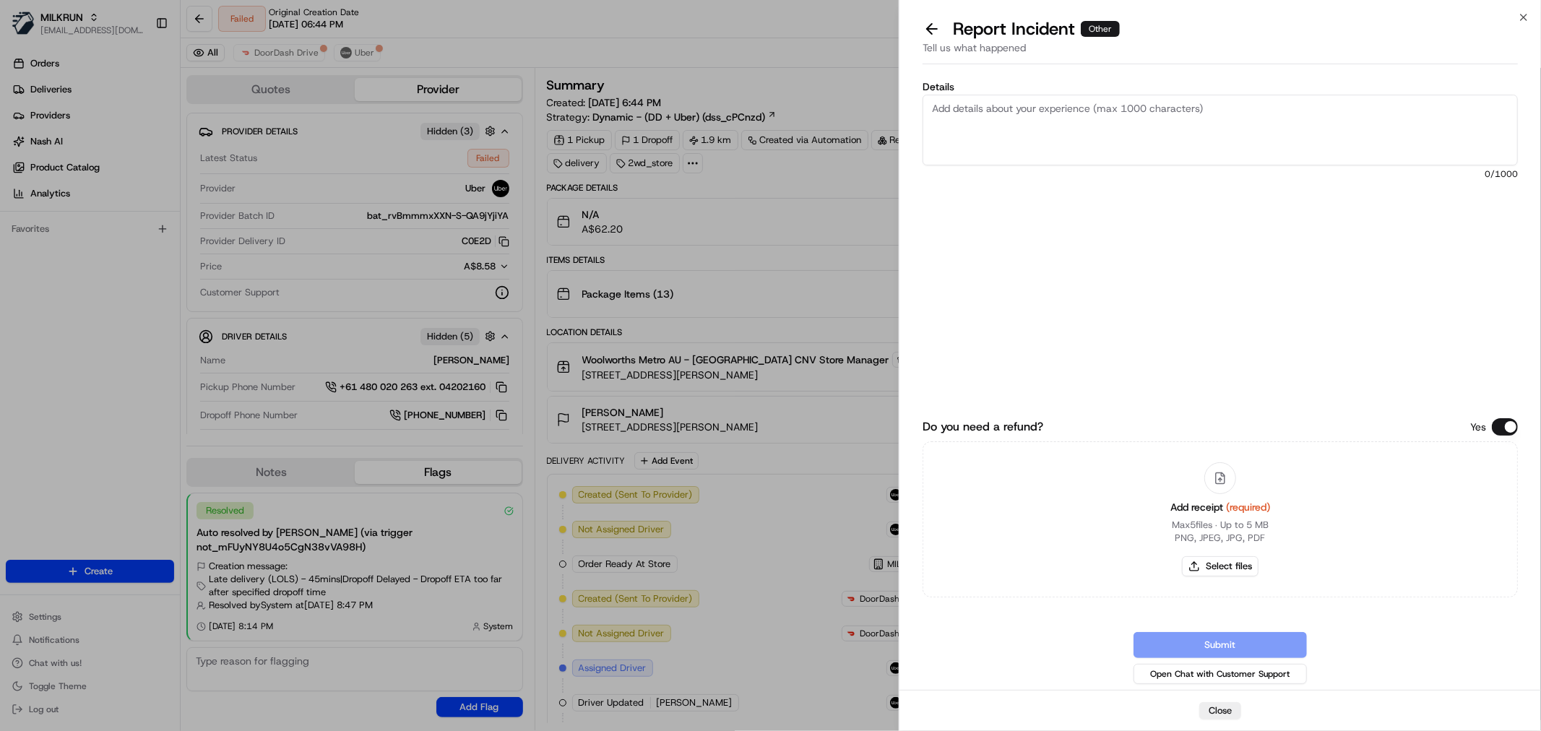
click at [1017, 135] on textarea "Details" at bounding box center [1219, 130] width 595 height 71
type textarea "MARKED AS FAILED AS DRIVER COULD NOT COMPLETE THE ORDER // CUSTOMER DID NOT REC…"
click at [1235, 568] on button "Select files" at bounding box center [1220, 566] width 77 height 20
type input "C:\fakepath\Screenshot 2025-08-21 210753.png"
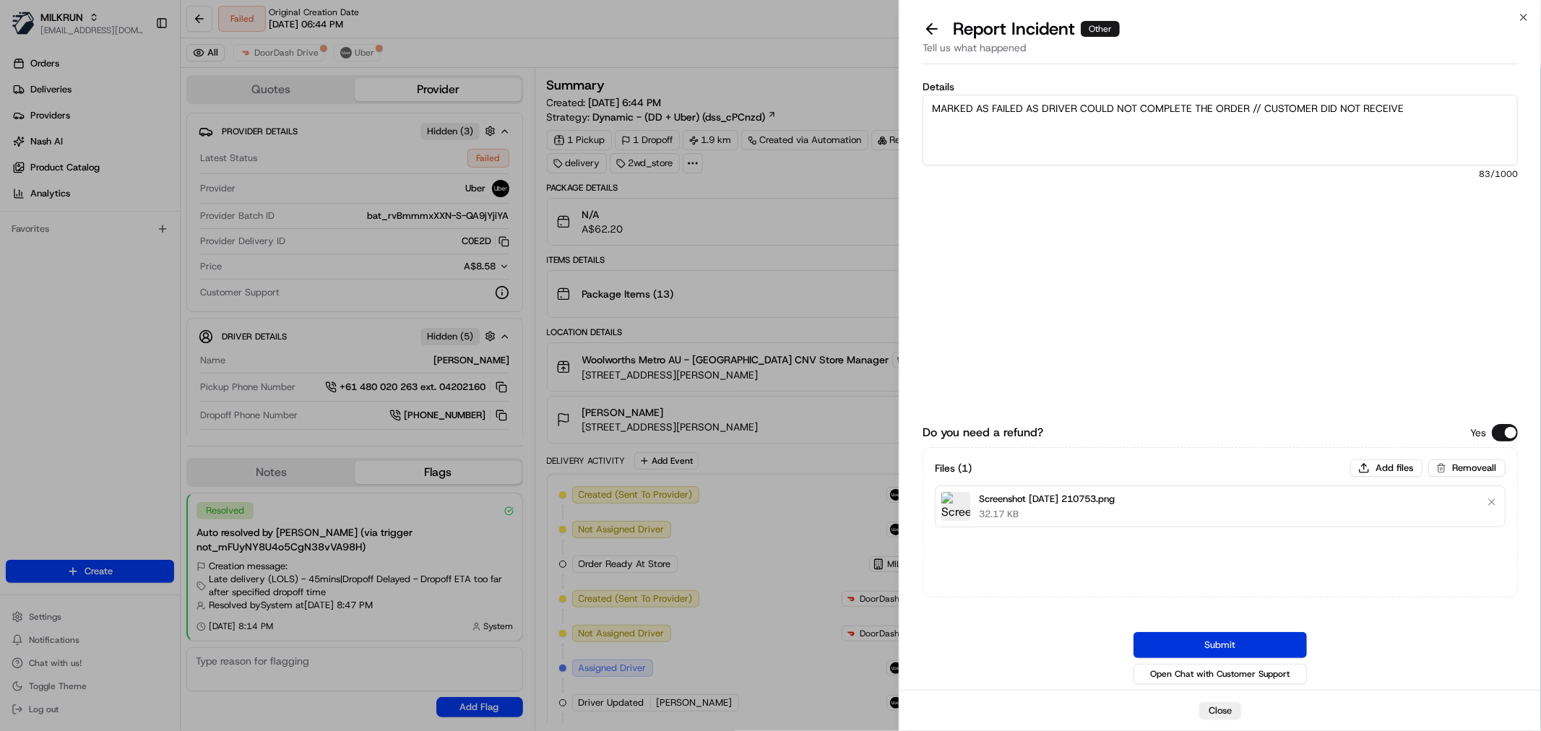
drag, startPoint x: 1291, startPoint y: 644, endPoint x: 1128, endPoint y: 583, distance: 174.4
click at [1290, 644] on button "Submit" at bounding box center [1219, 645] width 173 height 26
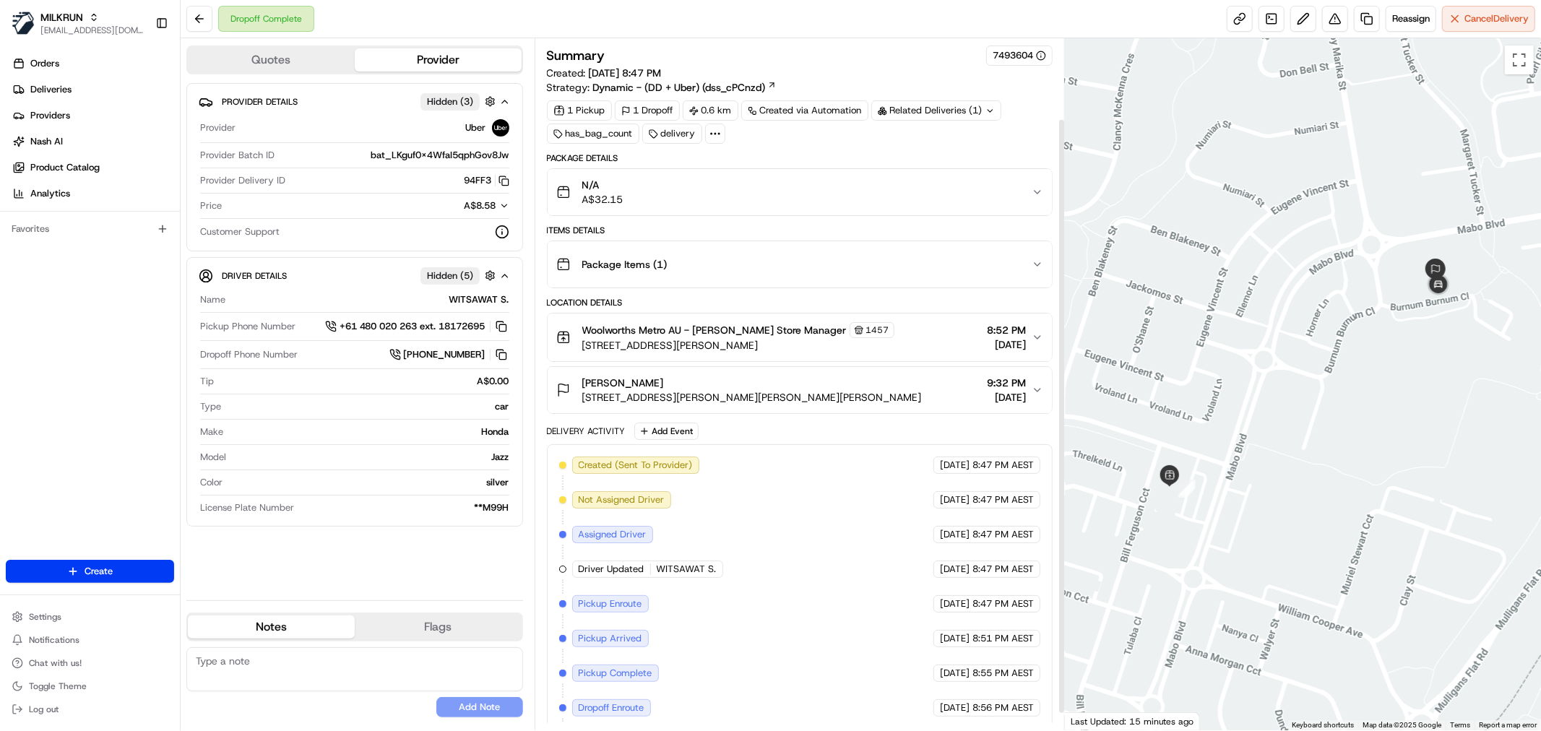
scroll to position [113, 0]
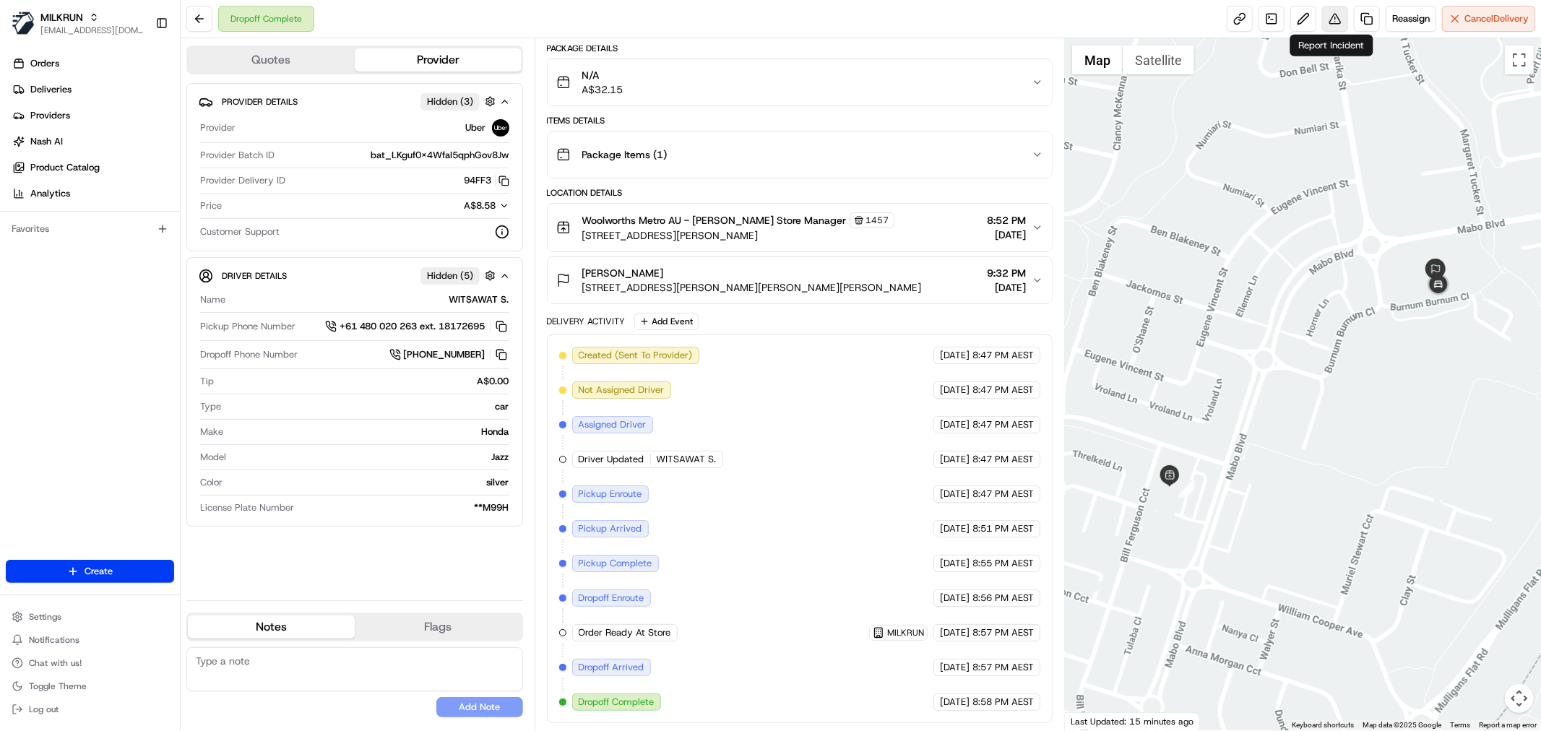
click at [1335, 20] on button at bounding box center [1335, 19] width 26 height 26
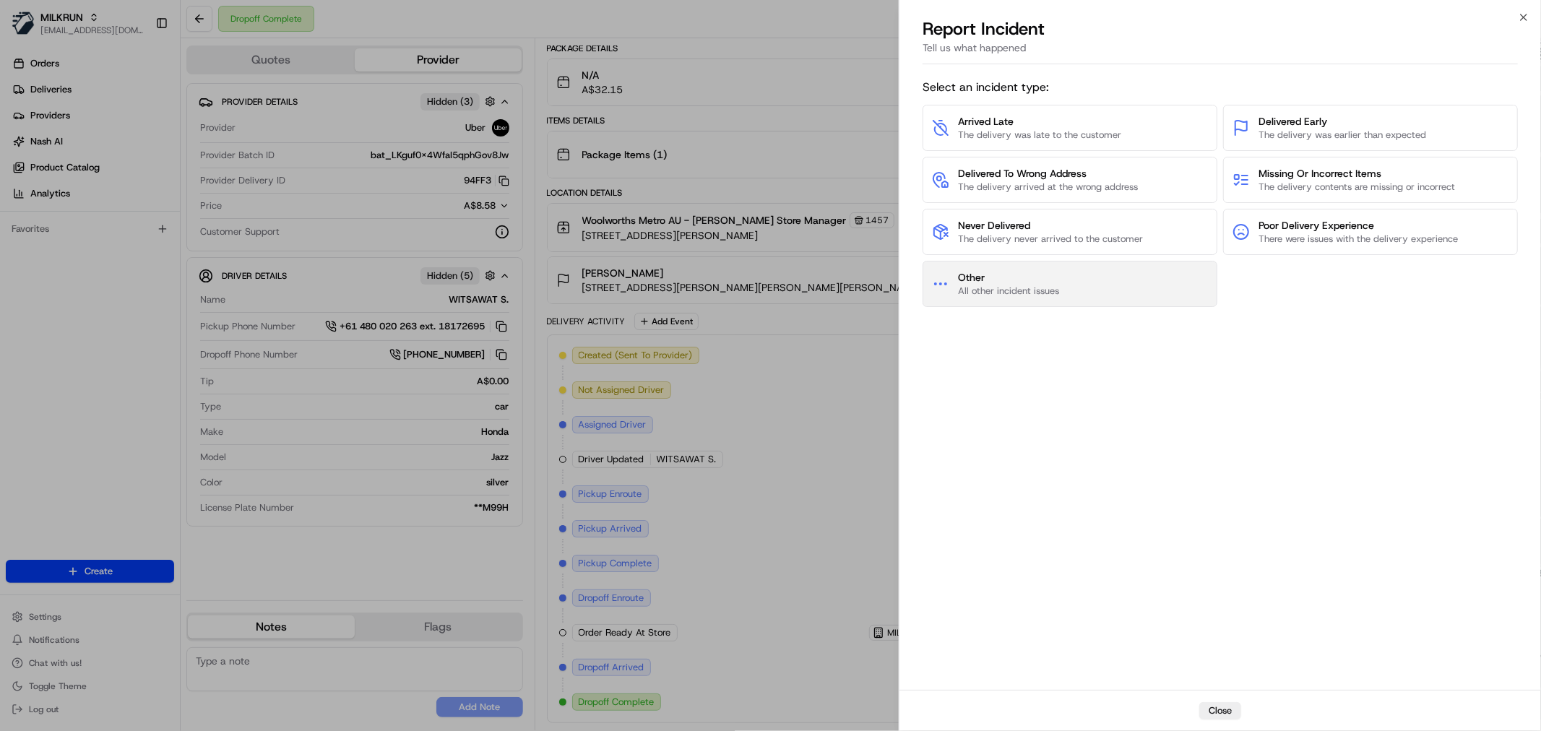
drag, startPoint x: 1130, startPoint y: 293, endPoint x: 1123, endPoint y: 287, distance: 8.8
click at [1123, 287] on button "Other All other incident issues" at bounding box center [1069, 284] width 295 height 46
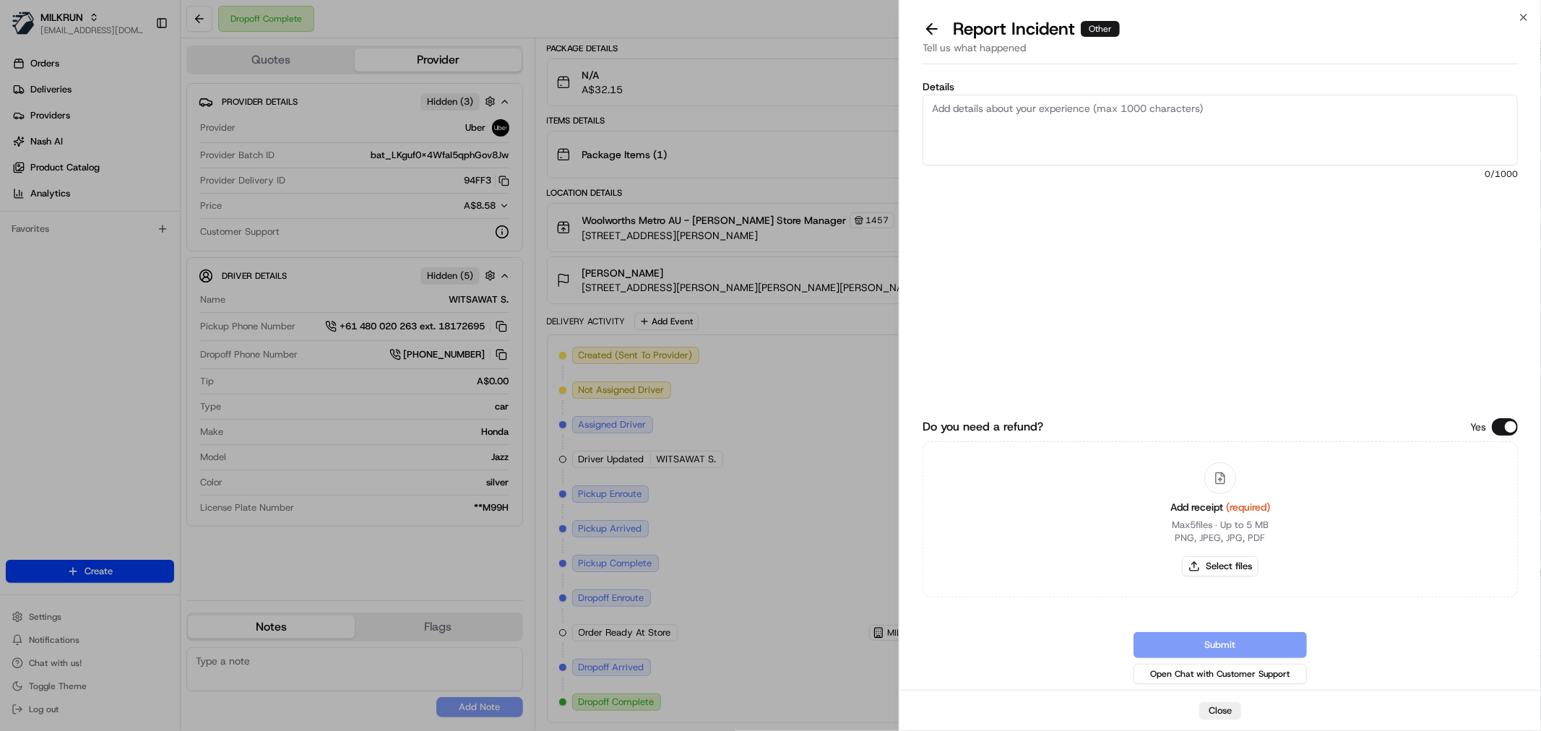
click at [1057, 118] on textarea "Details" at bounding box center [1219, 130] width 595 height 71
type textarea "WRONG ORDER RECEIVED // BATCH MIX UP"
click at [1238, 558] on button "Select files" at bounding box center [1220, 566] width 77 height 20
type input "C:\fakepath\Screenshot [DATE] 211453.png"
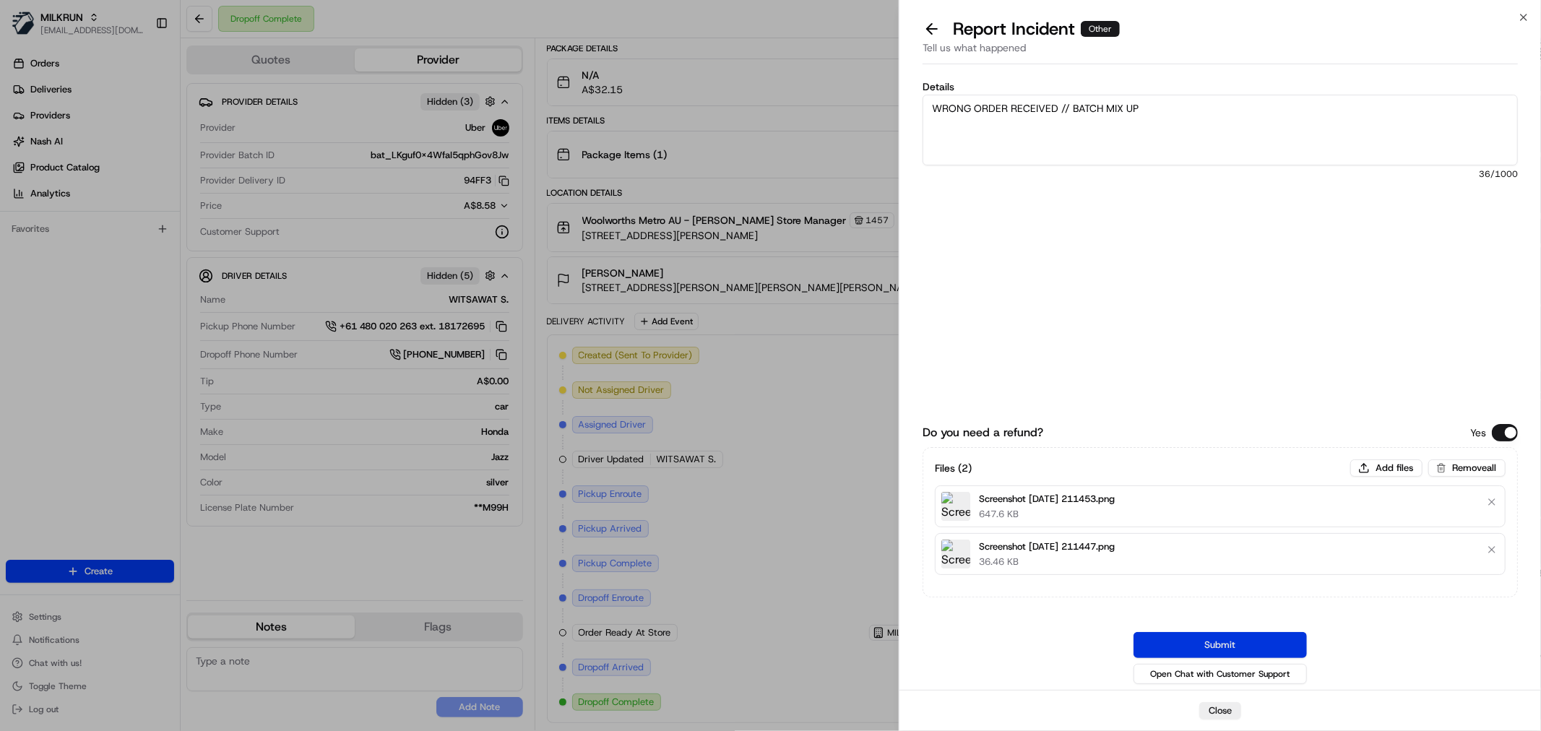
click at [1193, 640] on button "Submit" at bounding box center [1219, 645] width 173 height 26
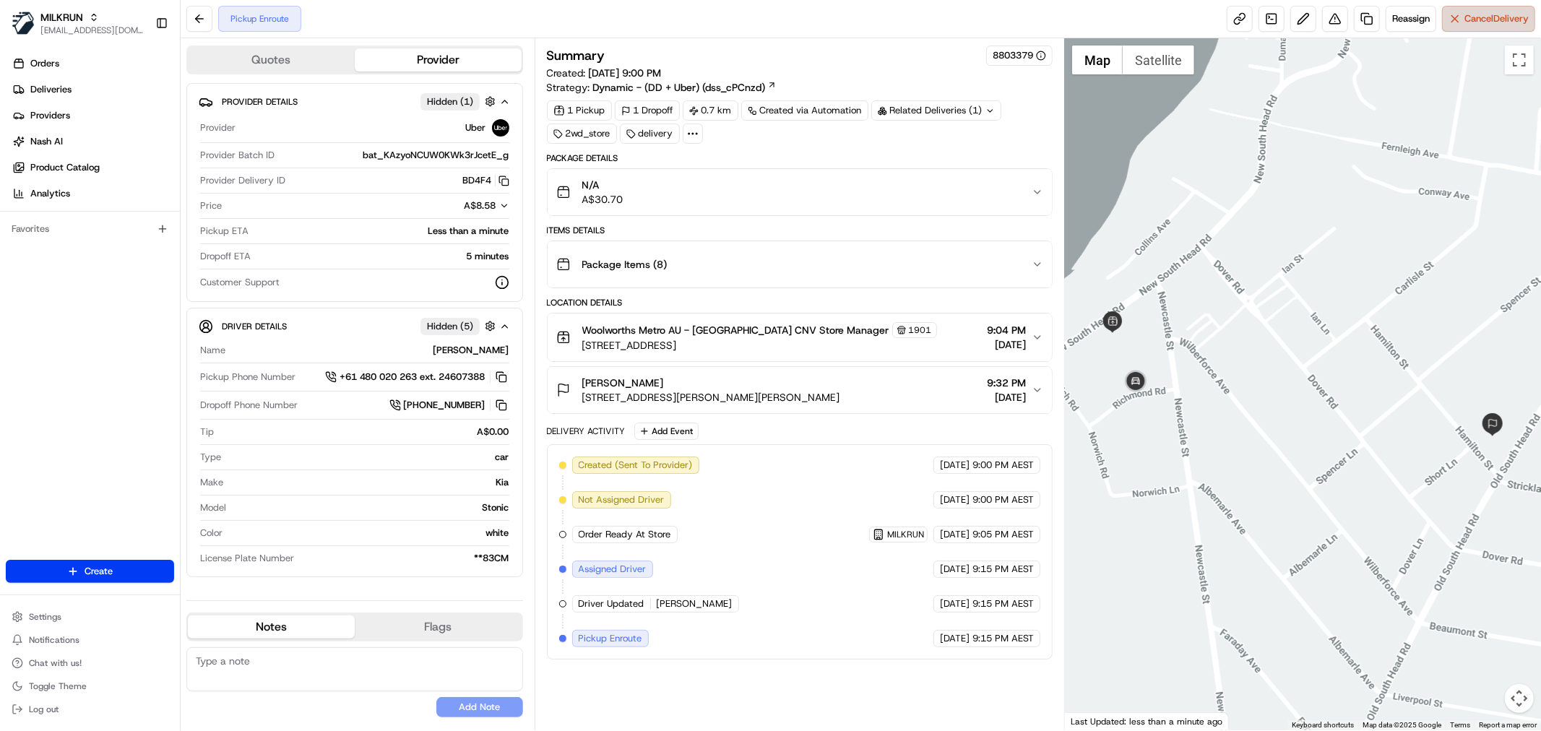
click at [1490, 20] on span "Cancel Delivery" at bounding box center [1496, 18] width 64 height 13
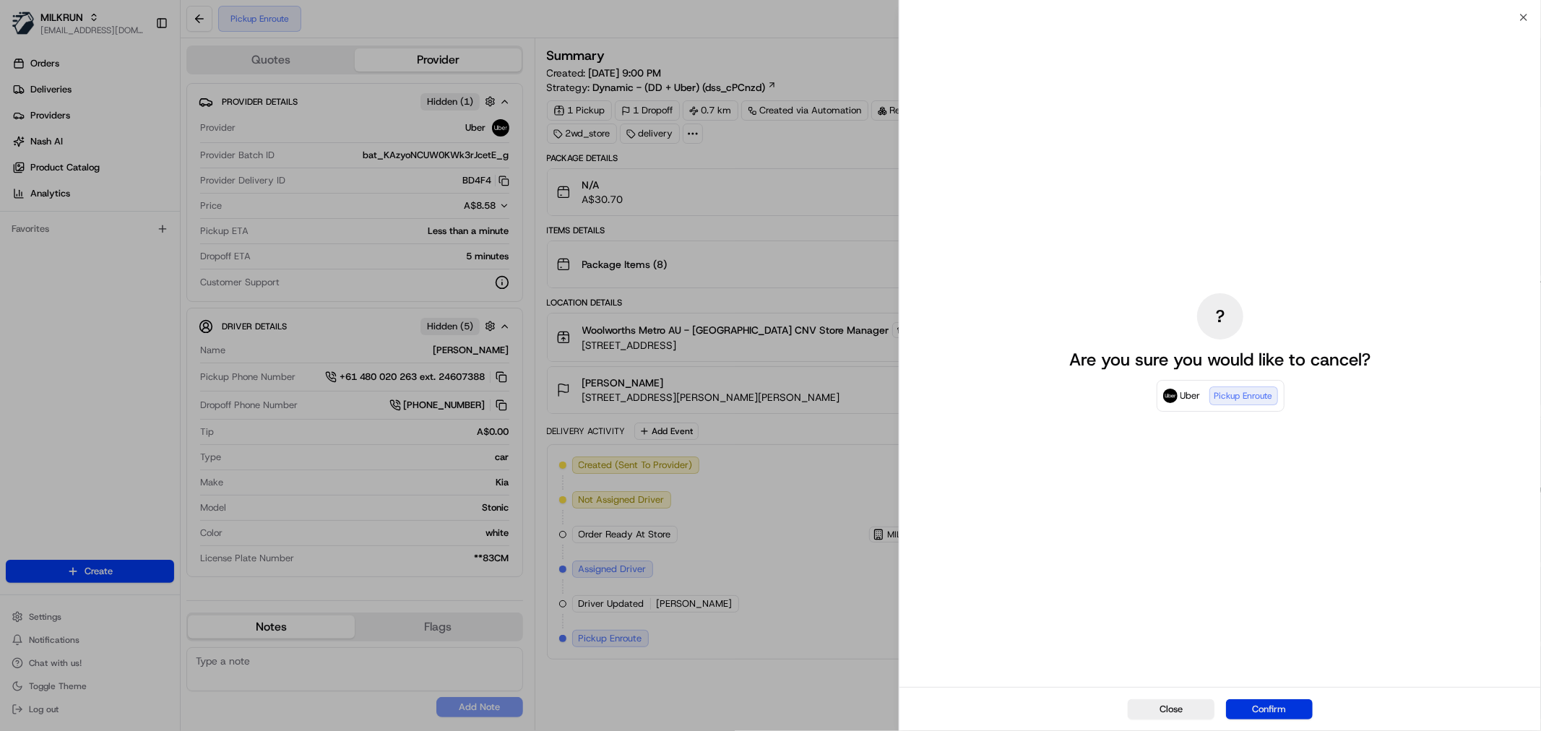
click at [1284, 709] on button "Confirm" at bounding box center [1269, 709] width 87 height 20
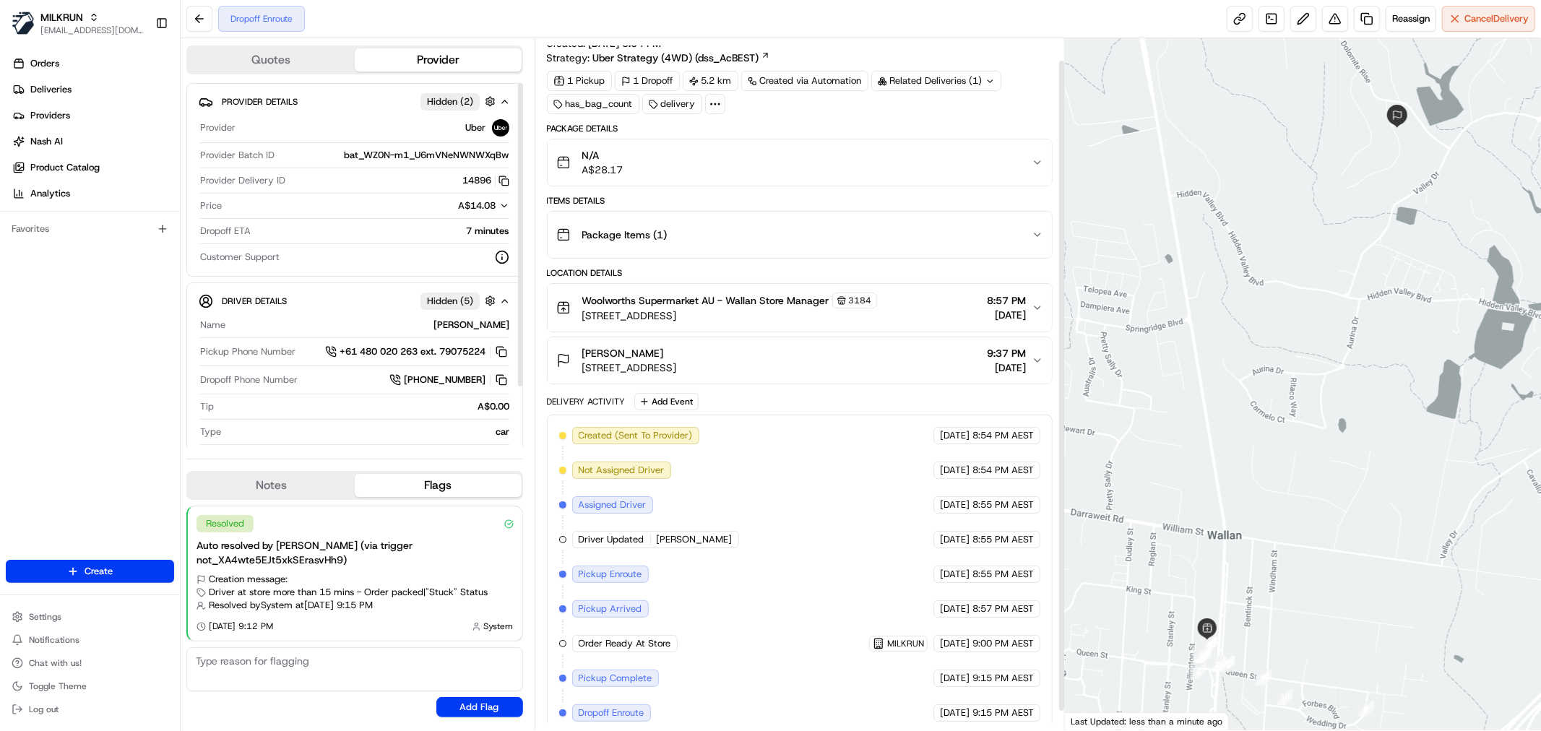
scroll to position [43, 0]
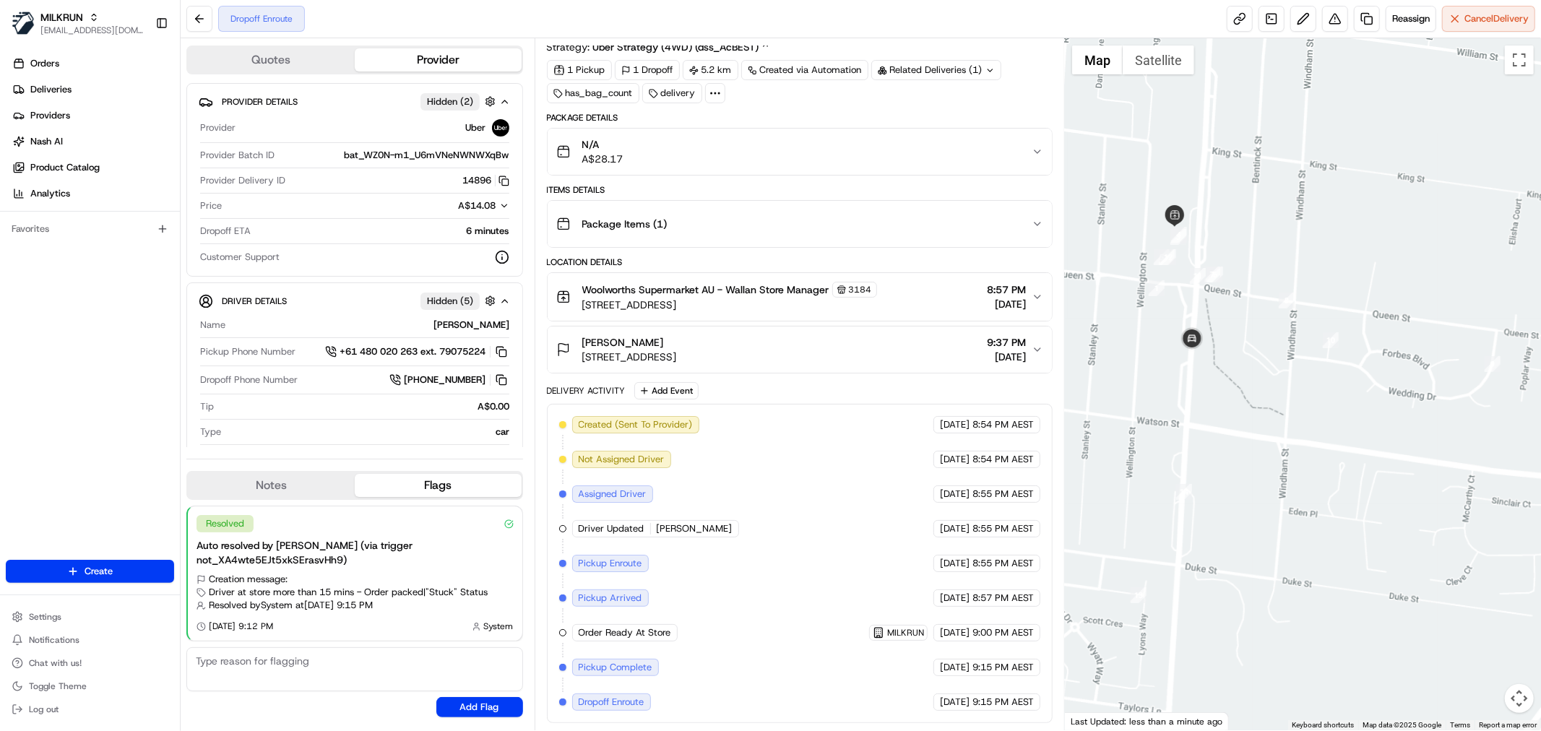
drag, startPoint x: 1338, startPoint y: 263, endPoint x: 1276, endPoint y: 446, distance: 193.3
click at [1276, 446] on div at bounding box center [1303, 384] width 476 height 692
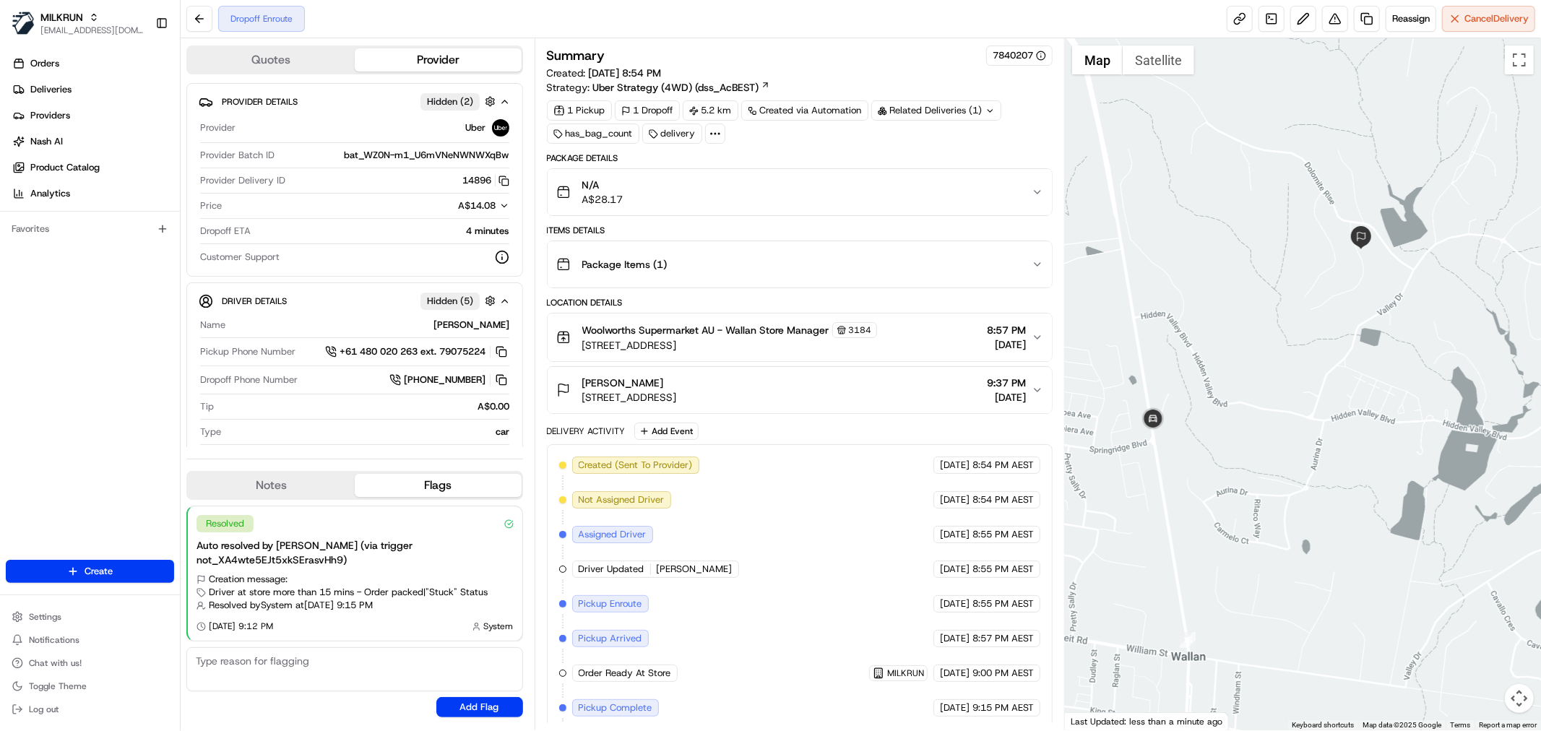
drag, startPoint x: 1160, startPoint y: 365, endPoint x: 1216, endPoint y: 418, distance: 76.1
click at [1216, 418] on div at bounding box center [1303, 384] width 476 height 692
